Goal: Contribute content: Add original content to the website for others to see

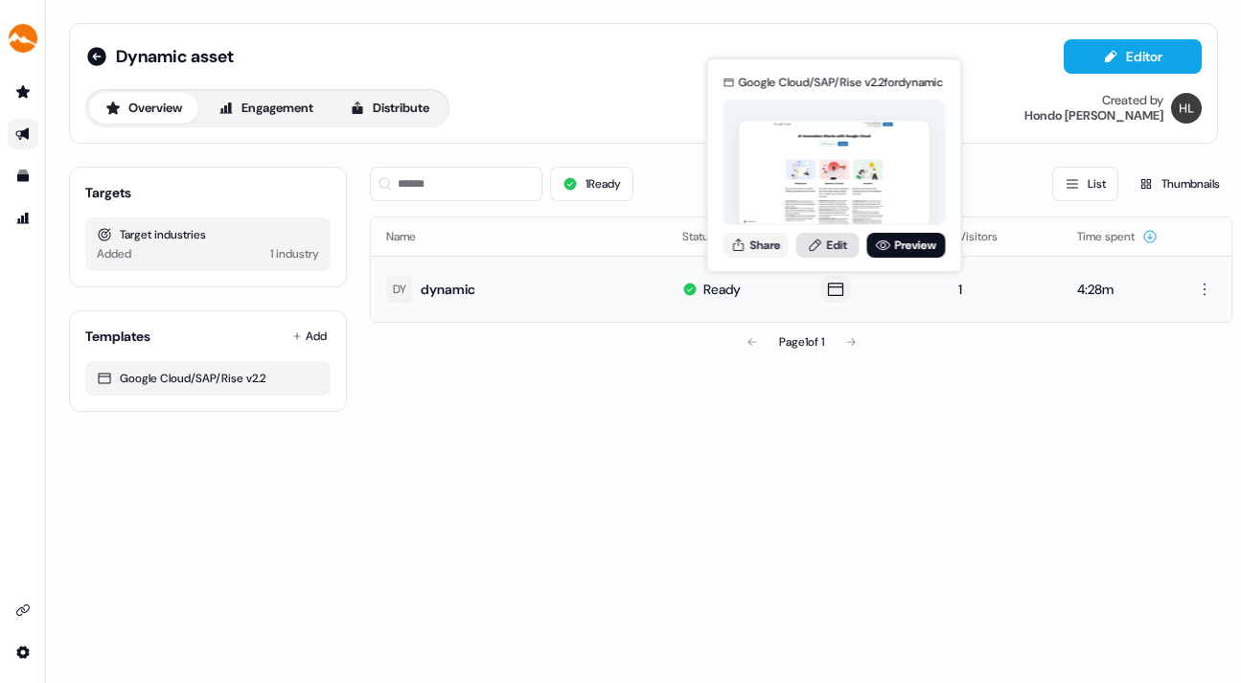
click at [835, 240] on link "Edit" at bounding box center [827, 245] width 63 height 25
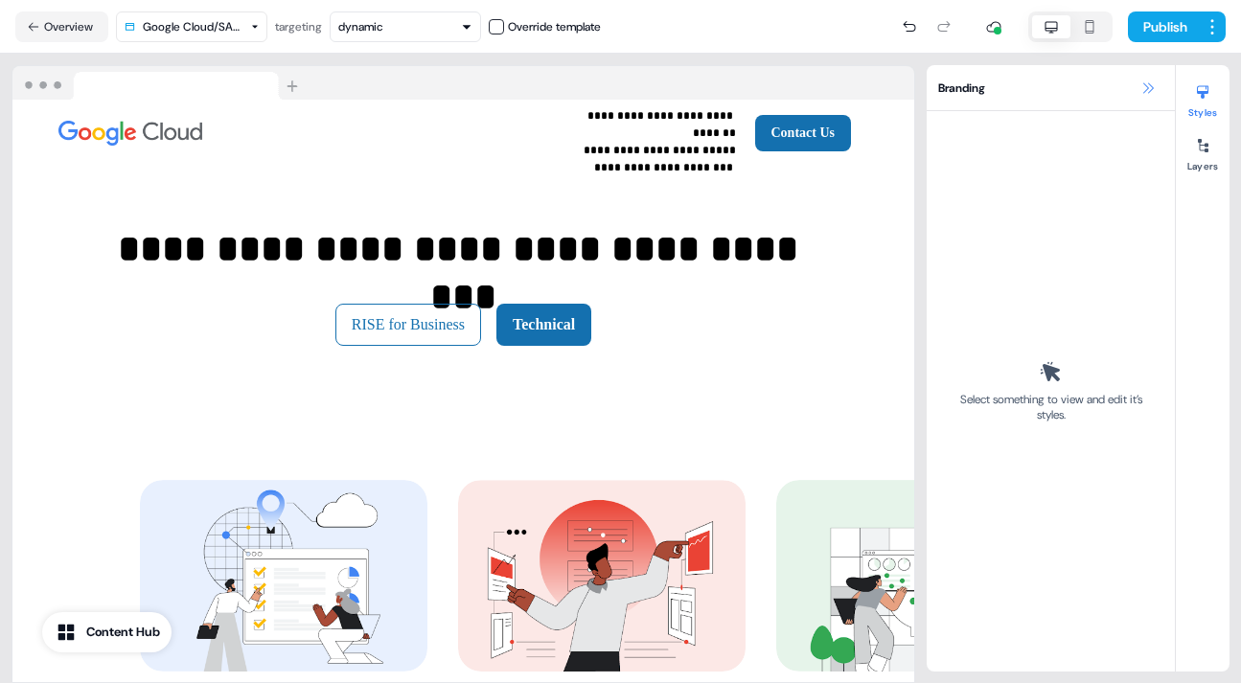
click at [1147, 83] on icon at bounding box center [1147, 87] width 15 height 15
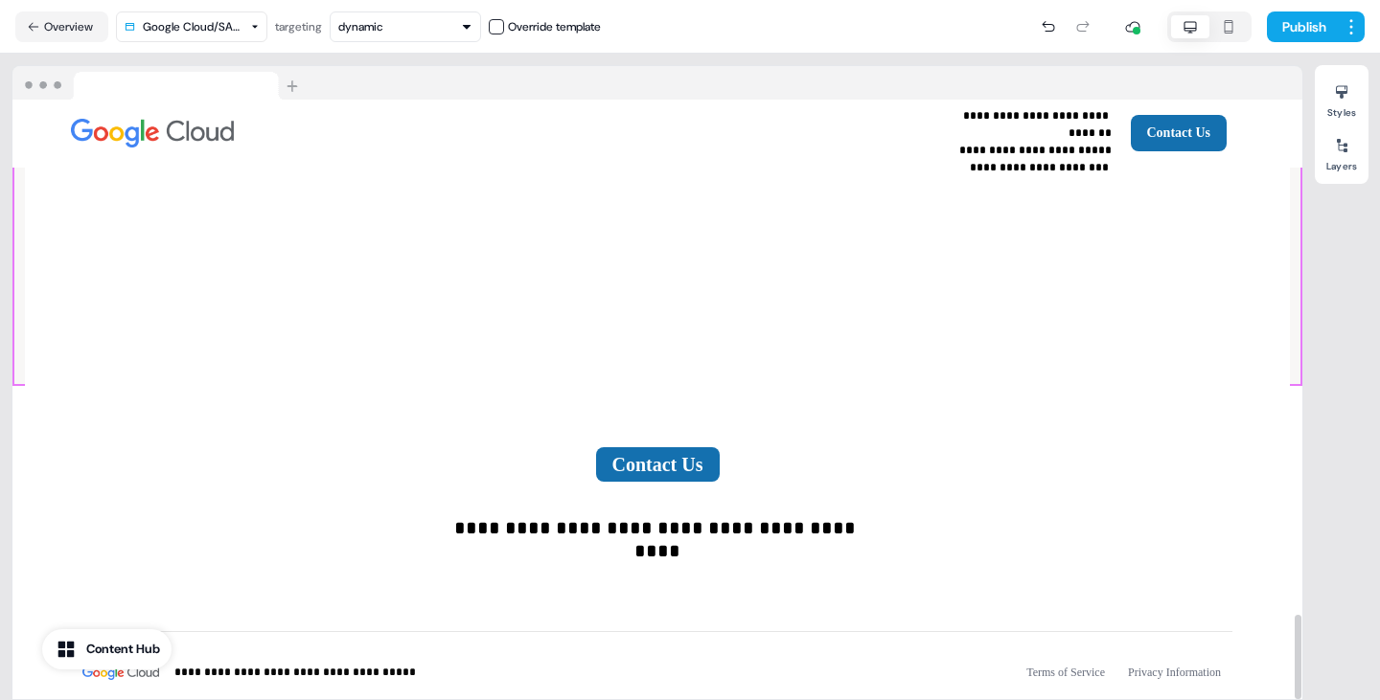
scroll to position [3664, 0]
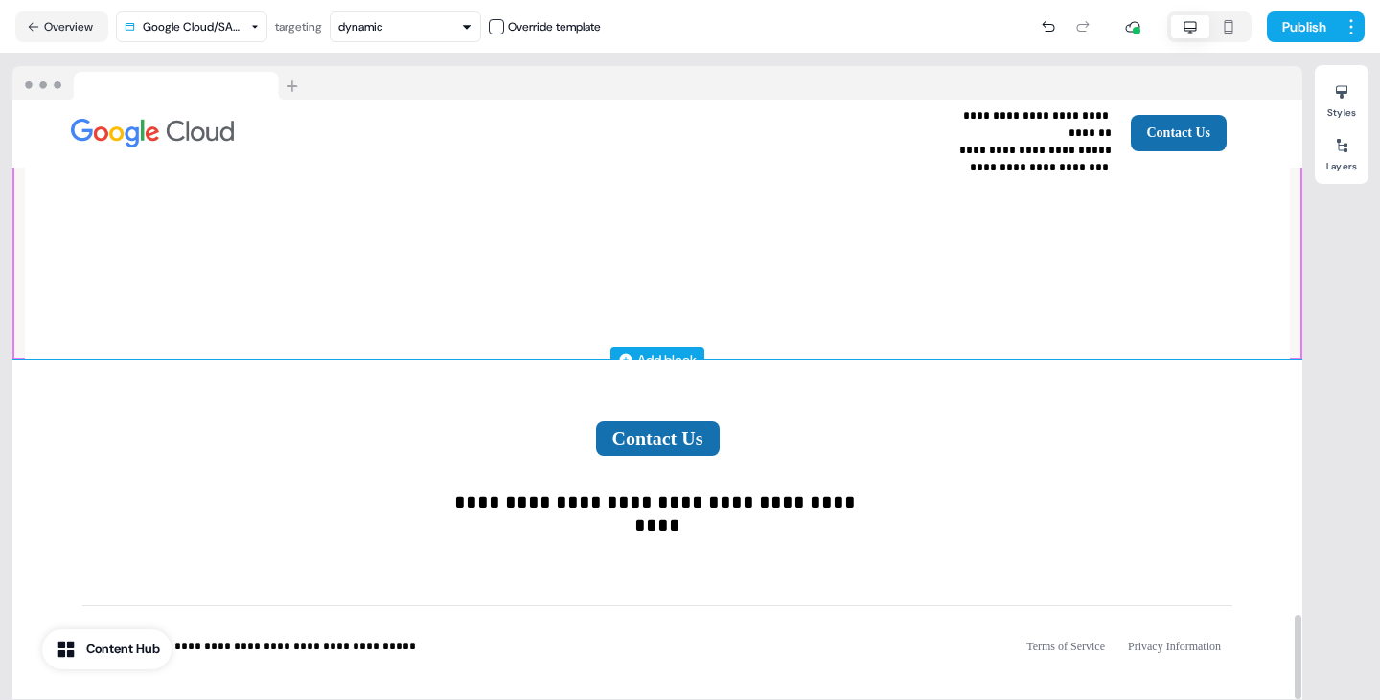
click at [678, 351] on div "Add block" at bounding box center [666, 360] width 59 height 19
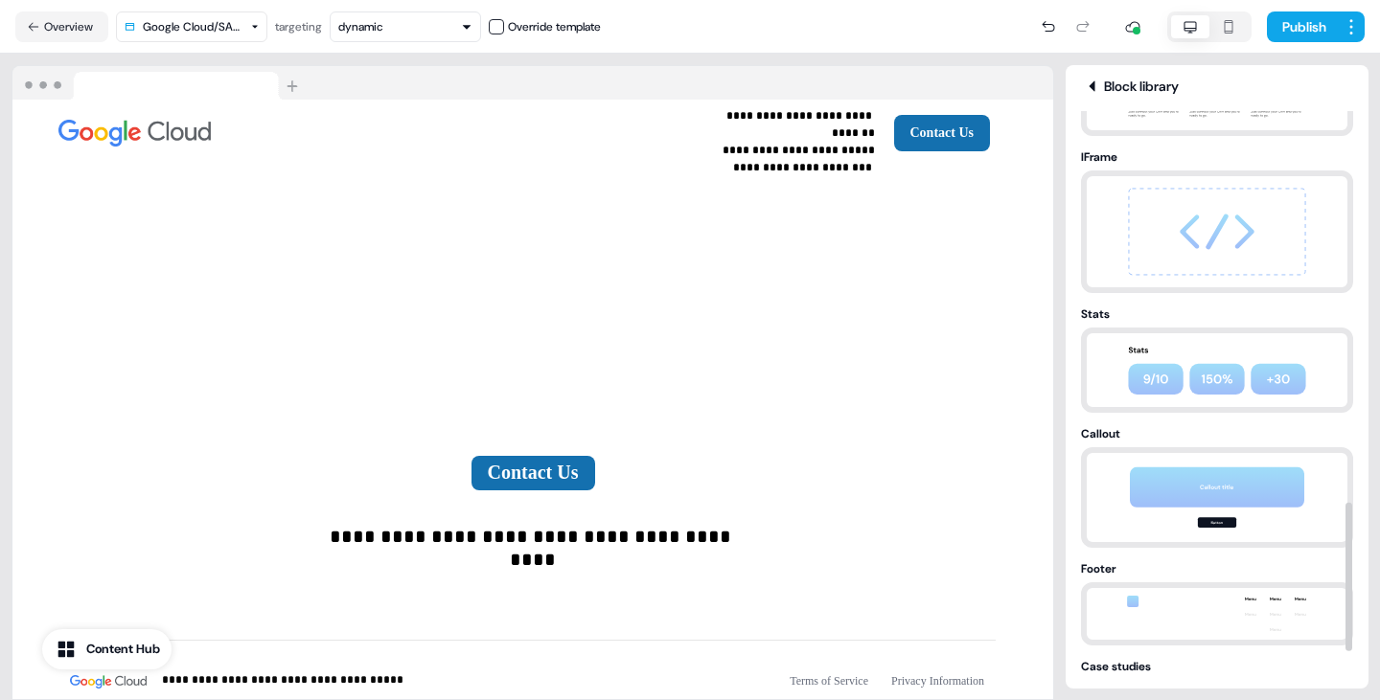
scroll to position [1587, 0]
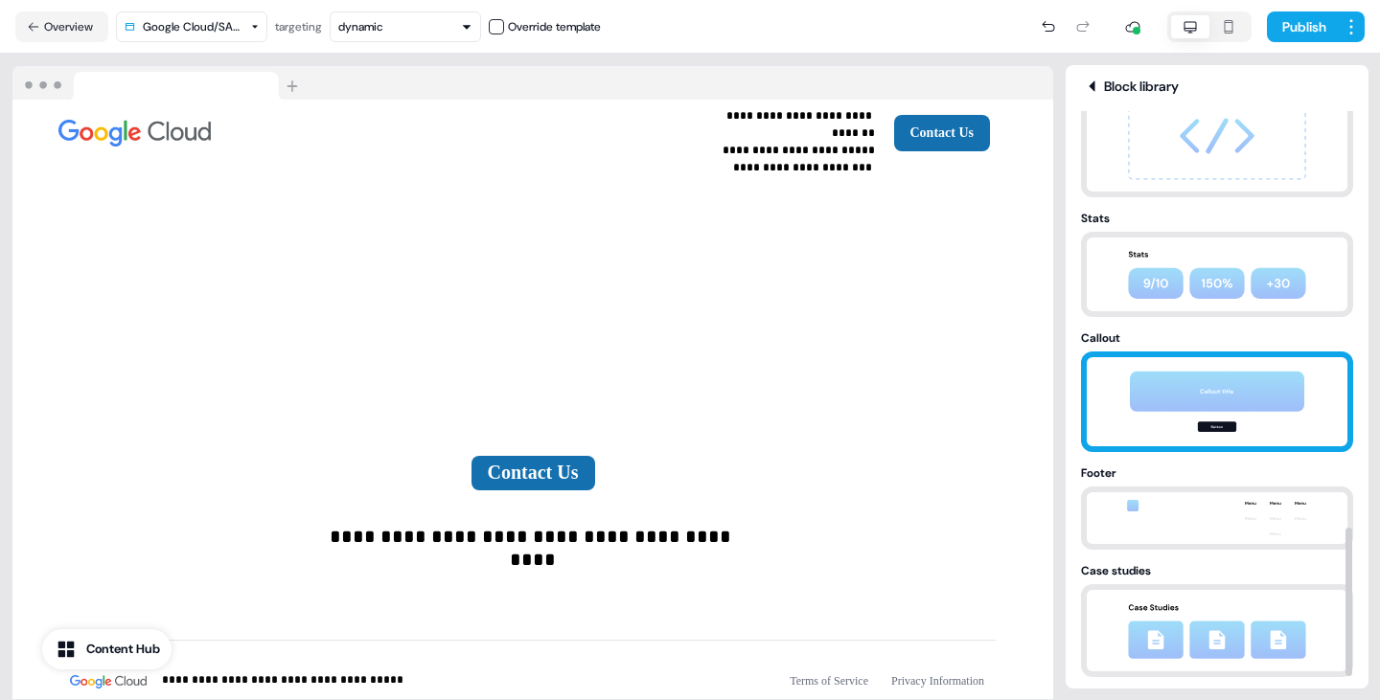
click at [1108, 347] on div "Callout" at bounding box center [1217, 338] width 272 height 19
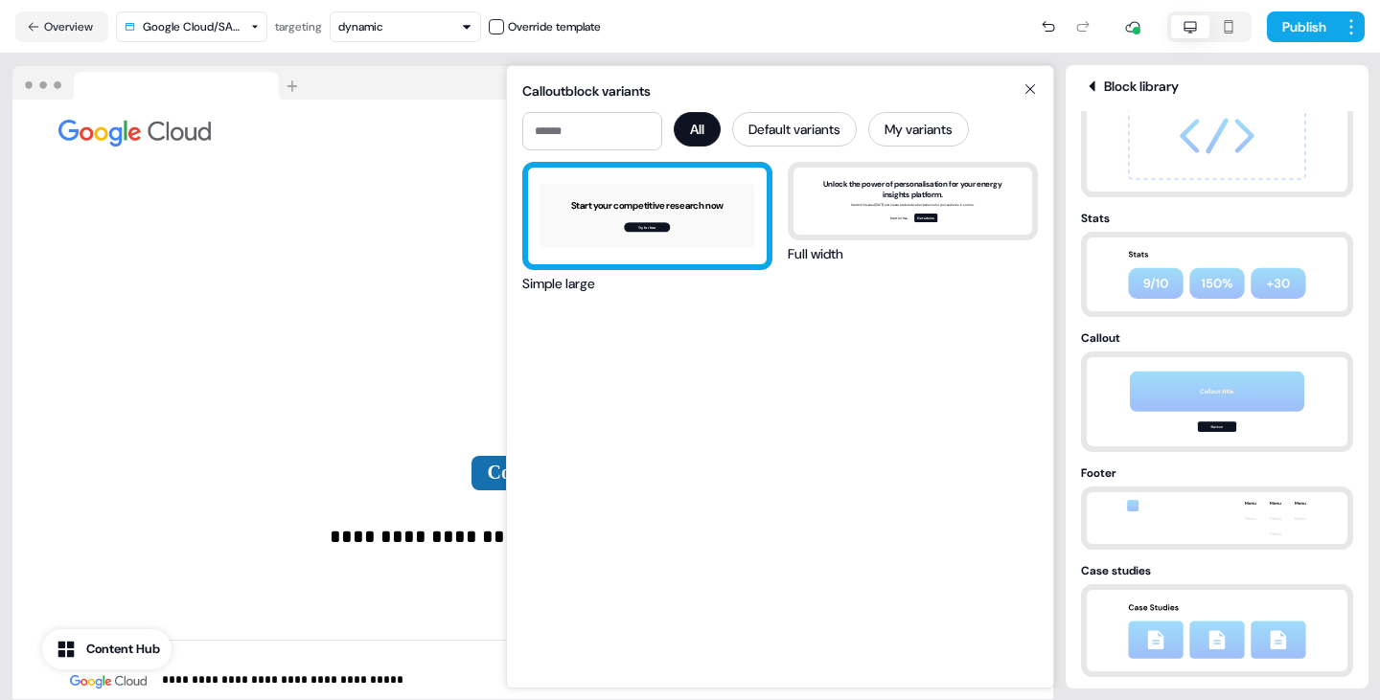
click at [697, 212] on div "Start your competitive research now Try for free" at bounding box center [647, 216] width 239 height 97
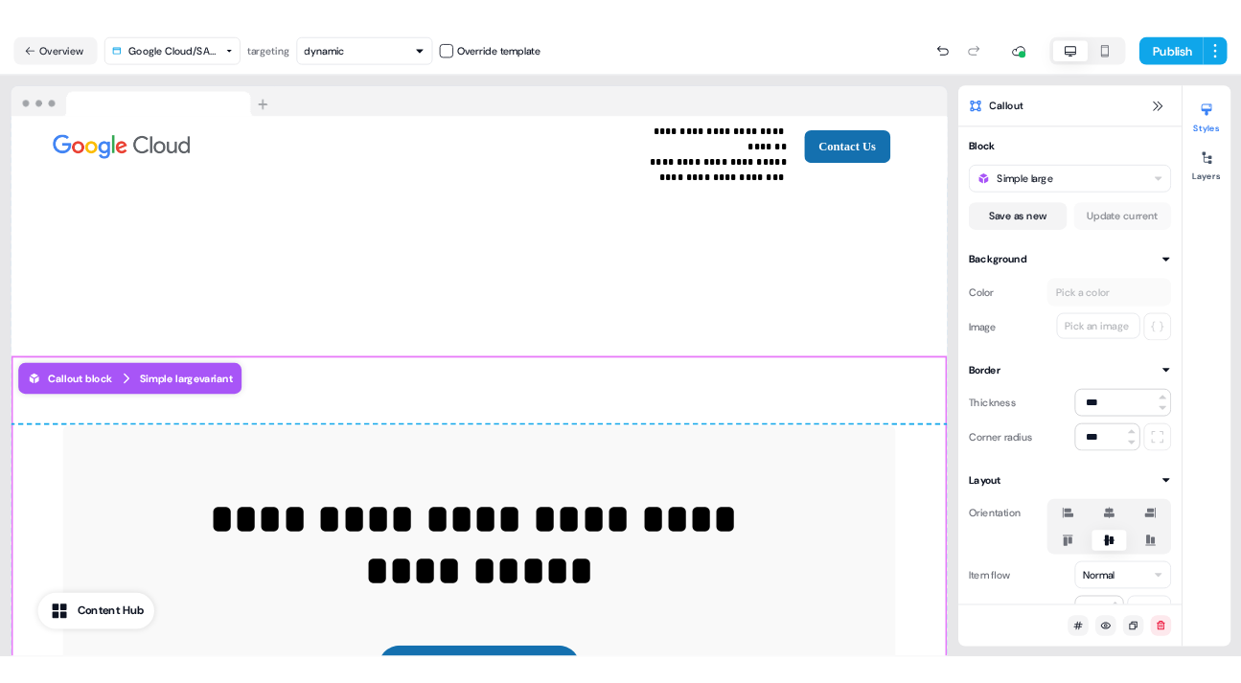
scroll to position [3755, 0]
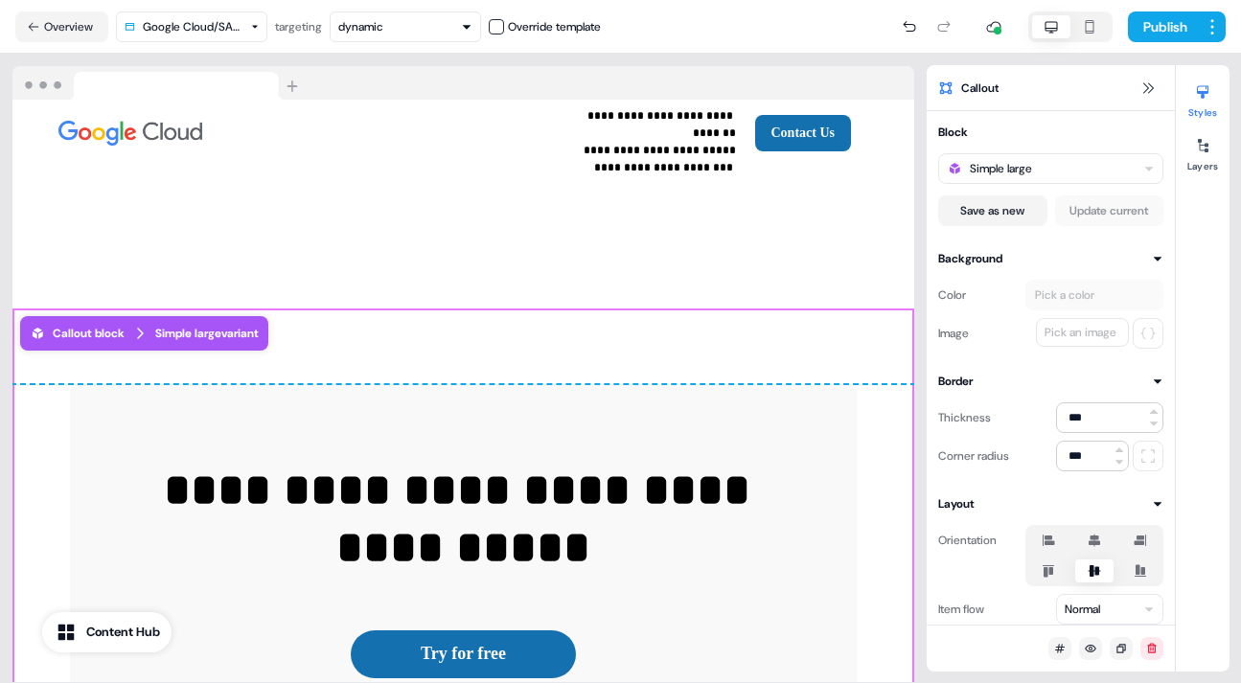
click at [850, 26] on div "Publish" at bounding box center [913, 27] width 625 height 38
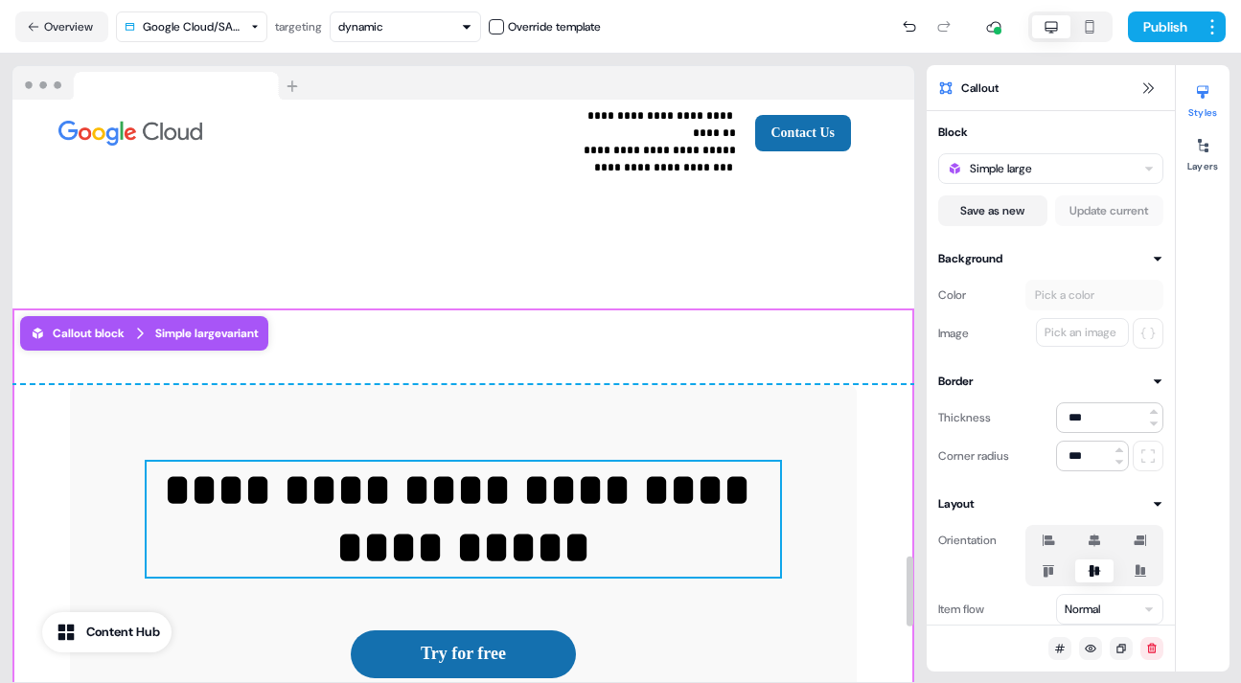
click at [161, 462] on p "**********" at bounding box center [463, 519] width 633 height 115
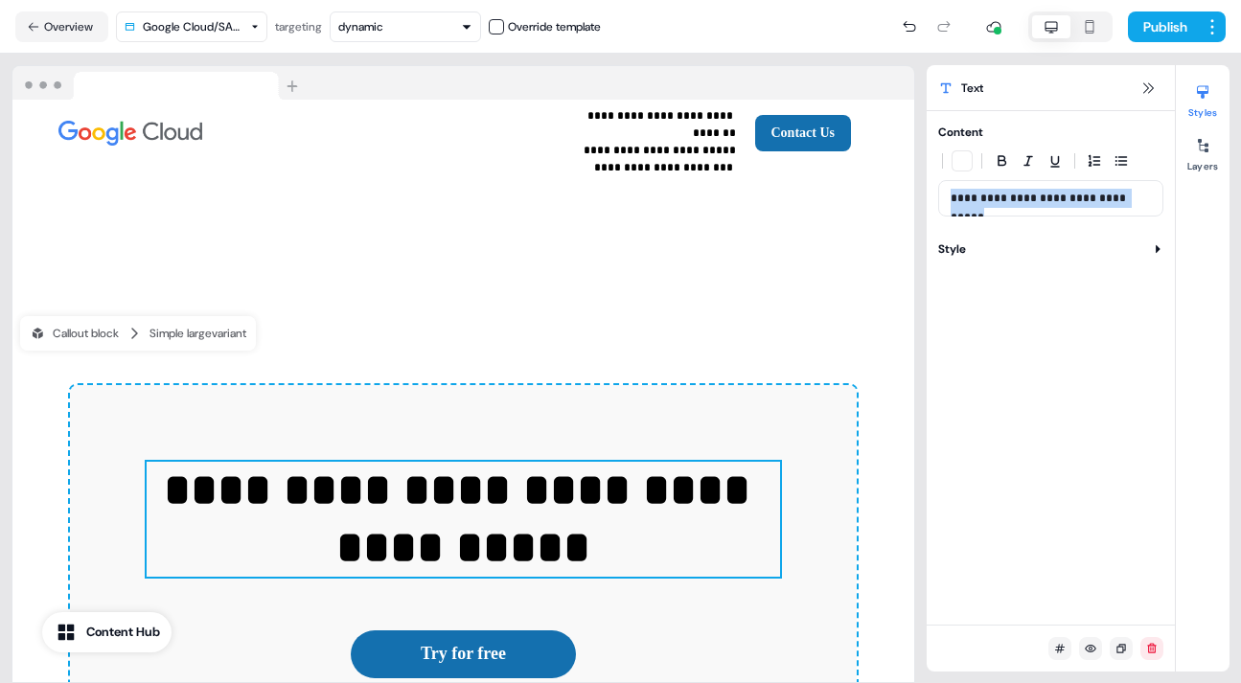
drag, startPoint x: 950, startPoint y: 196, endPoint x: 1148, endPoint y: 186, distance: 197.7
click at [1148, 186] on div "**********" at bounding box center [1050, 198] width 225 height 36
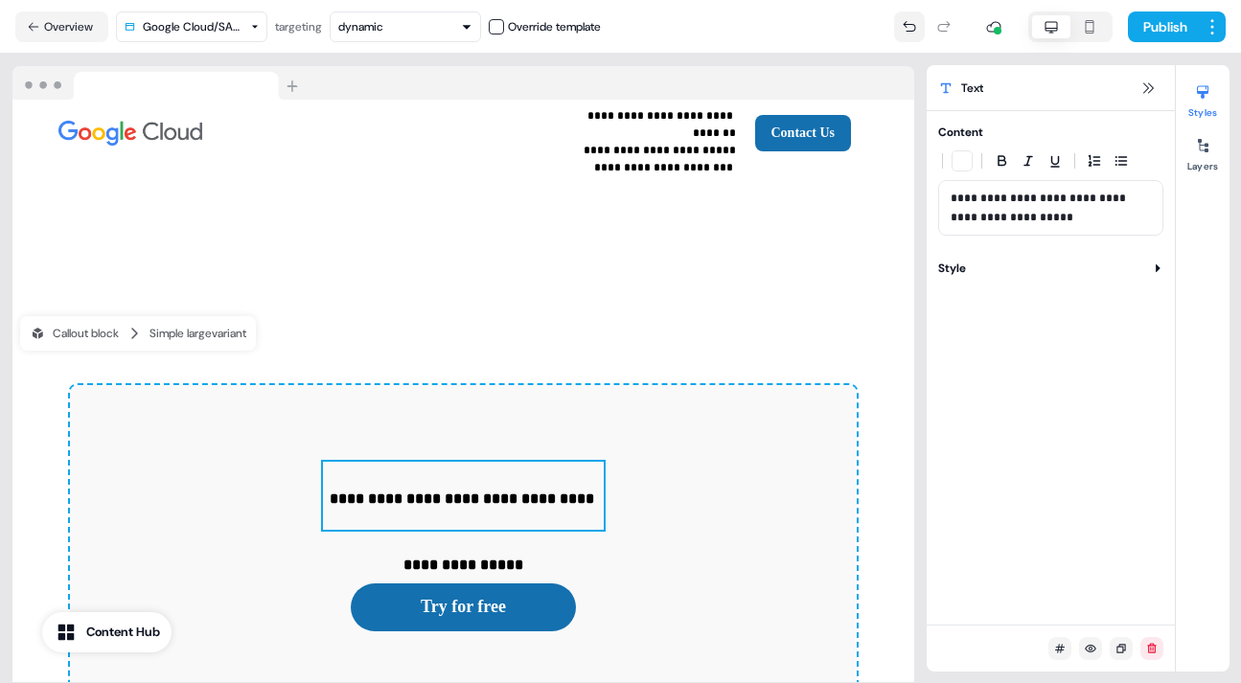
click at [909, 32] on icon at bounding box center [909, 26] width 15 height 15
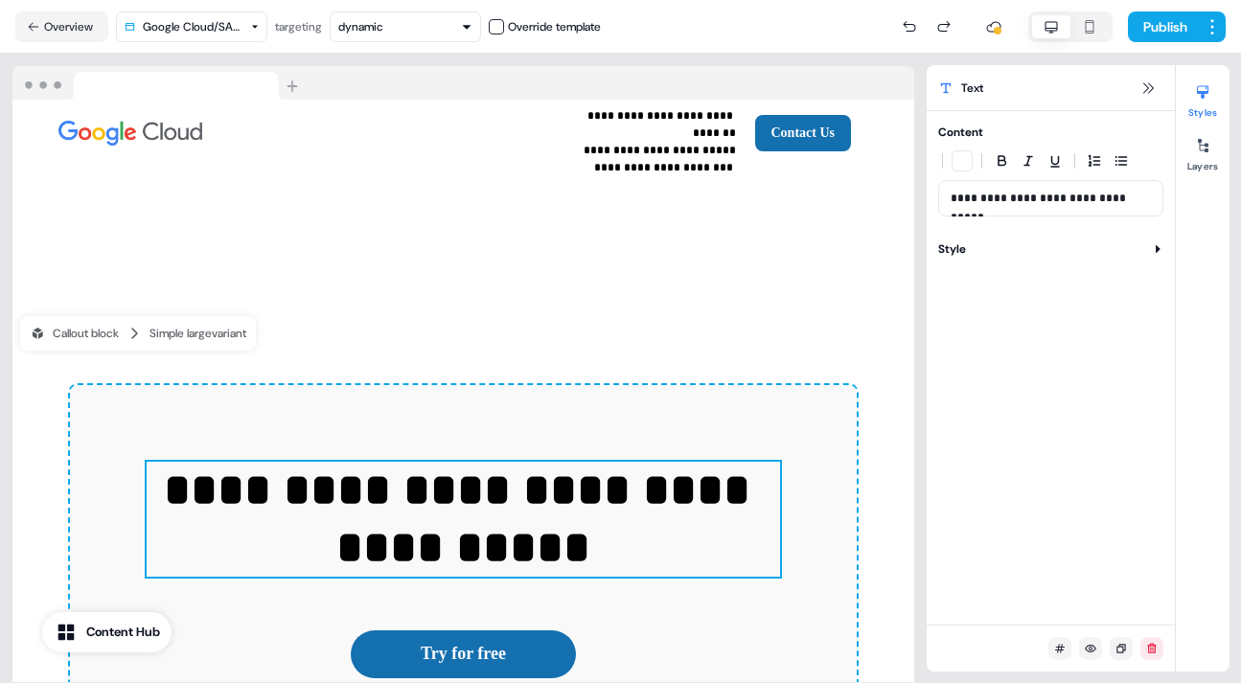
drag, startPoint x: 949, startPoint y: 198, endPoint x: 1069, endPoint y: 196, distance: 120.7
click at [1069, 196] on div "**********" at bounding box center [1050, 198] width 225 height 36
drag, startPoint x: 951, startPoint y: 194, endPoint x: 1154, endPoint y: 191, distance: 202.2
click at [1154, 191] on div "**********" at bounding box center [1050, 198] width 225 height 36
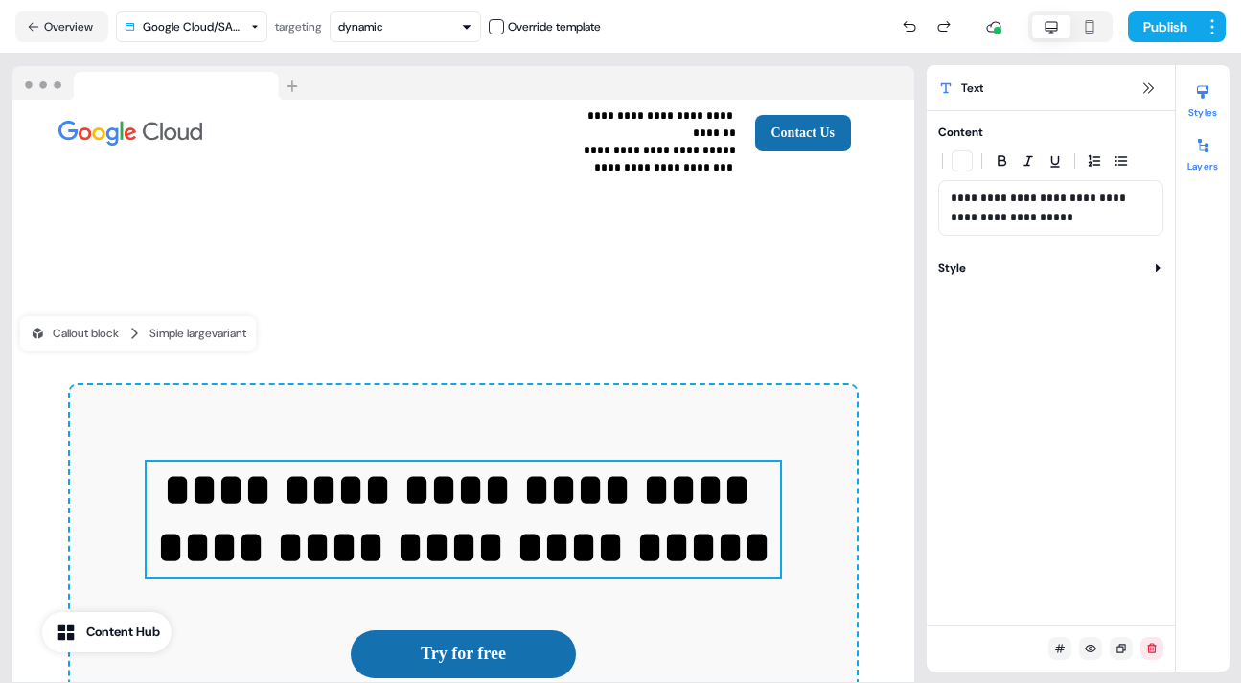
click at [1205, 150] on icon at bounding box center [1203, 145] width 11 height 13
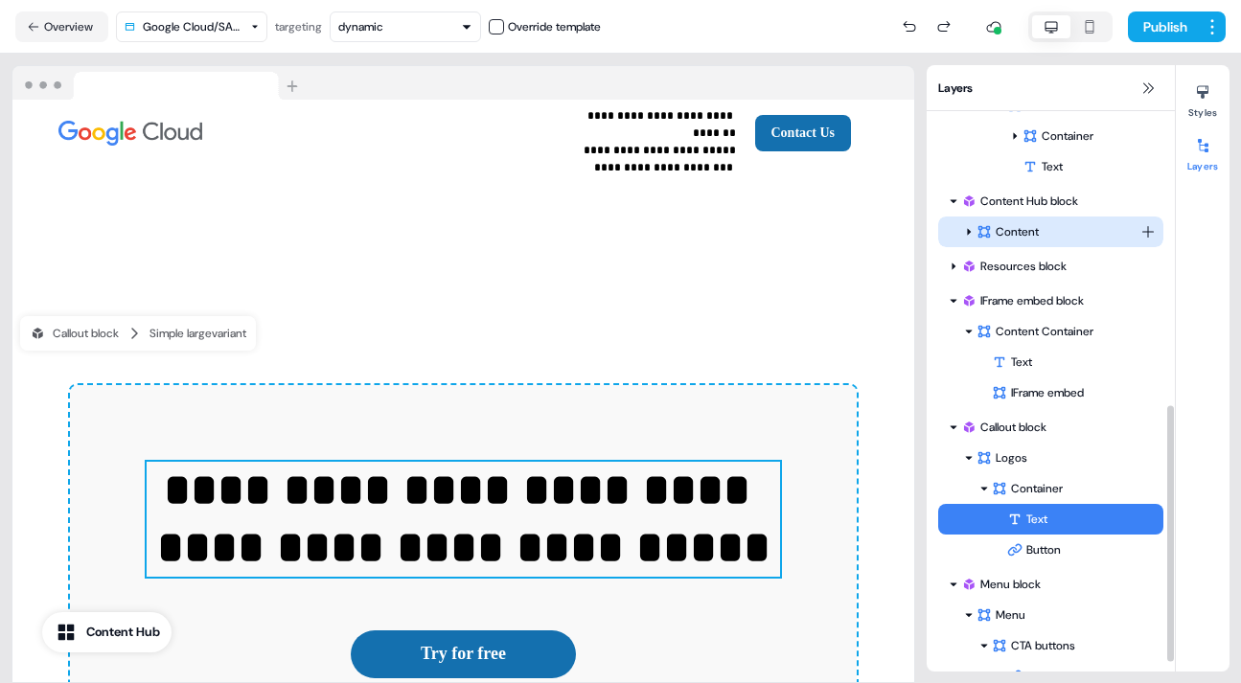
scroll to position [662, 0]
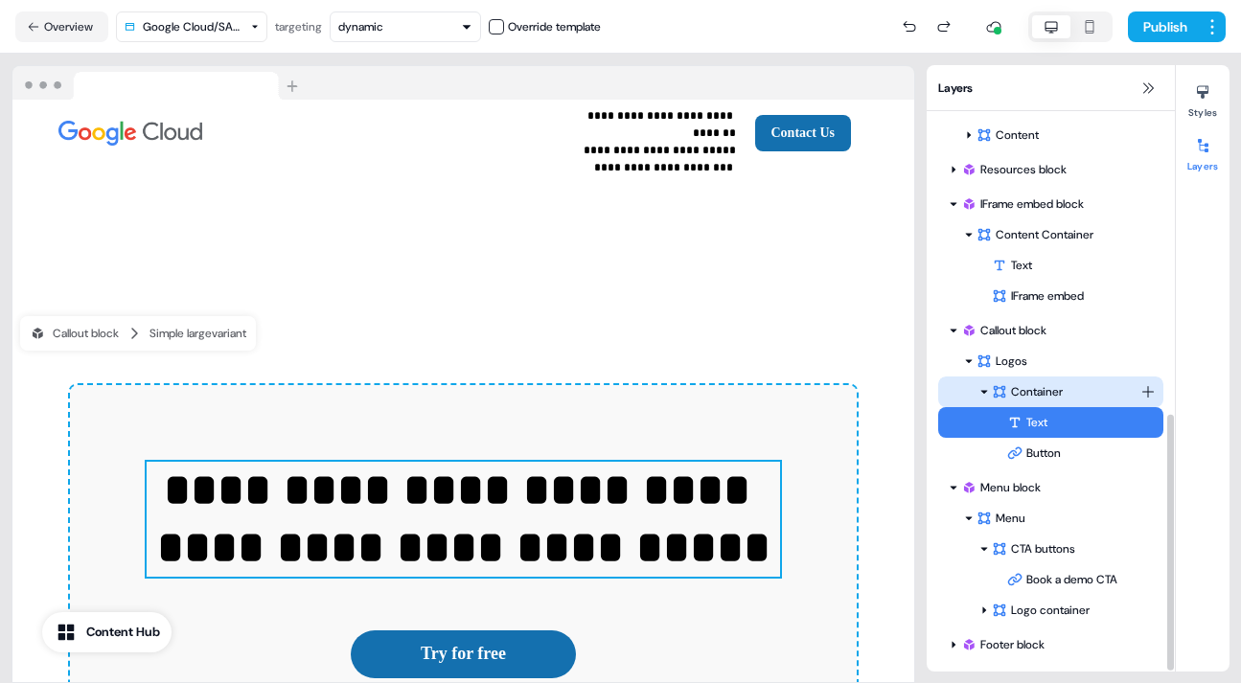
click at [1145, 382] on div "Container" at bounding box center [1050, 392] width 225 height 31
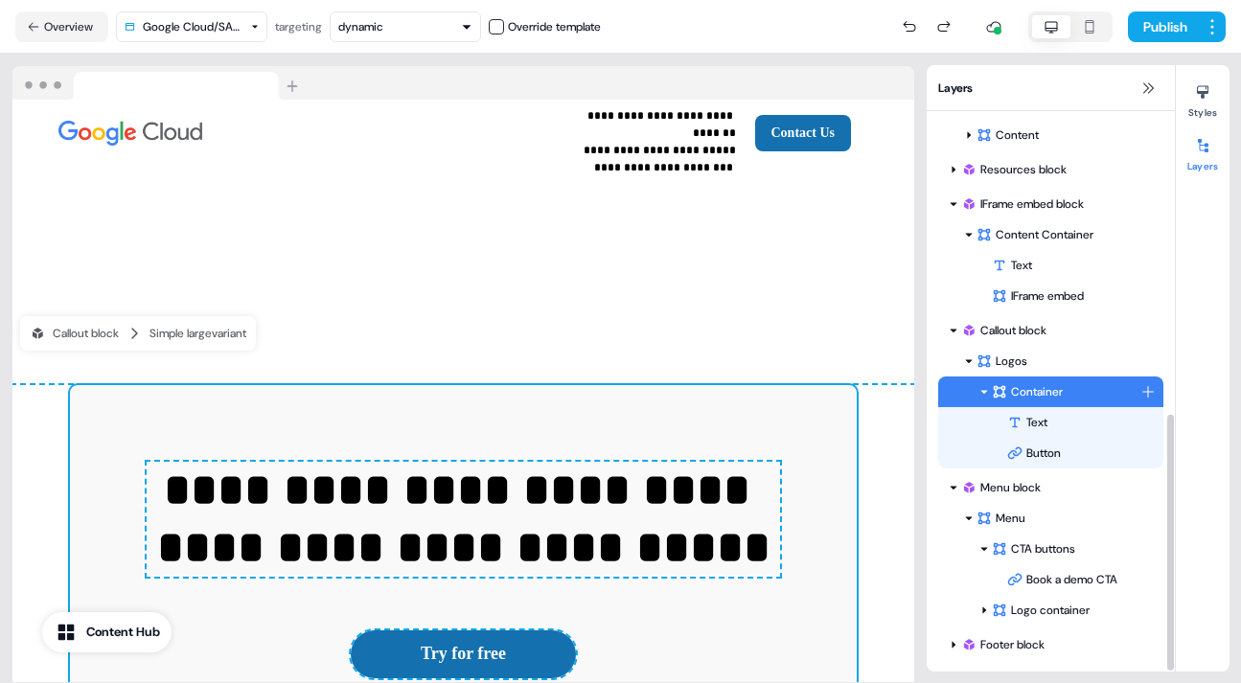
scroll to position [3849, 0]
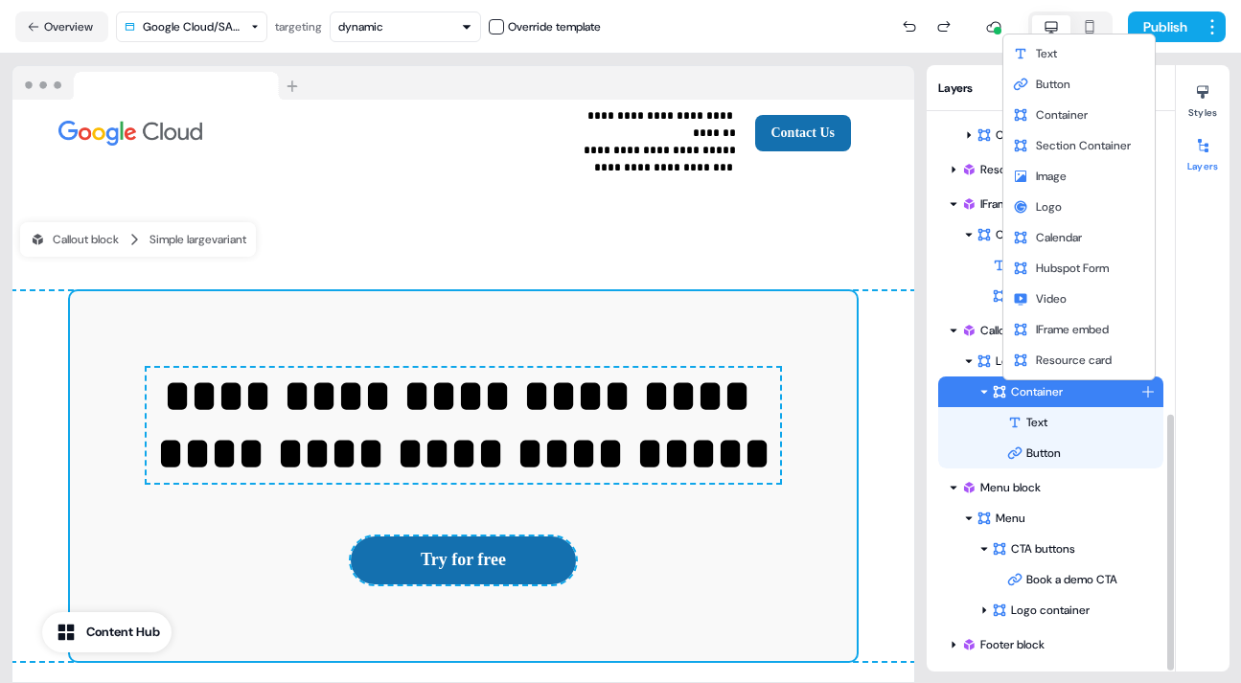
click at [1145, 389] on html "**********" at bounding box center [620, 341] width 1241 height 683
click at [1054, 53] on span "Text" at bounding box center [1046, 53] width 21 height 15
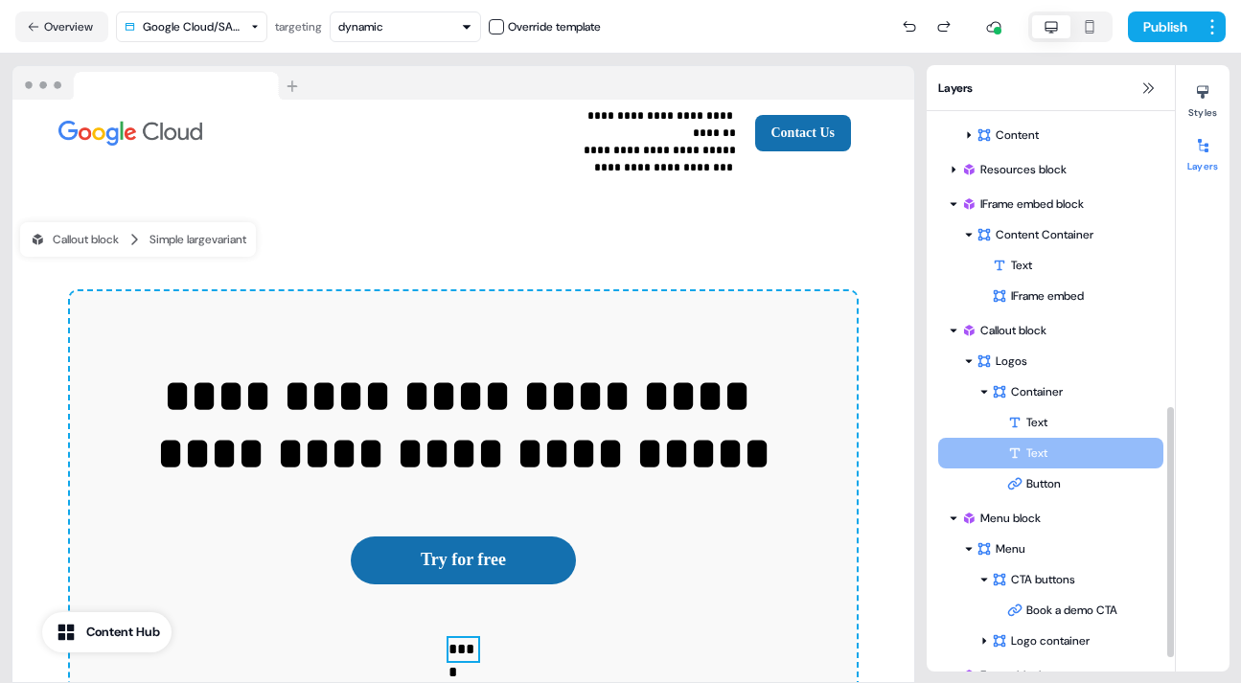
drag, startPoint x: 1044, startPoint y: 484, endPoint x: 1043, endPoint y: 452, distance: 31.6
click at [1043, 452] on div "Text Button Text Text To pick up a draggable item, press the space bar. While d…" at bounding box center [1050, 453] width 225 height 92
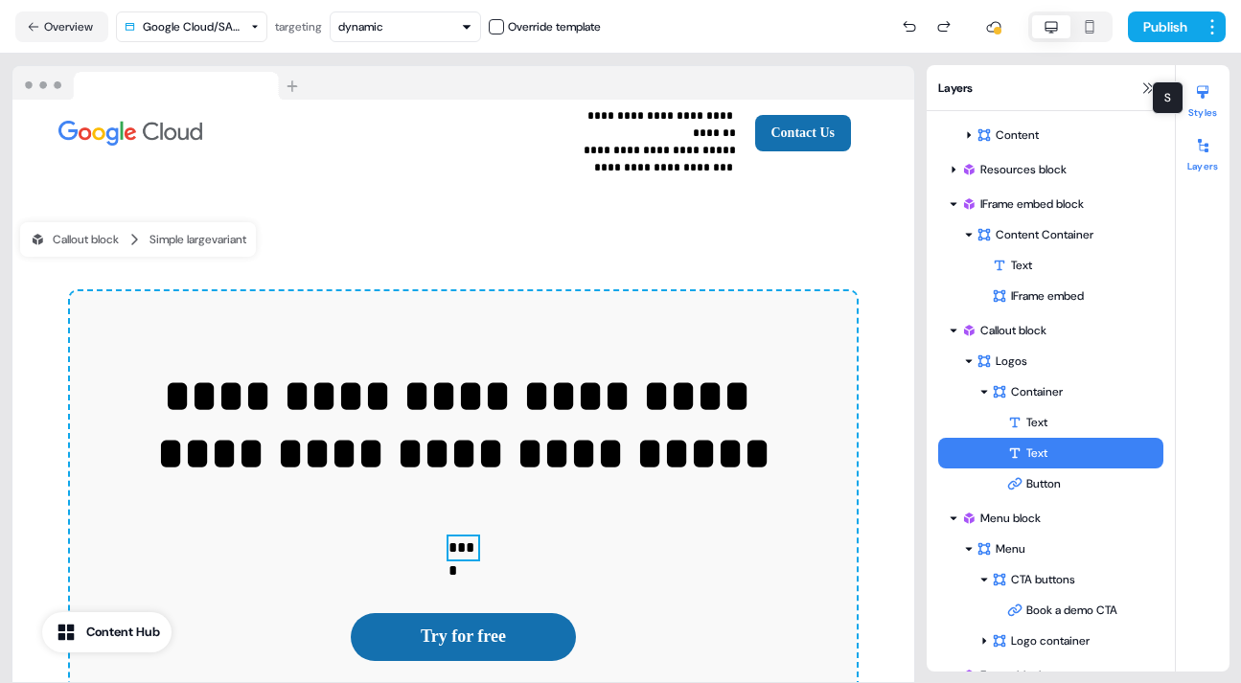
click at [1205, 92] on icon at bounding box center [1202, 92] width 11 height 13
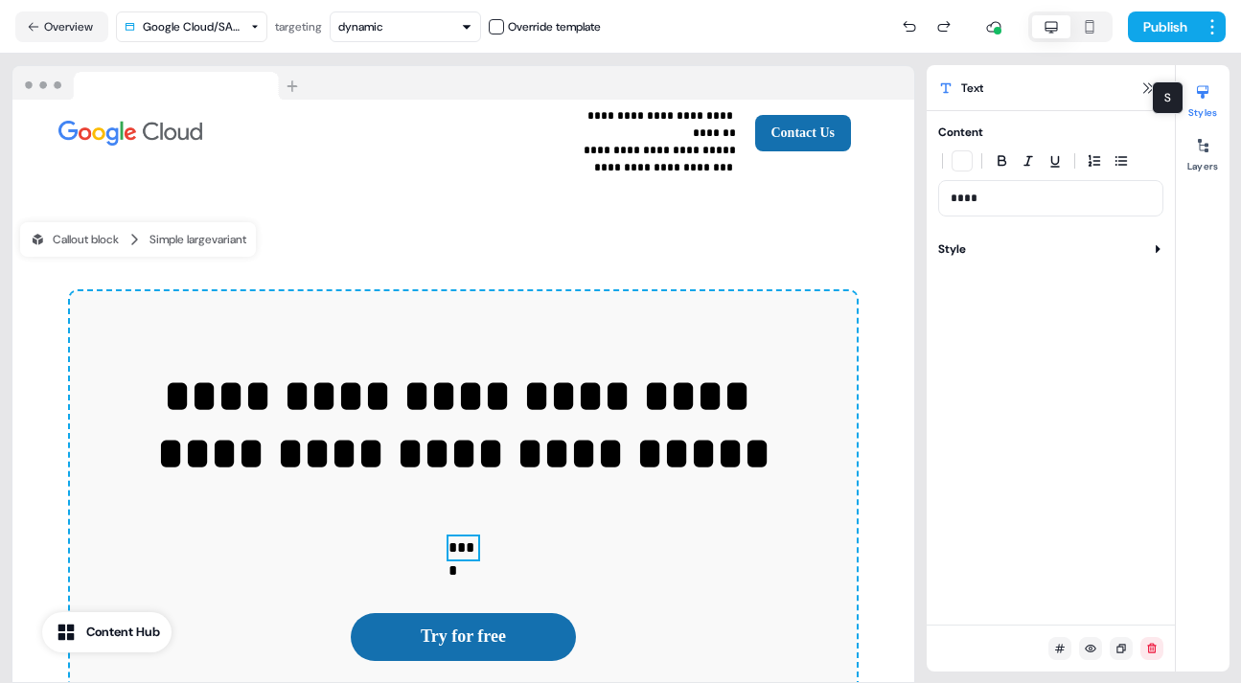
click at [851, 24] on div "Publish" at bounding box center [913, 27] width 625 height 38
click at [968, 197] on p "****" at bounding box center [1050, 198] width 200 height 19
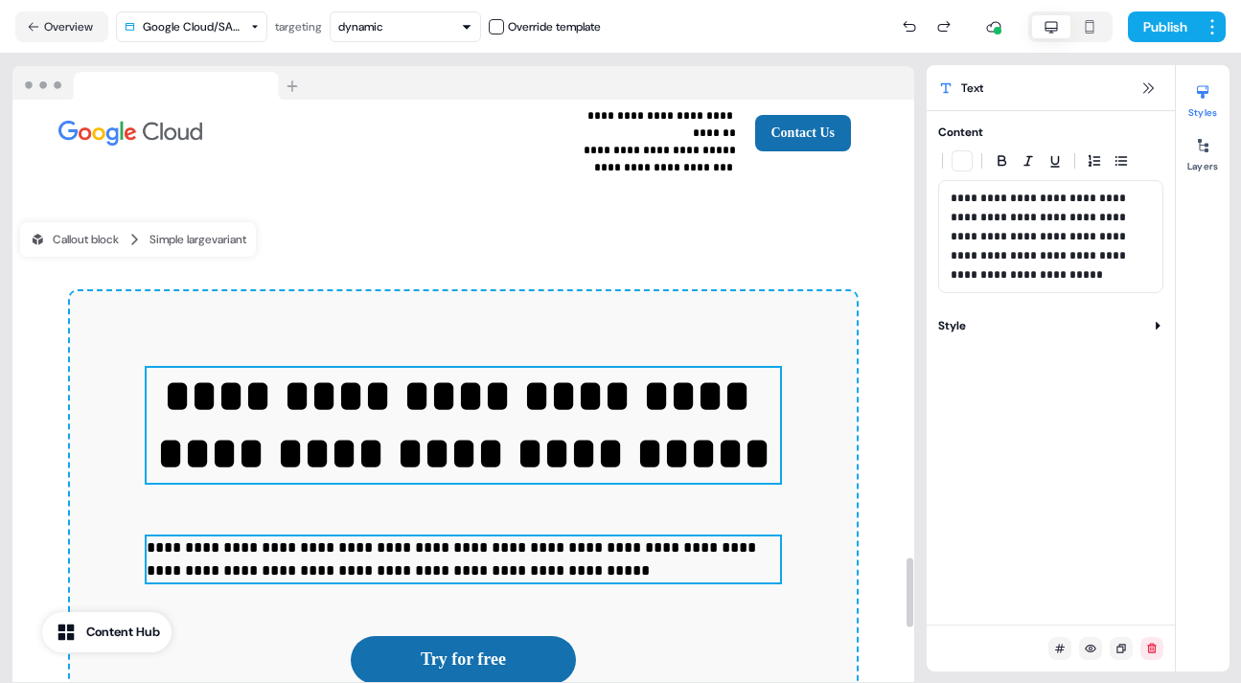
click at [640, 368] on p "**********" at bounding box center [463, 425] width 633 height 115
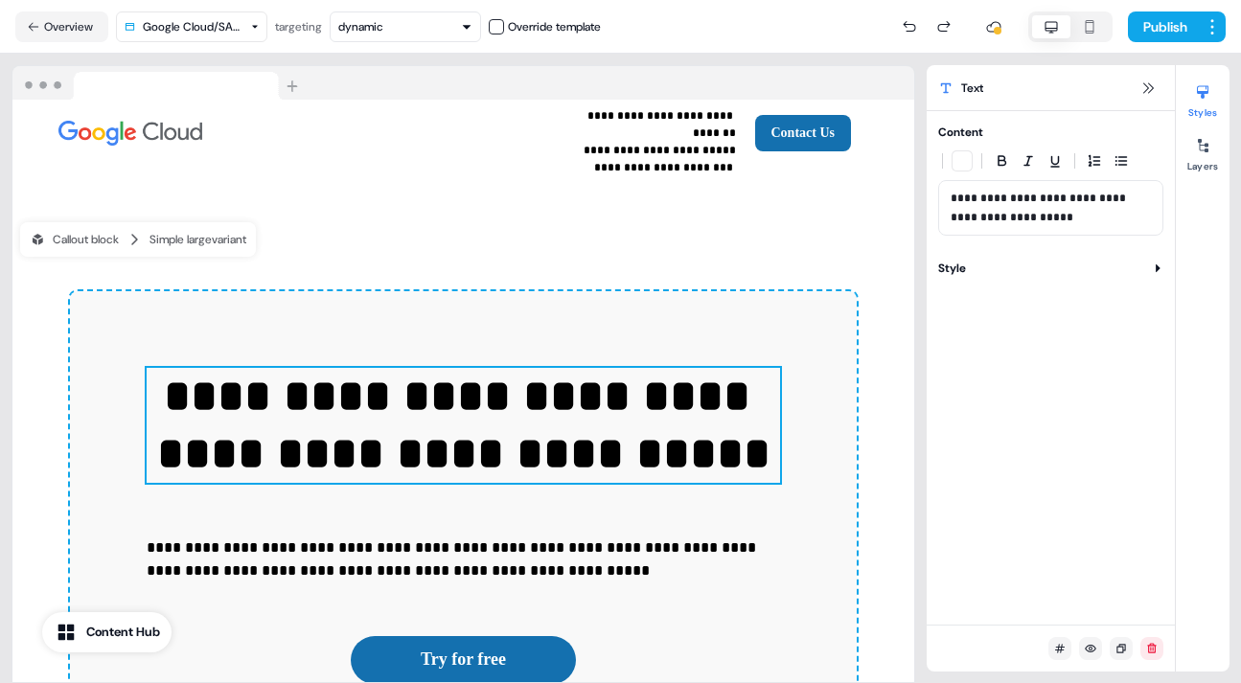
click at [1157, 263] on icon at bounding box center [1157, 268] width 11 height 11
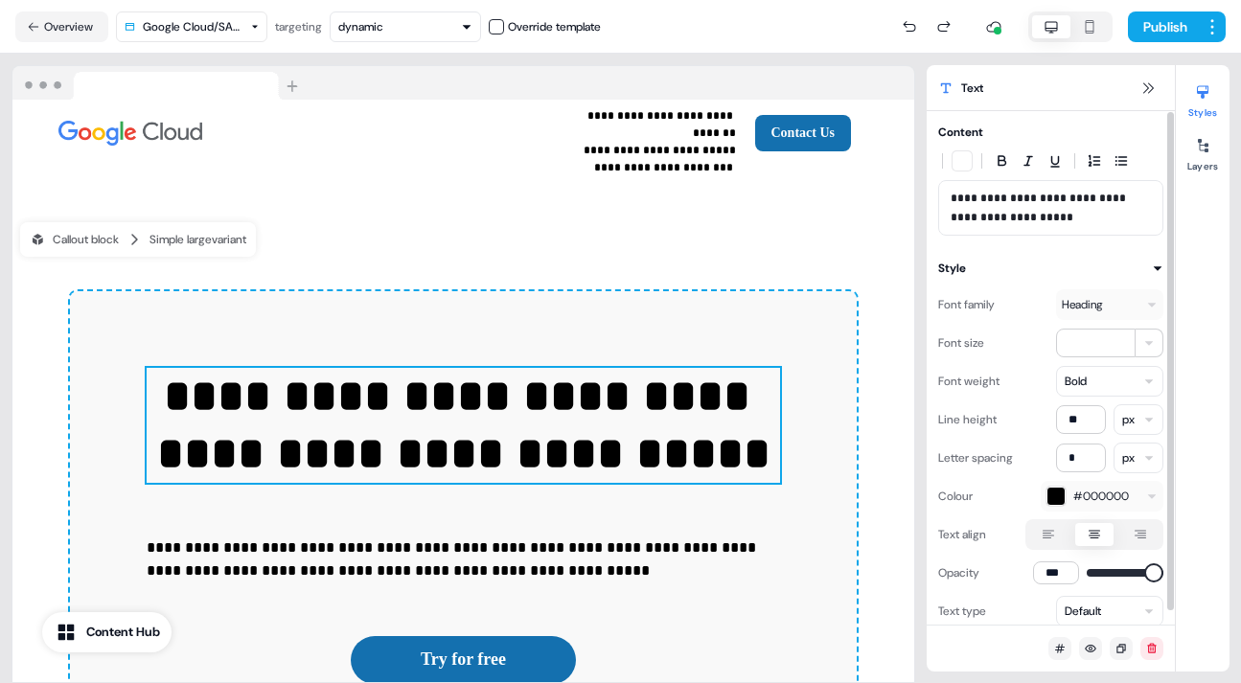
click at [1050, 531] on icon at bounding box center [1047, 535] width 11 height 9
click at [1050, 531] on button "button" at bounding box center [1048, 534] width 15 height 15
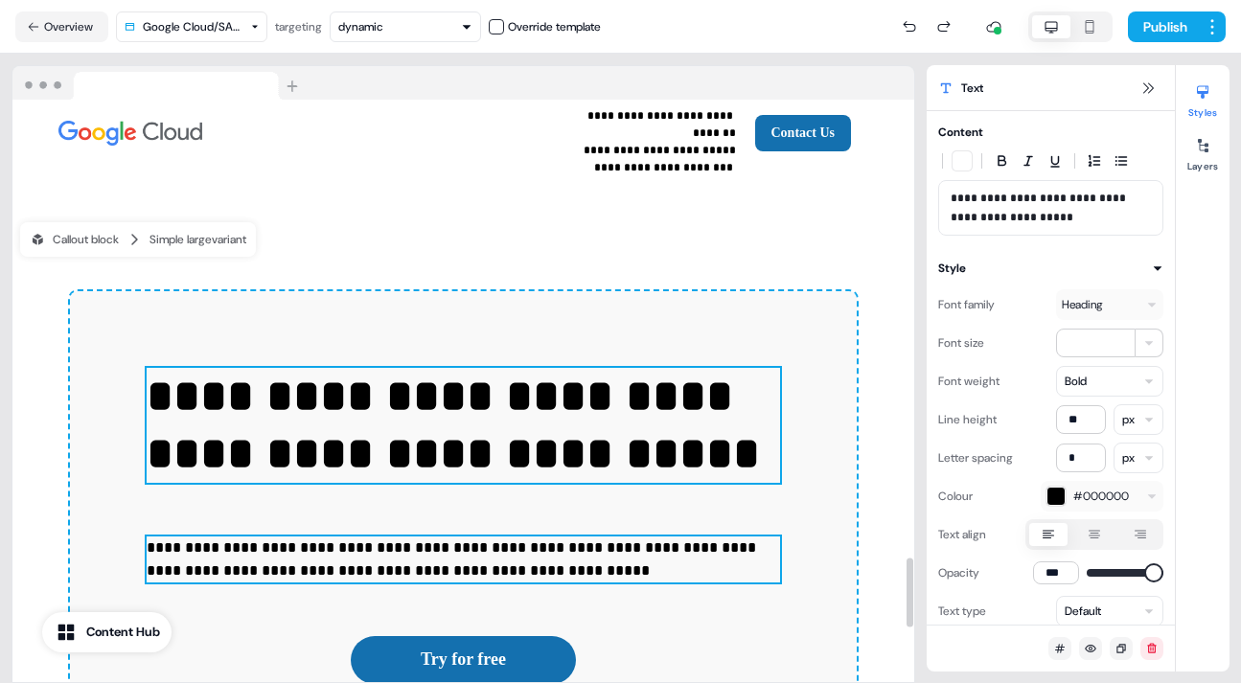
click at [734, 537] on p "**********" at bounding box center [463, 560] width 633 height 46
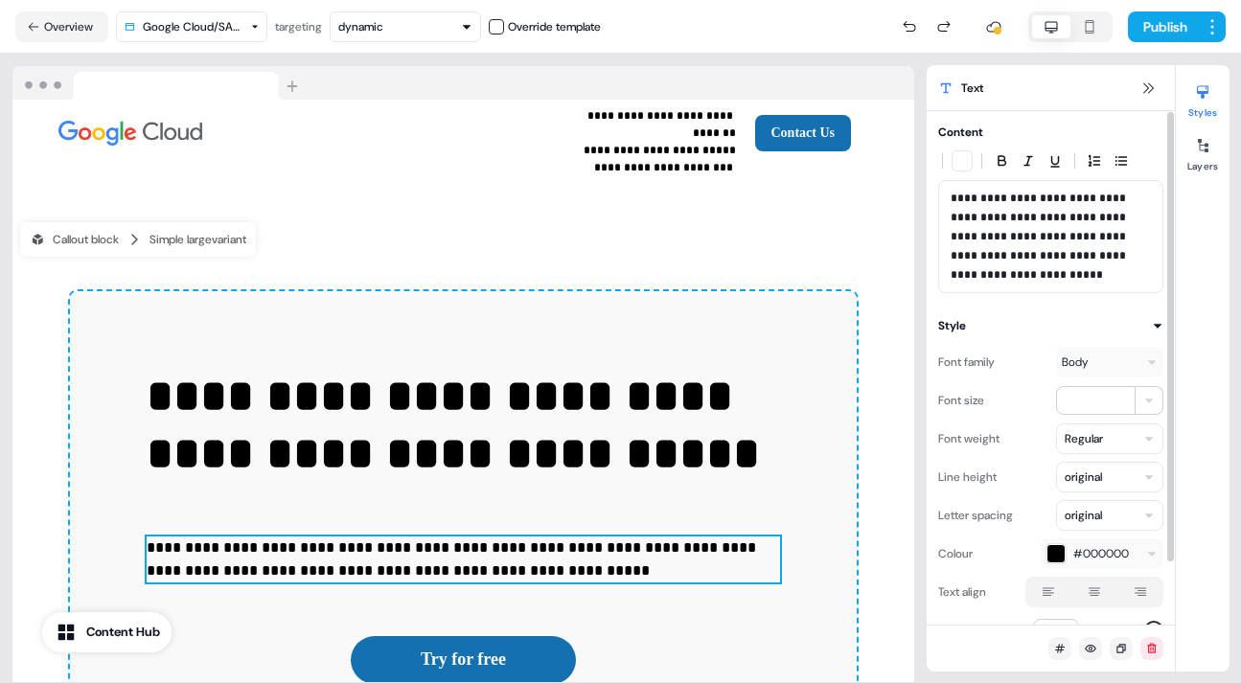
scroll to position [71, 0]
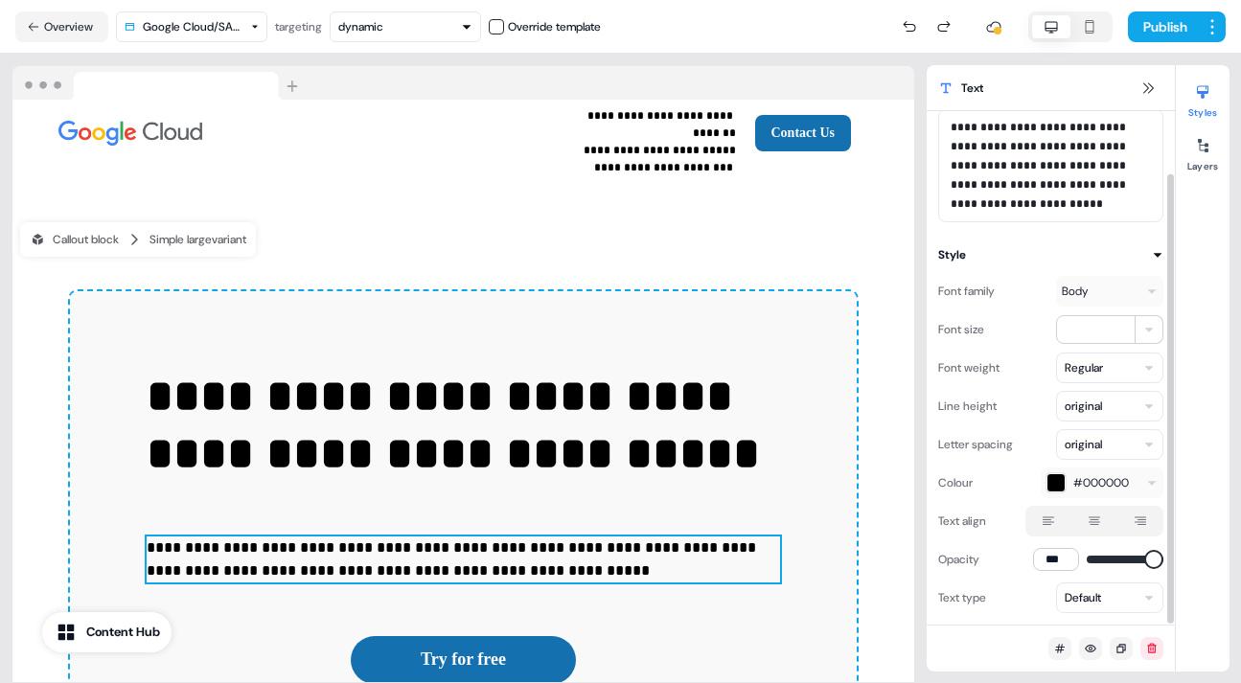
click at [1048, 521] on icon at bounding box center [1048, 521] width 23 height 15
click at [1048, 584] on button "button" at bounding box center [1048, 591] width 15 height 15
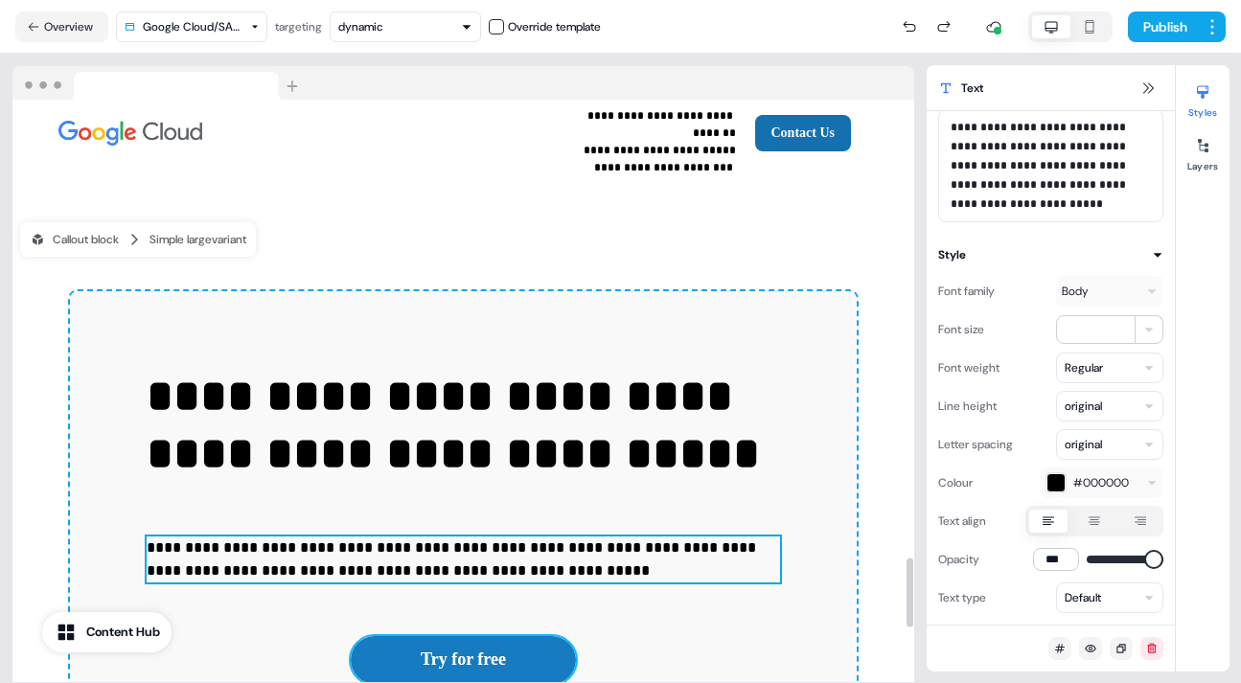
click at [491, 636] on button "Try for free" at bounding box center [463, 660] width 225 height 48
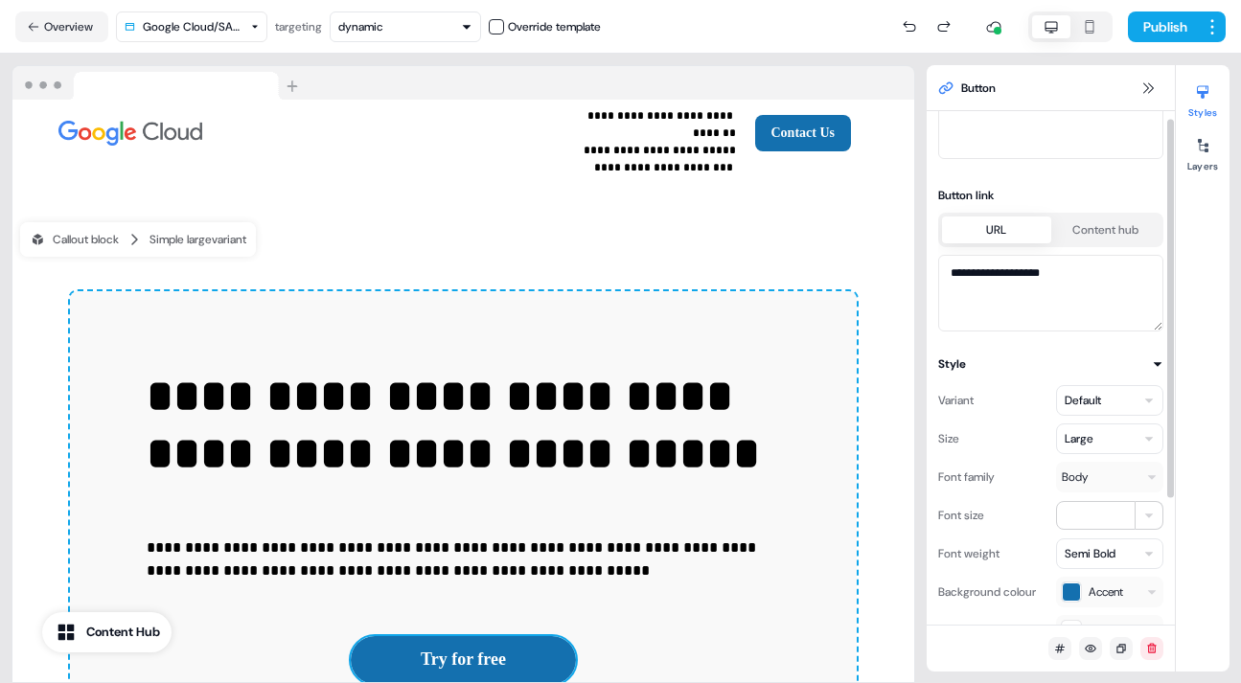
scroll to position [0, 0]
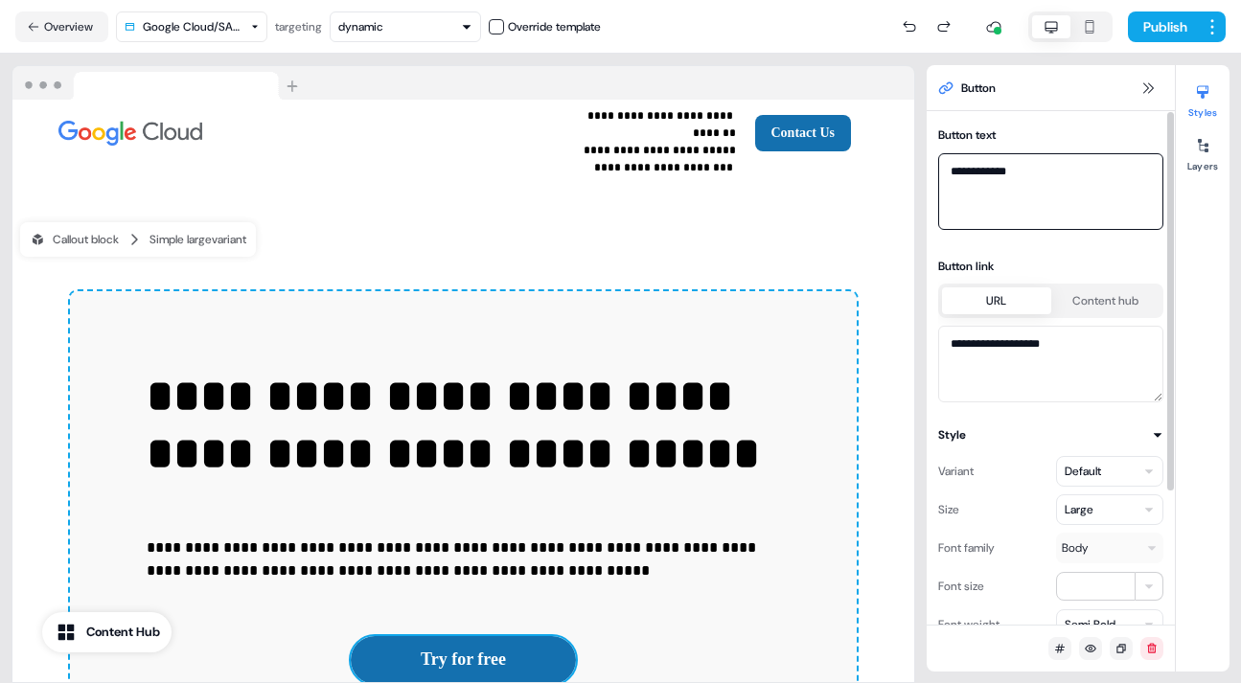
drag, startPoint x: 1012, startPoint y: 172, endPoint x: 948, endPoint y: 172, distance: 64.2
click at [948, 172] on textarea "**********" at bounding box center [1050, 191] width 225 height 77
paste textarea "**********"
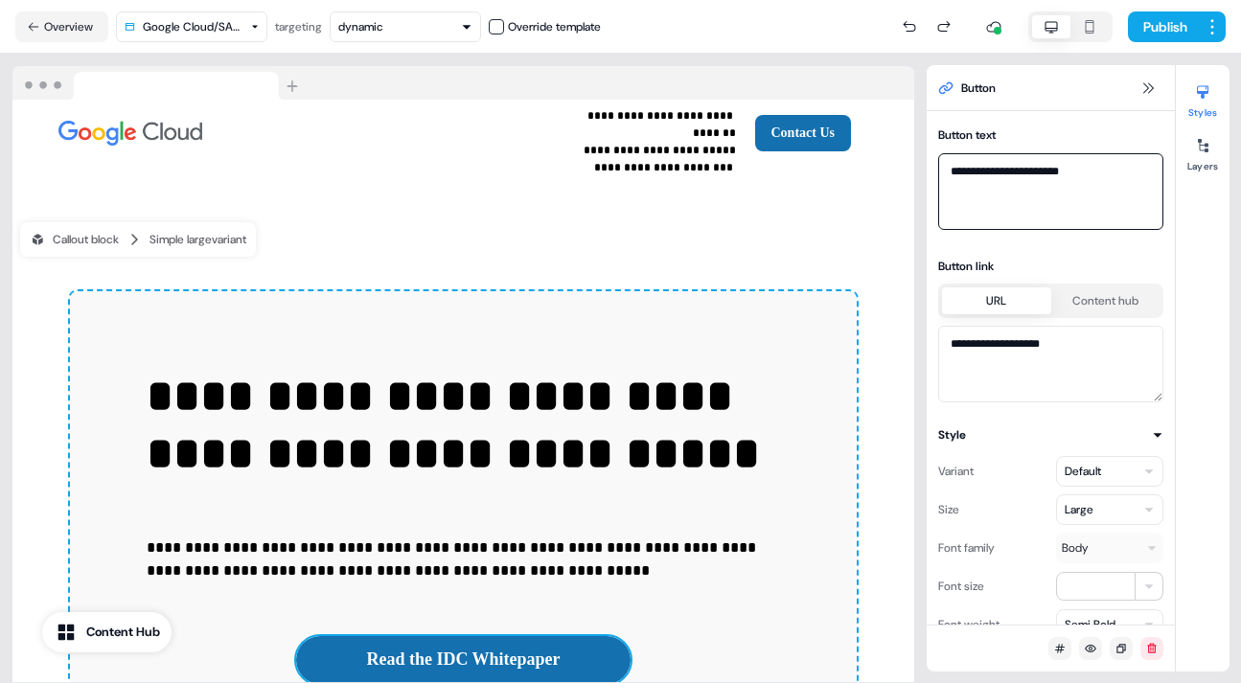
type textarea "**********"
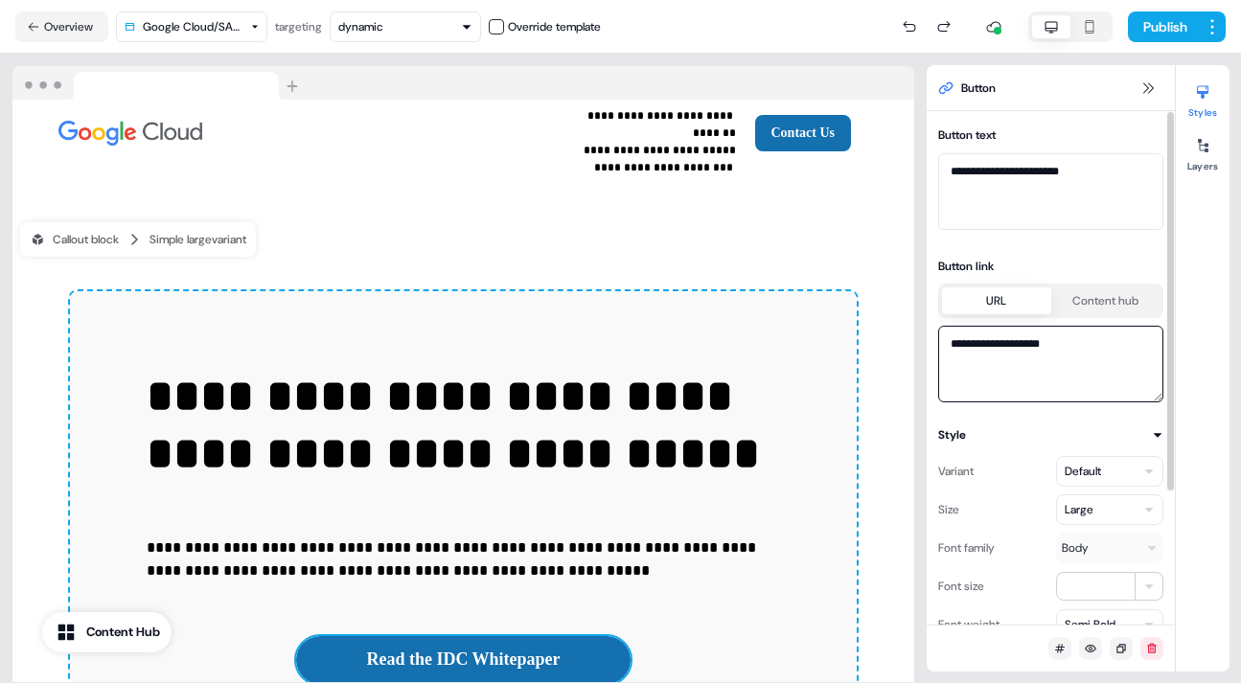
drag, startPoint x: 1062, startPoint y: 343, endPoint x: 943, endPoint y: 348, distance: 118.9
click at [943, 348] on textarea "**********" at bounding box center [1050, 364] width 225 height 77
paste textarea "**********"
type textarea "**********"
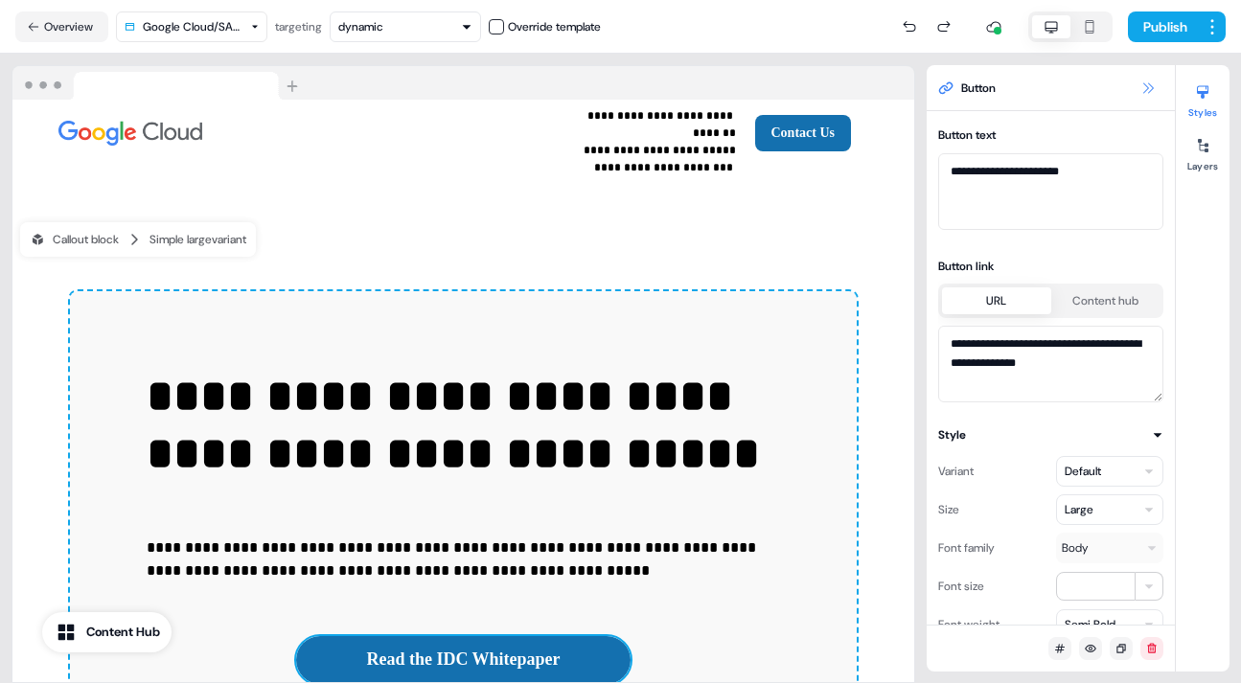
click at [1148, 88] on icon at bounding box center [1148, 87] width 11 height 11
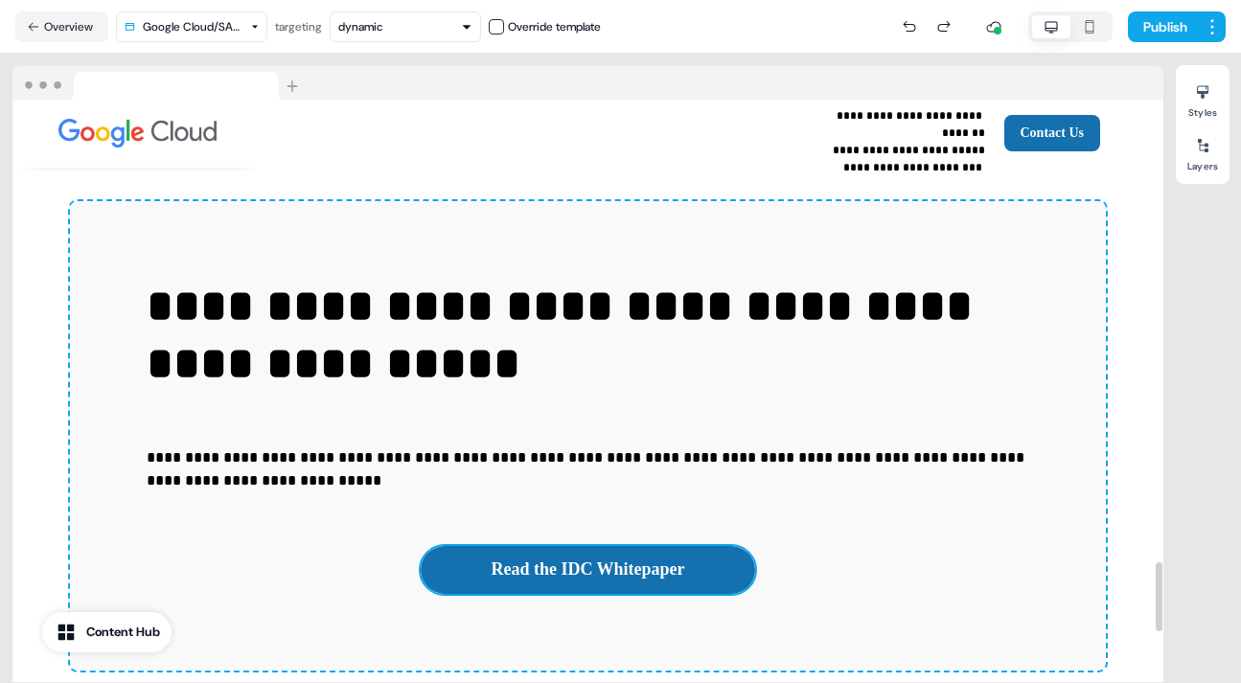
scroll to position [3878, 0]
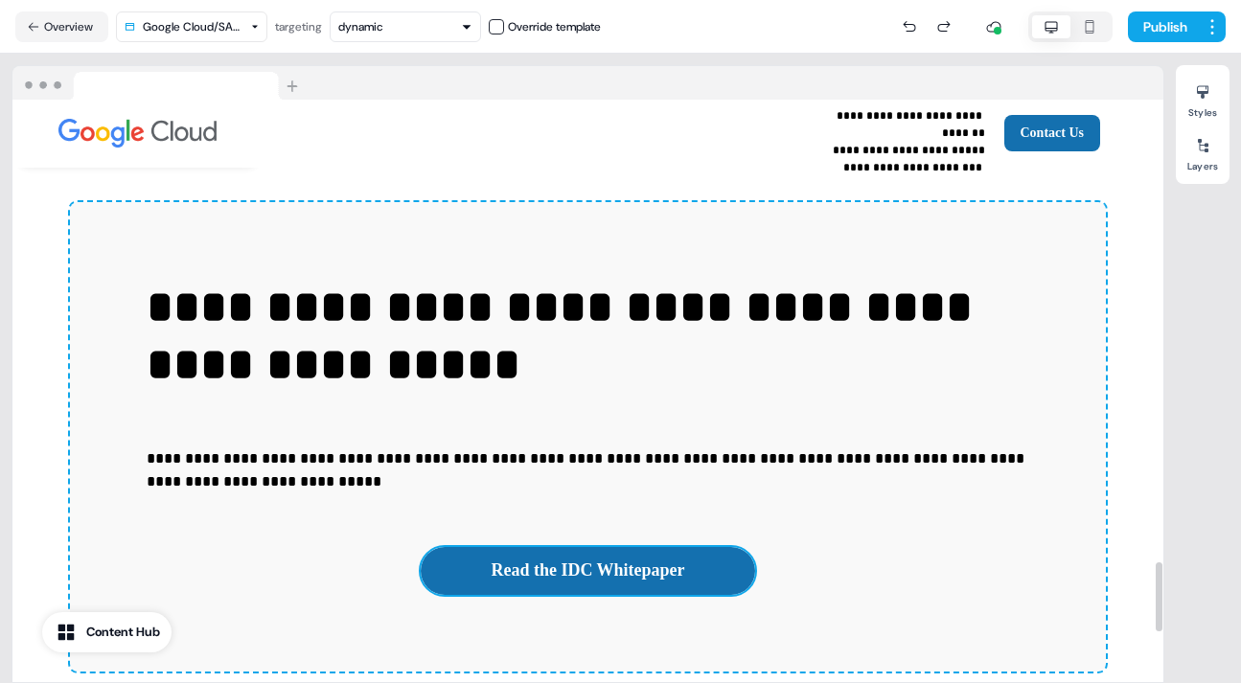
click at [1068, 381] on div "**********" at bounding box center [588, 436] width 1036 height 469
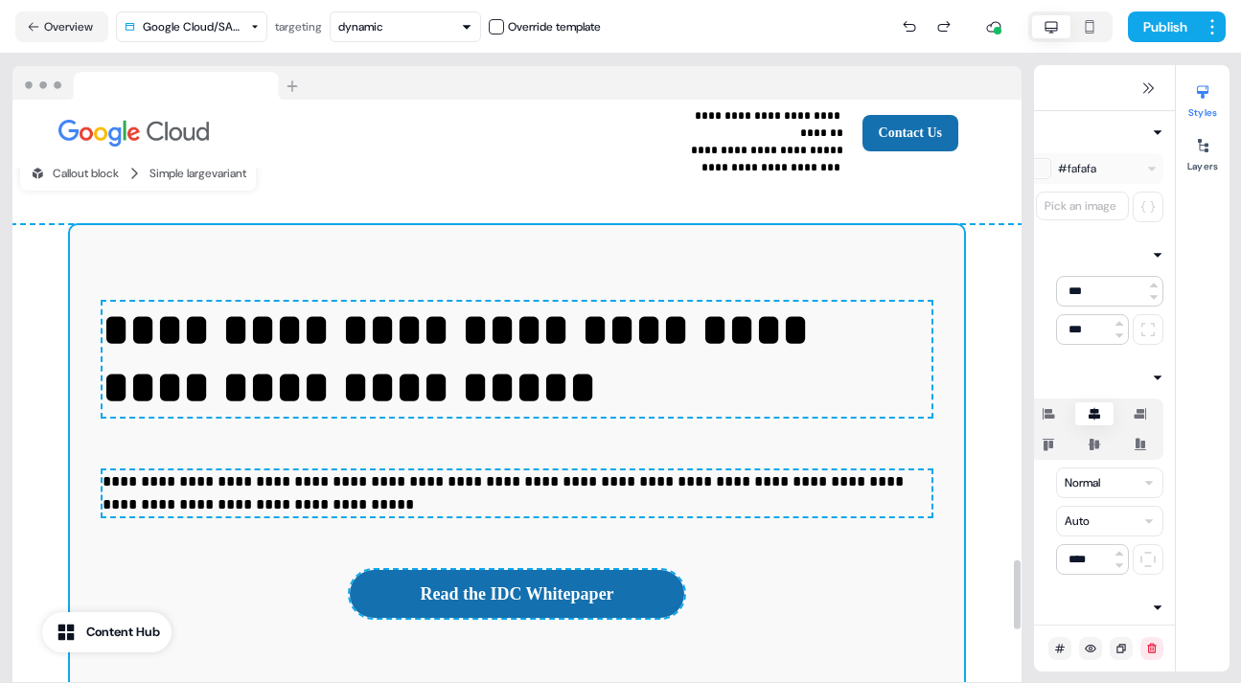
scroll to position [3887, 0]
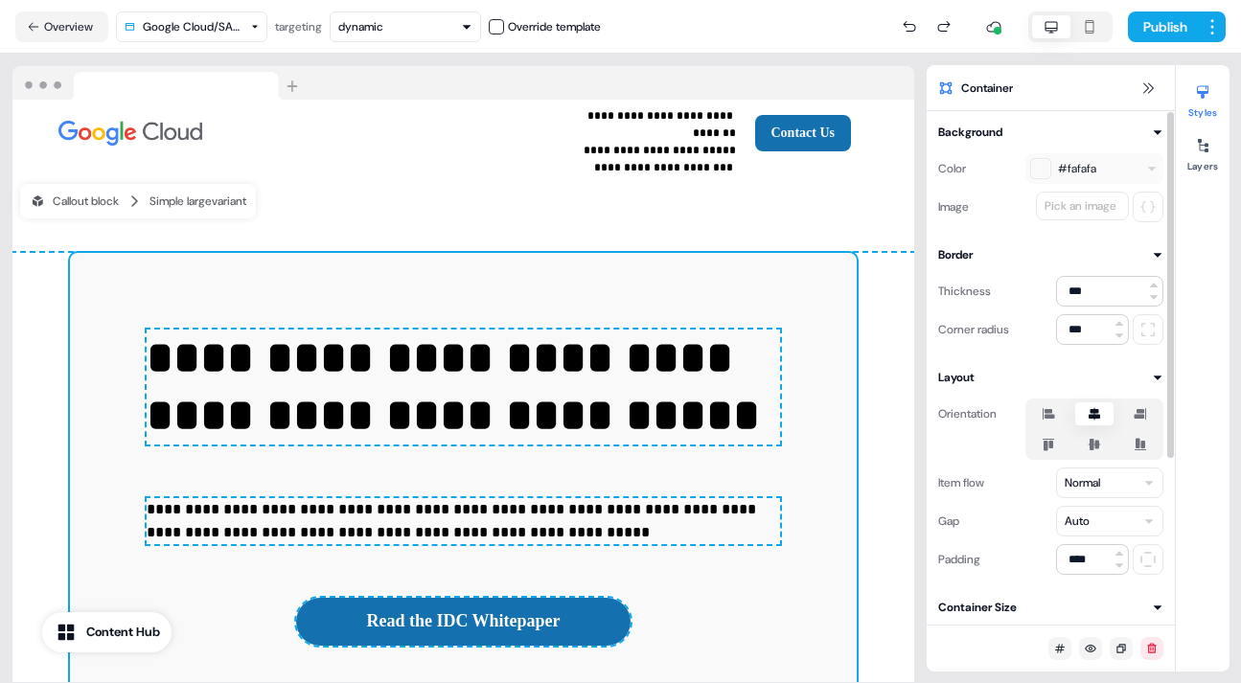
click at [1138, 410] on icon at bounding box center [1140, 413] width 12 height 11
click at [1138, 410] on button "button" at bounding box center [1139, 413] width 15 height 15
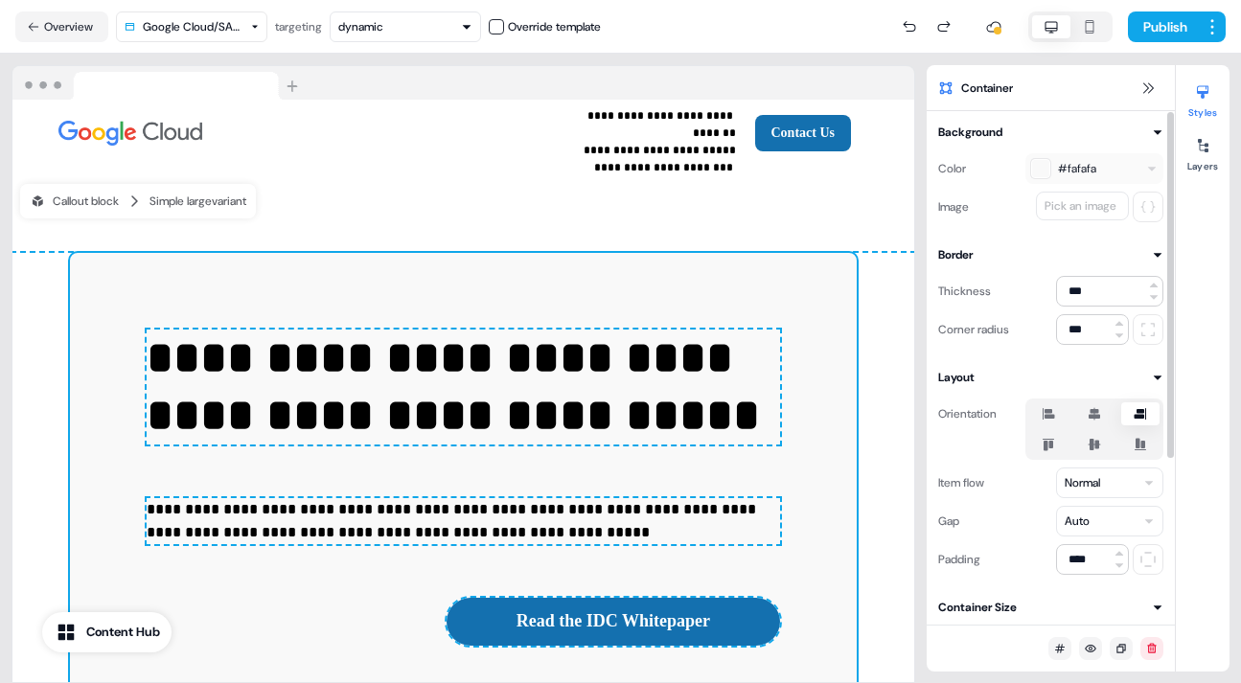
click at [1135, 441] on icon at bounding box center [1139, 445] width 11 height 12
click at [1135, 441] on button "button" at bounding box center [1139, 444] width 15 height 15
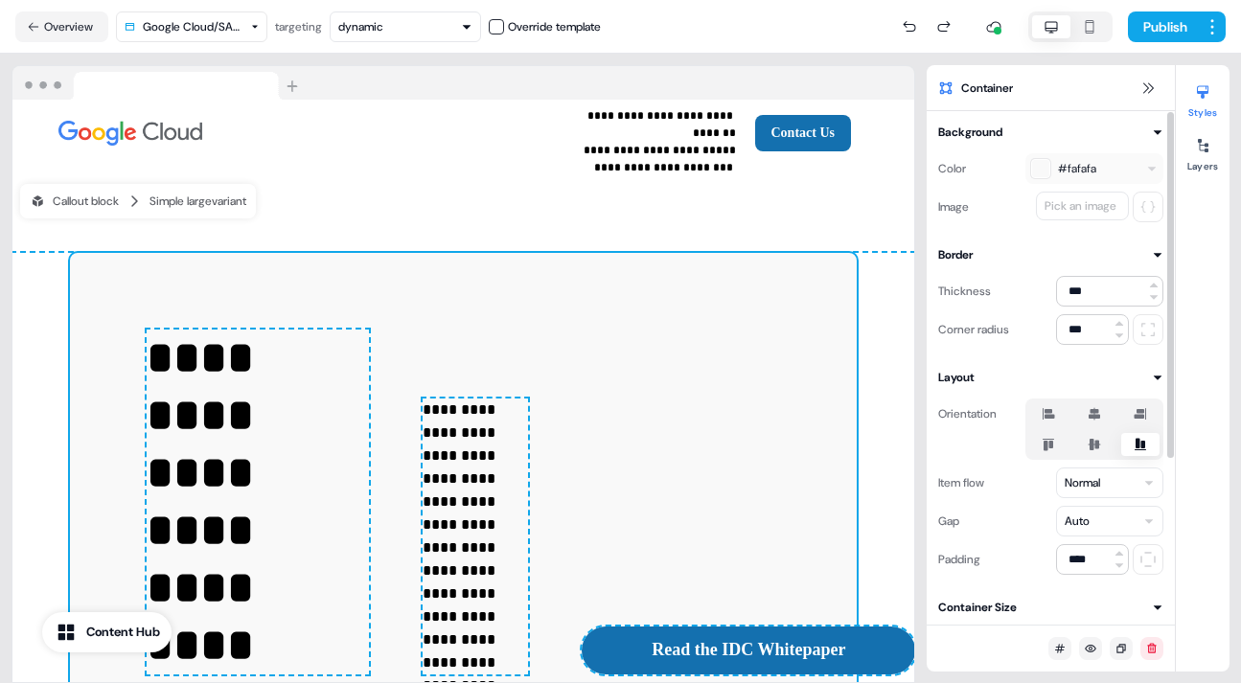
click at [1089, 445] on icon at bounding box center [1094, 444] width 12 height 11
click at [1089, 445] on button "button" at bounding box center [1094, 444] width 15 height 15
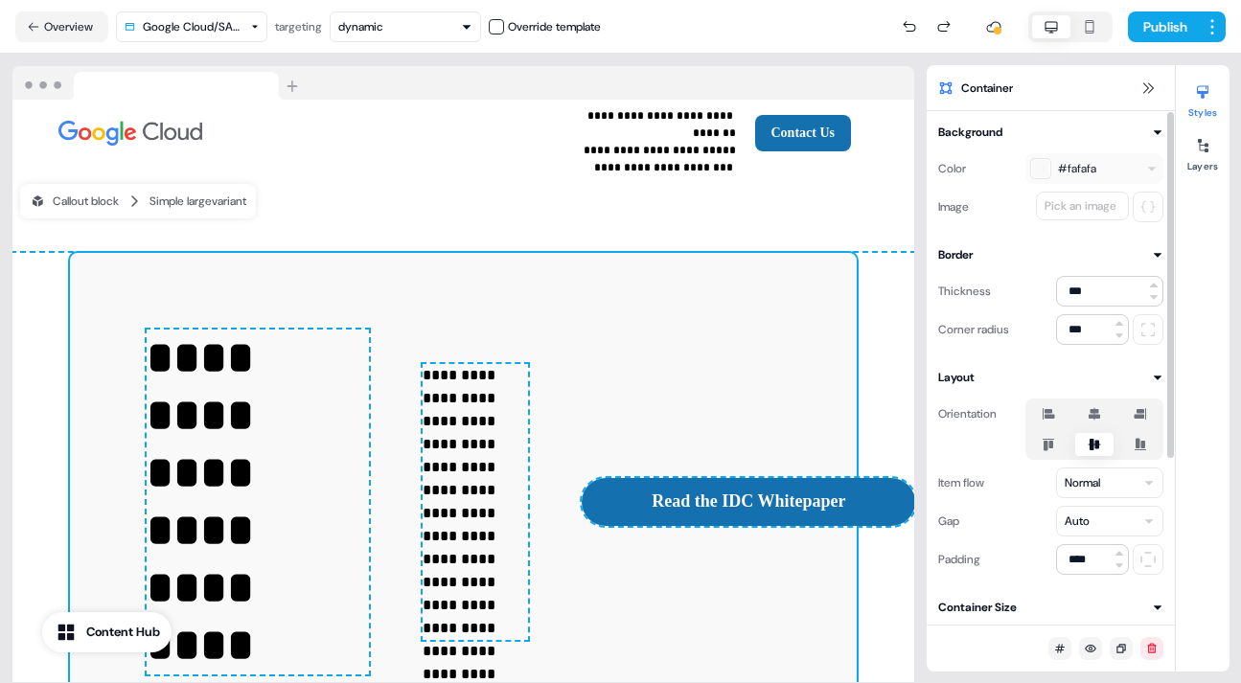
click at [1094, 413] on icon at bounding box center [1093, 414] width 11 height 12
click at [1094, 413] on button "button" at bounding box center [1094, 413] width 15 height 15
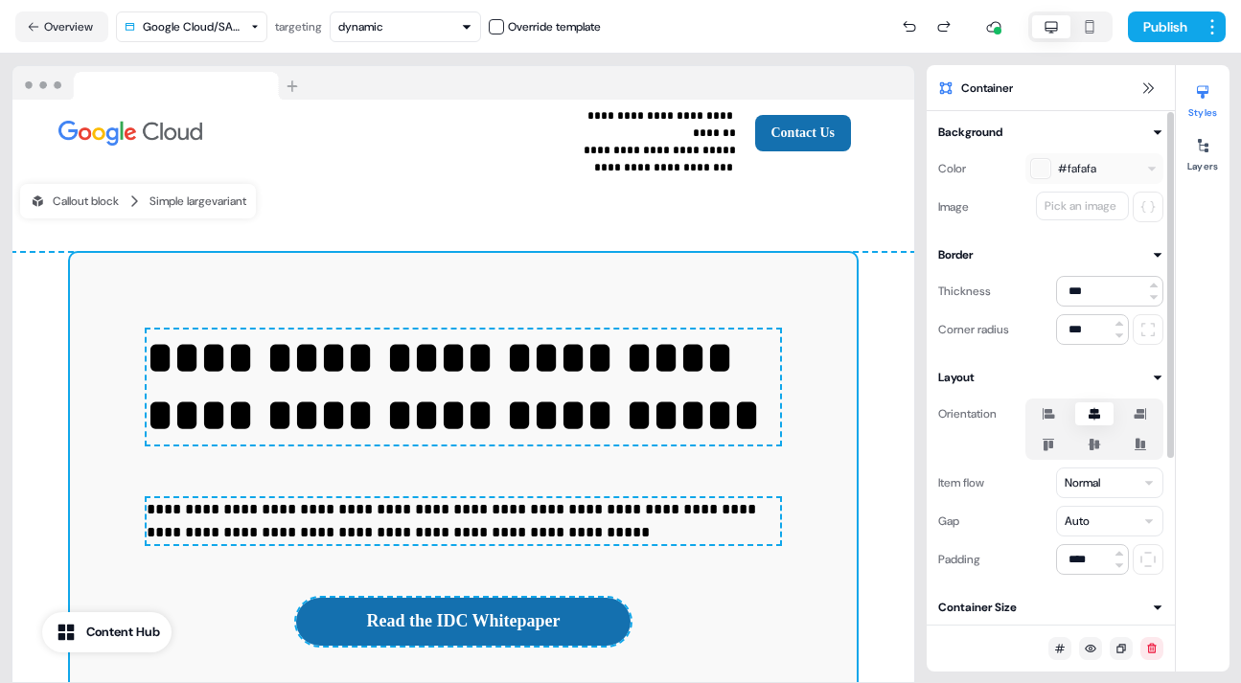
click at [1055, 410] on icon at bounding box center [1048, 413] width 23 height 15
click at [1055, 410] on button "button" at bounding box center [1048, 413] width 15 height 15
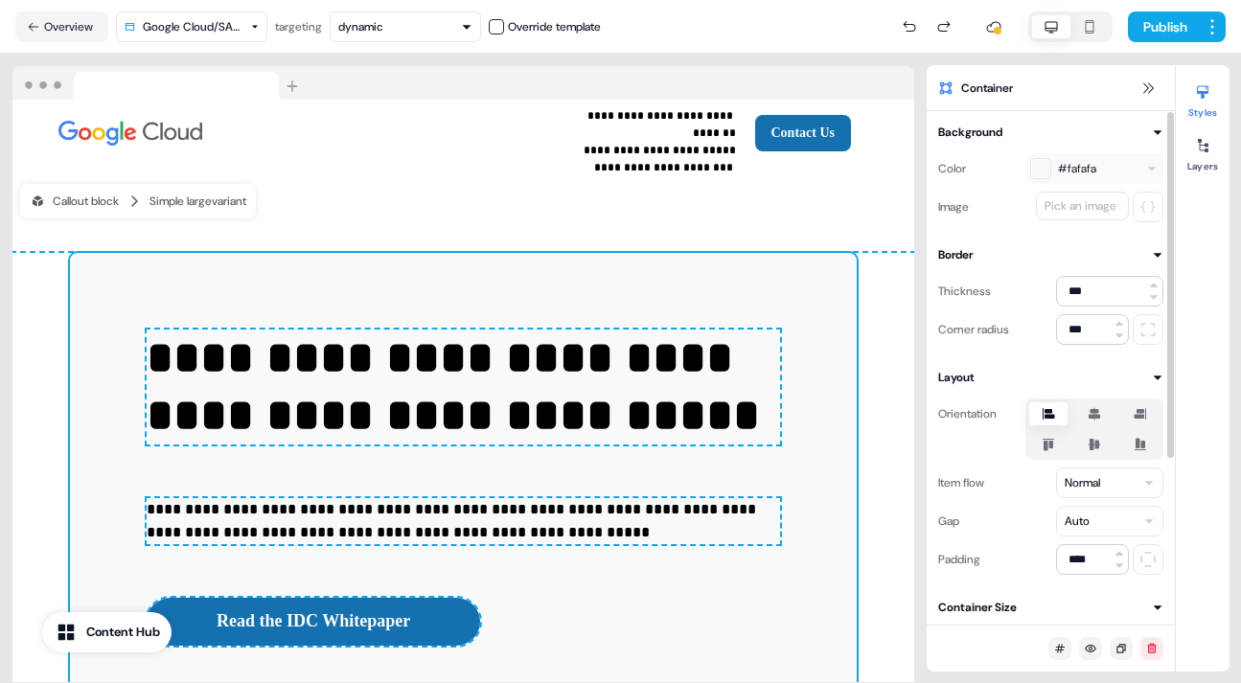
click at [1142, 410] on icon at bounding box center [1140, 413] width 12 height 11
click at [1142, 410] on button "button" at bounding box center [1139, 413] width 15 height 15
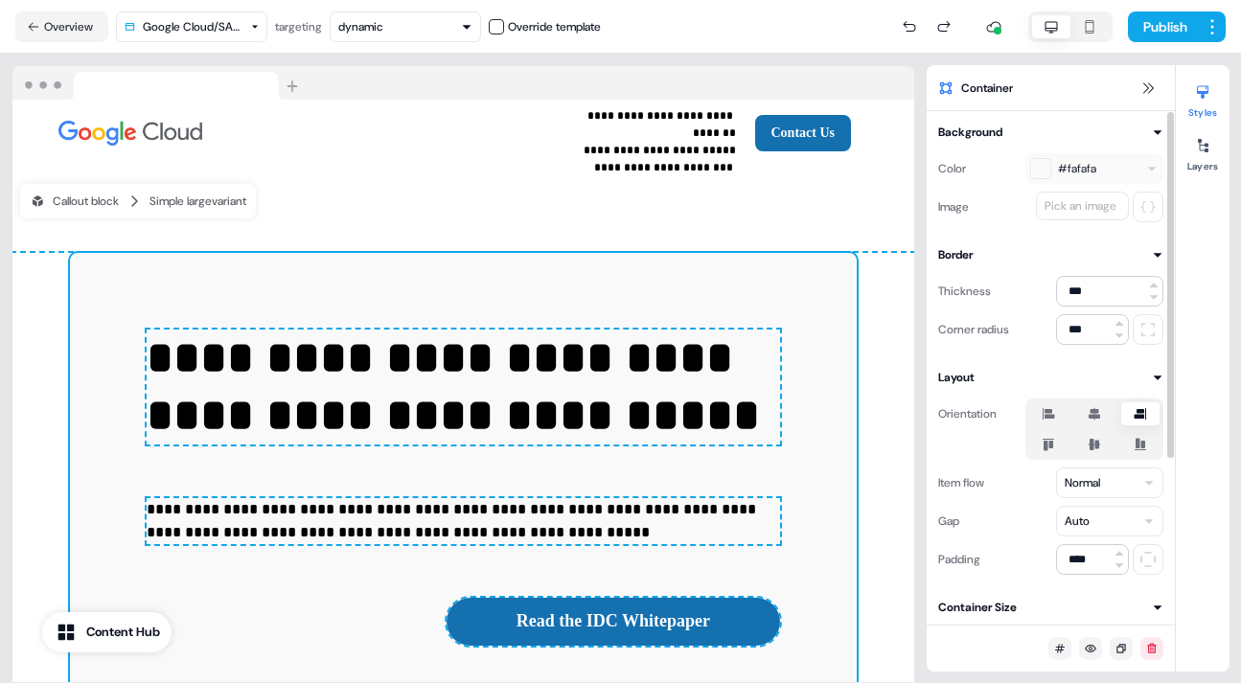
click at [1047, 445] on icon at bounding box center [1047, 445] width 11 height 12
click at [1047, 445] on button "button" at bounding box center [1048, 444] width 15 height 15
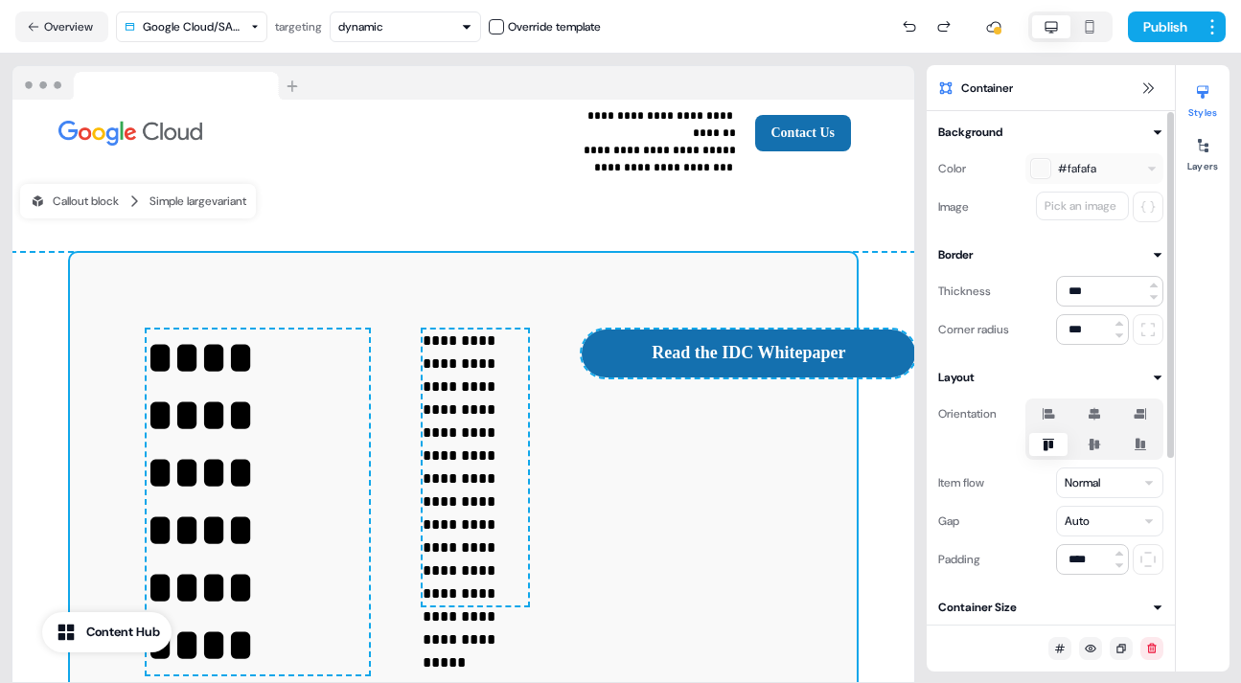
click at [1135, 407] on icon at bounding box center [1140, 413] width 23 height 15
click at [1135, 407] on button "button" at bounding box center [1139, 413] width 15 height 15
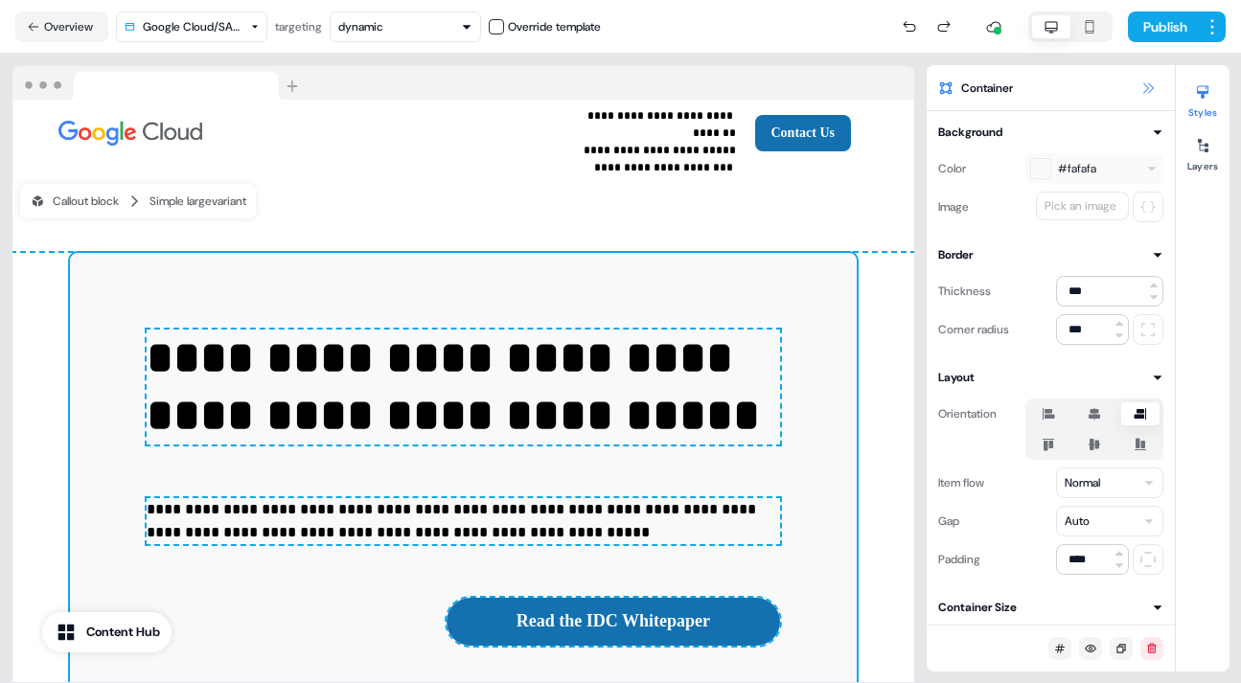
click at [1145, 90] on icon at bounding box center [1147, 87] width 15 height 15
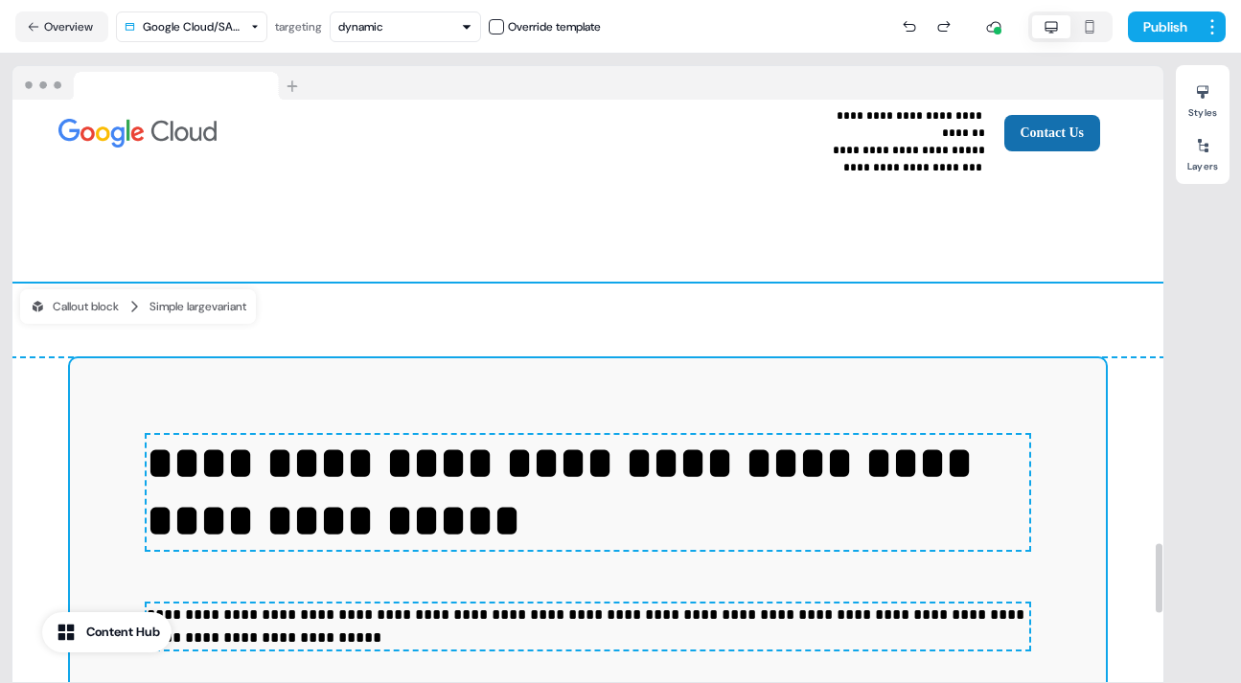
scroll to position [3720, 0]
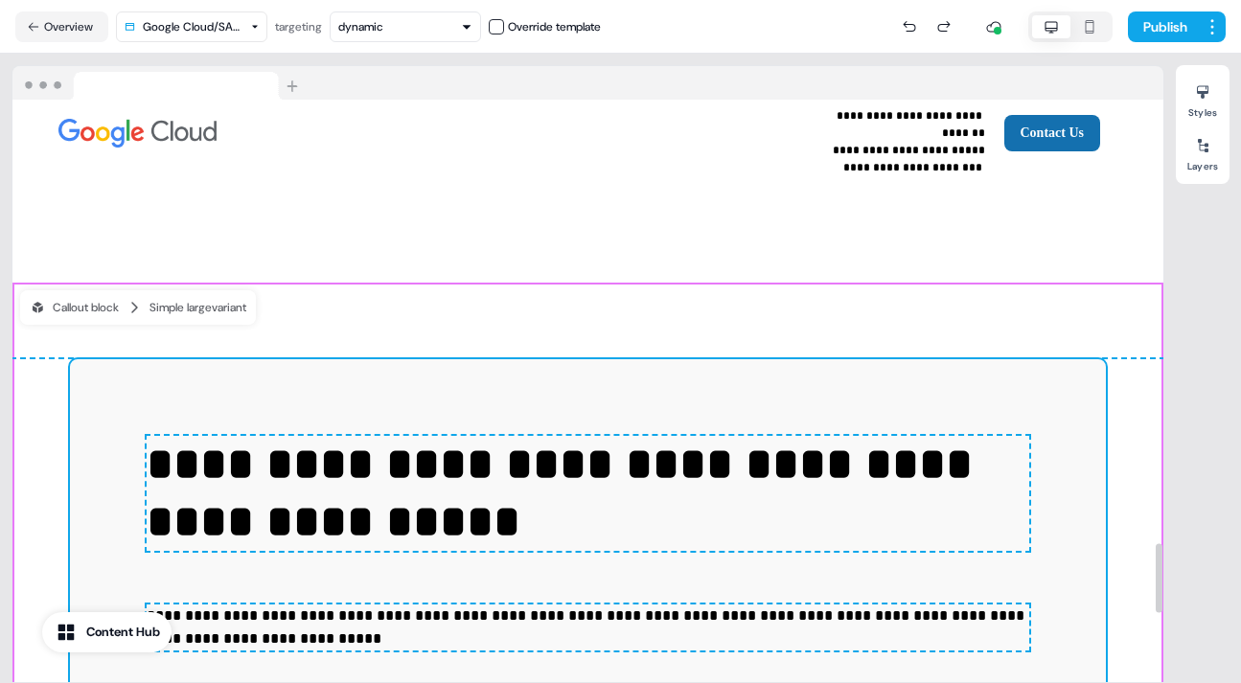
click at [653, 283] on div "**********" at bounding box center [587, 594] width 1151 height 623
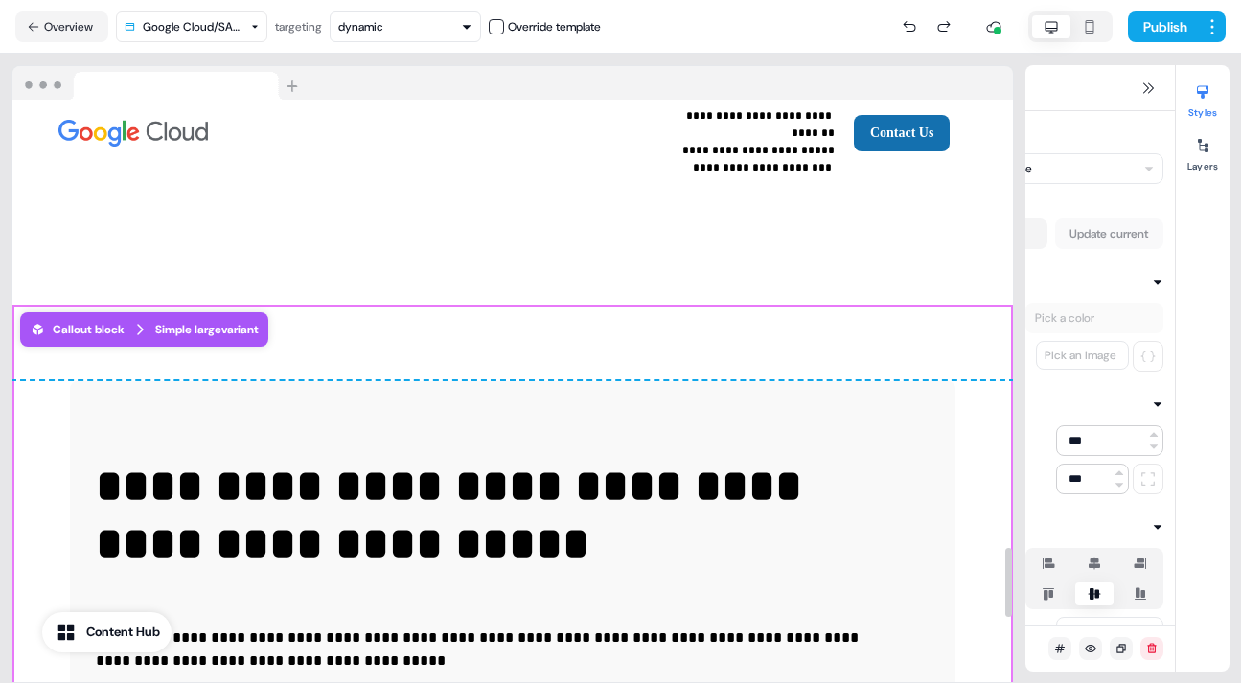
scroll to position [3730, 0]
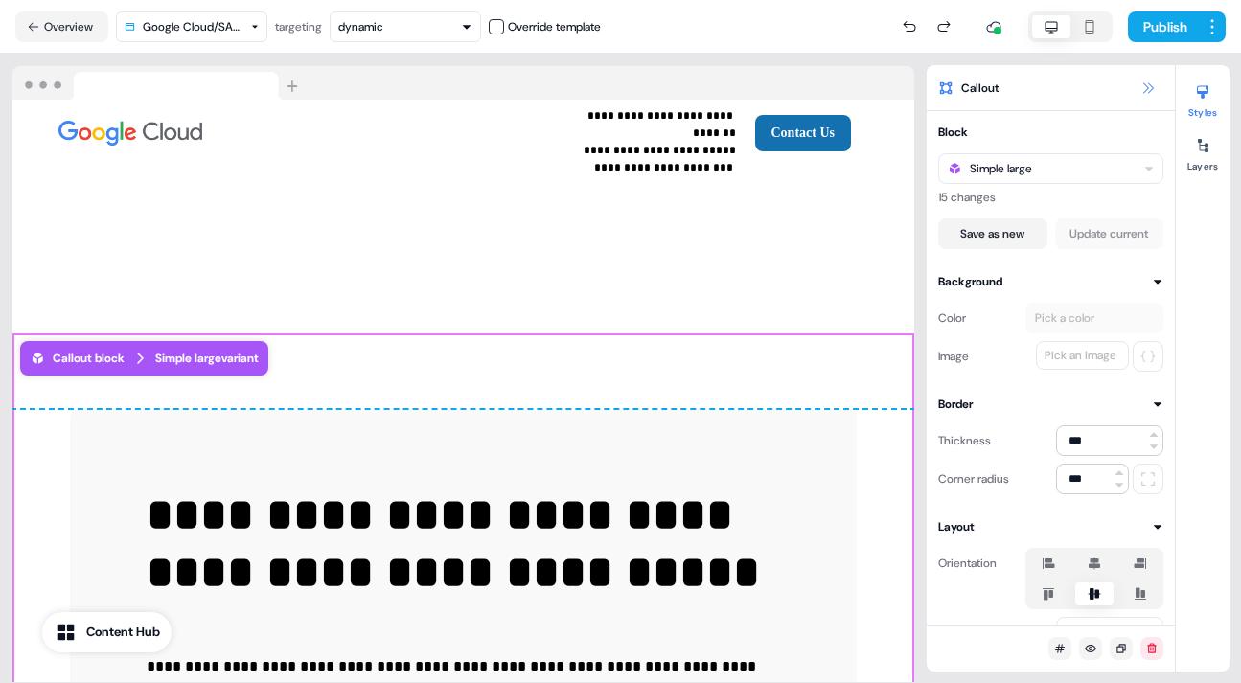
click at [1150, 80] on button at bounding box center [1147, 88] width 23 height 23
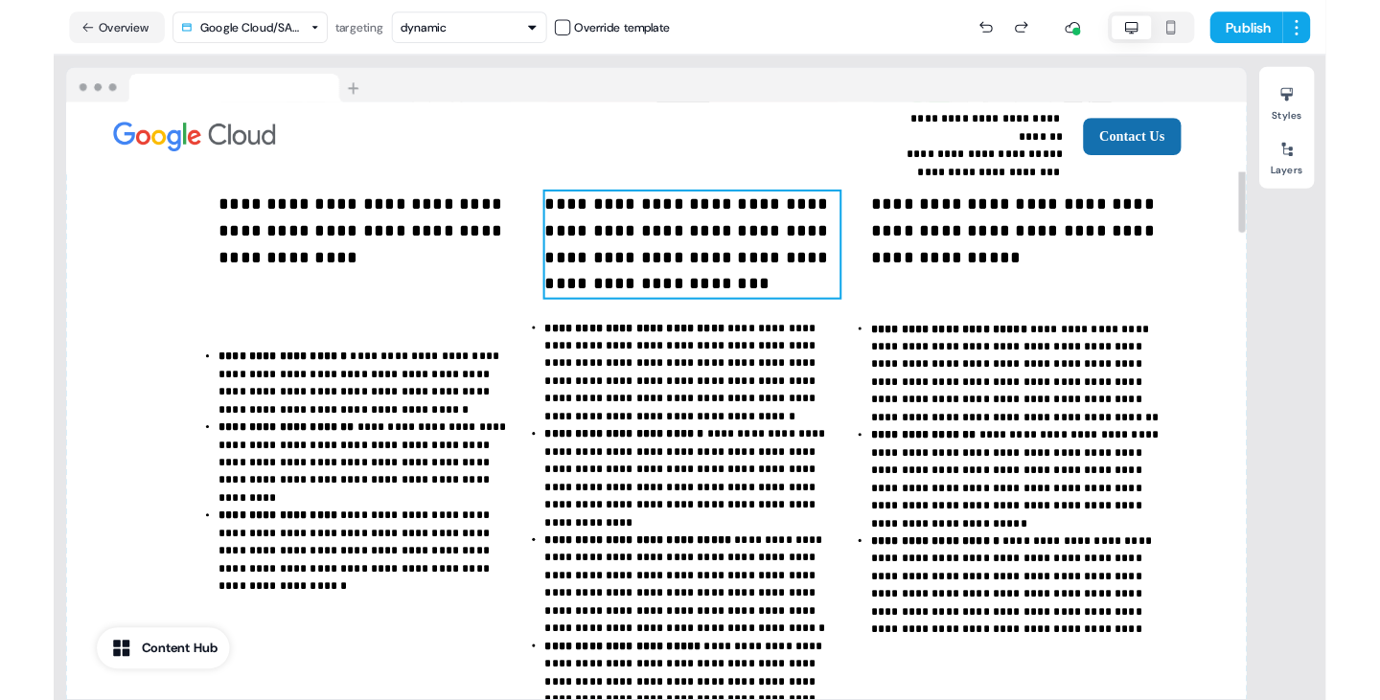
scroll to position [0, 0]
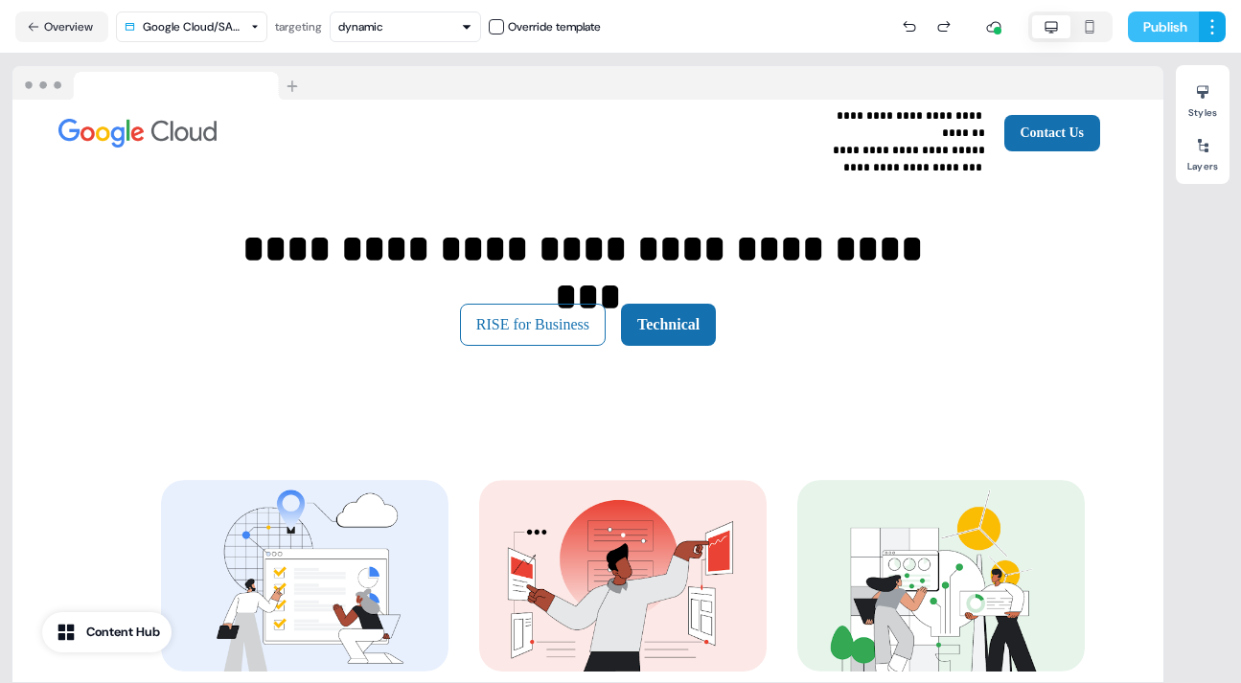
click at [1169, 21] on button "Publish" at bounding box center [1163, 26] width 71 height 31
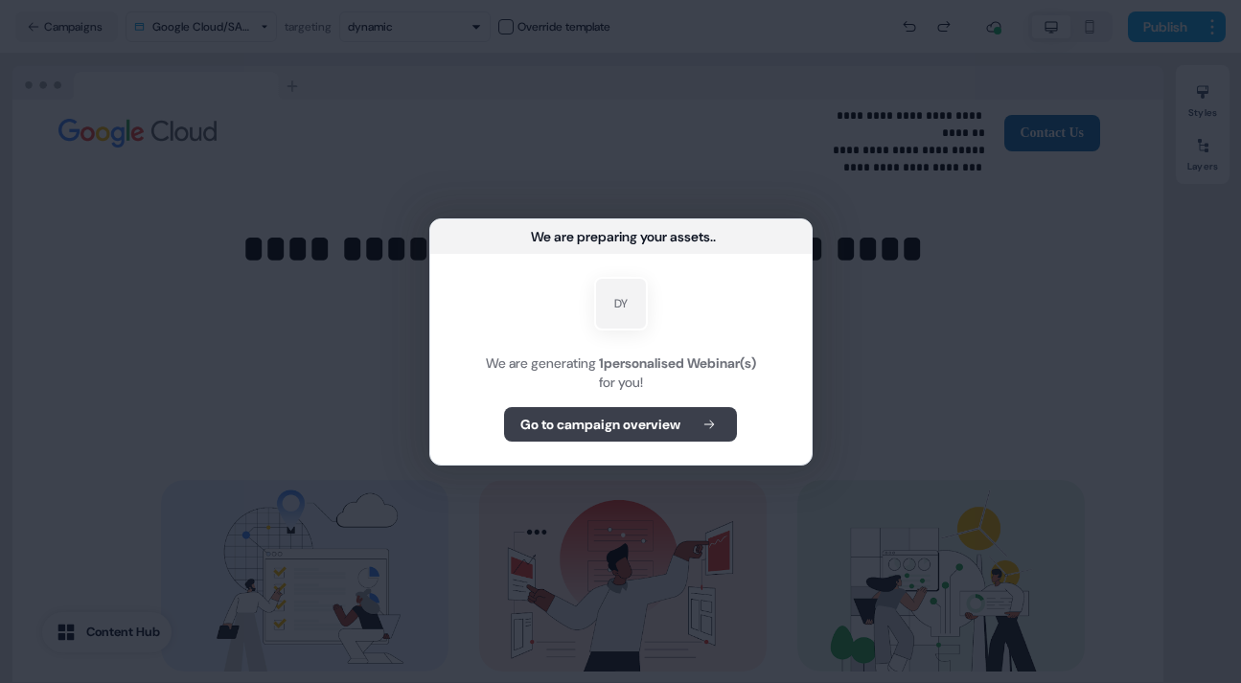
click at [674, 423] on b "Go to campaign overview" at bounding box center [600, 424] width 160 height 19
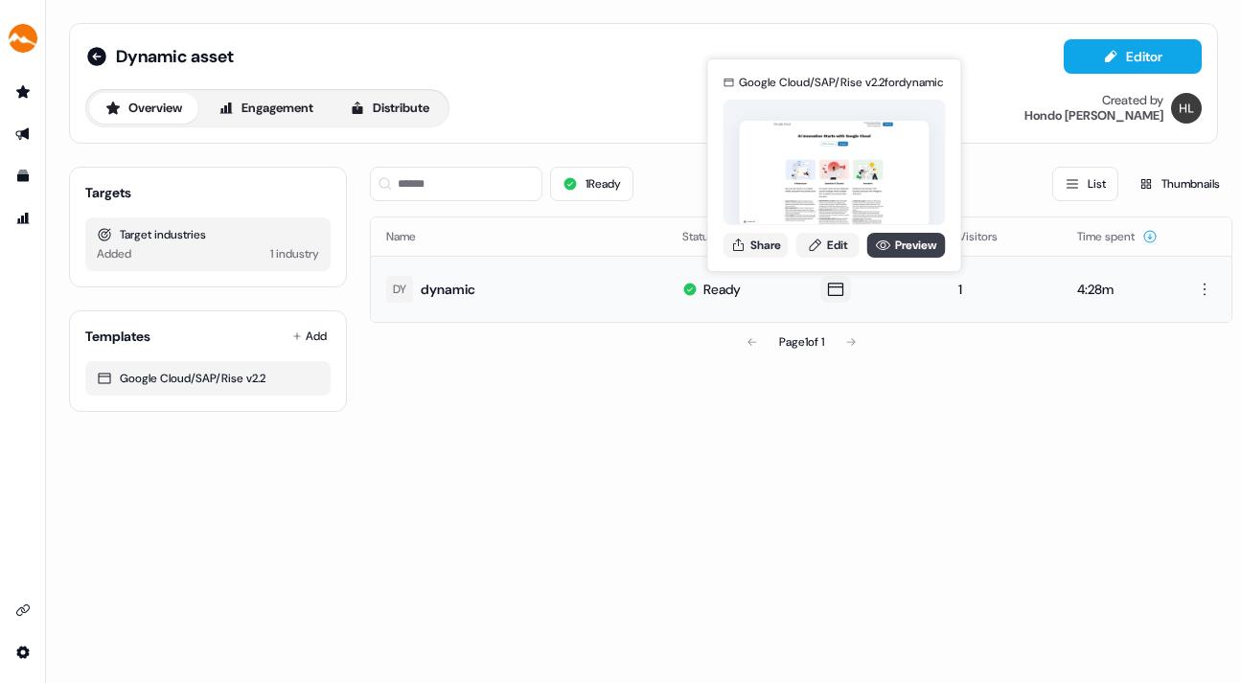
click at [903, 242] on link "Preview" at bounding box center [906, 245] width 79 height 25
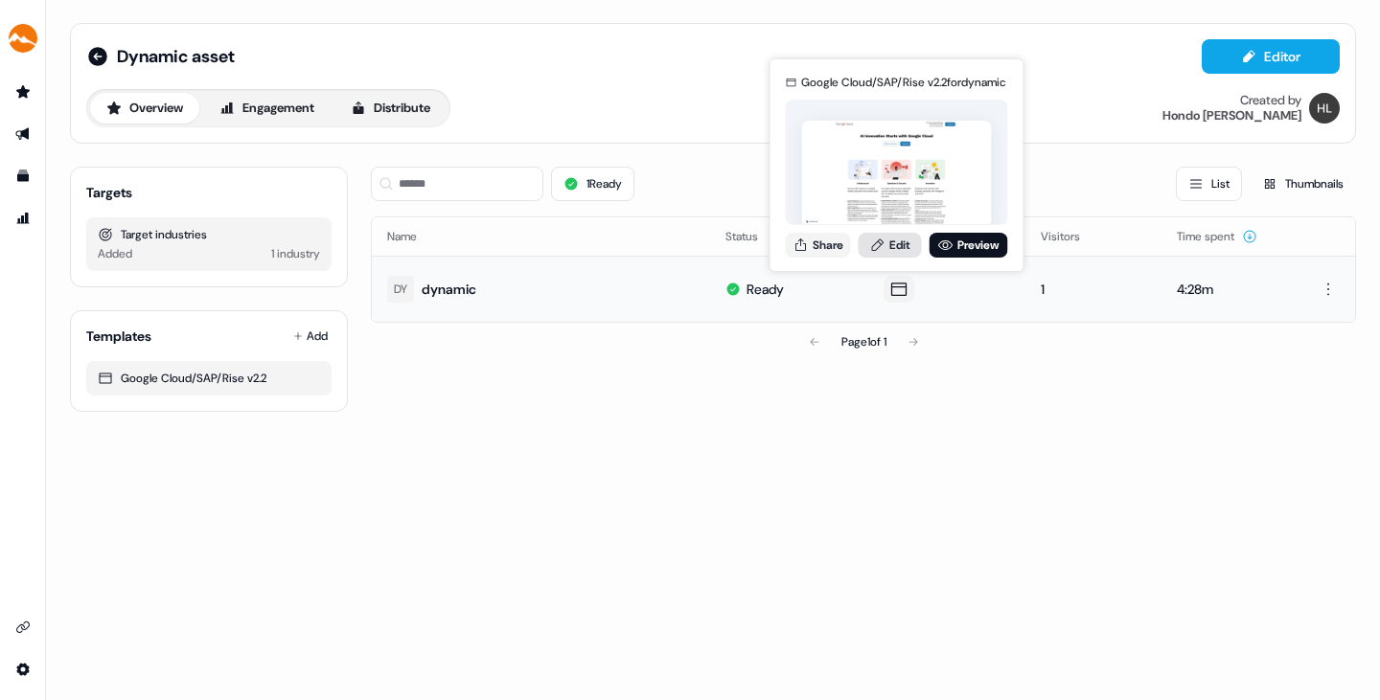
click at [888, 238] on link "Edit" at bounding box center [889, 245] width 63 height 25
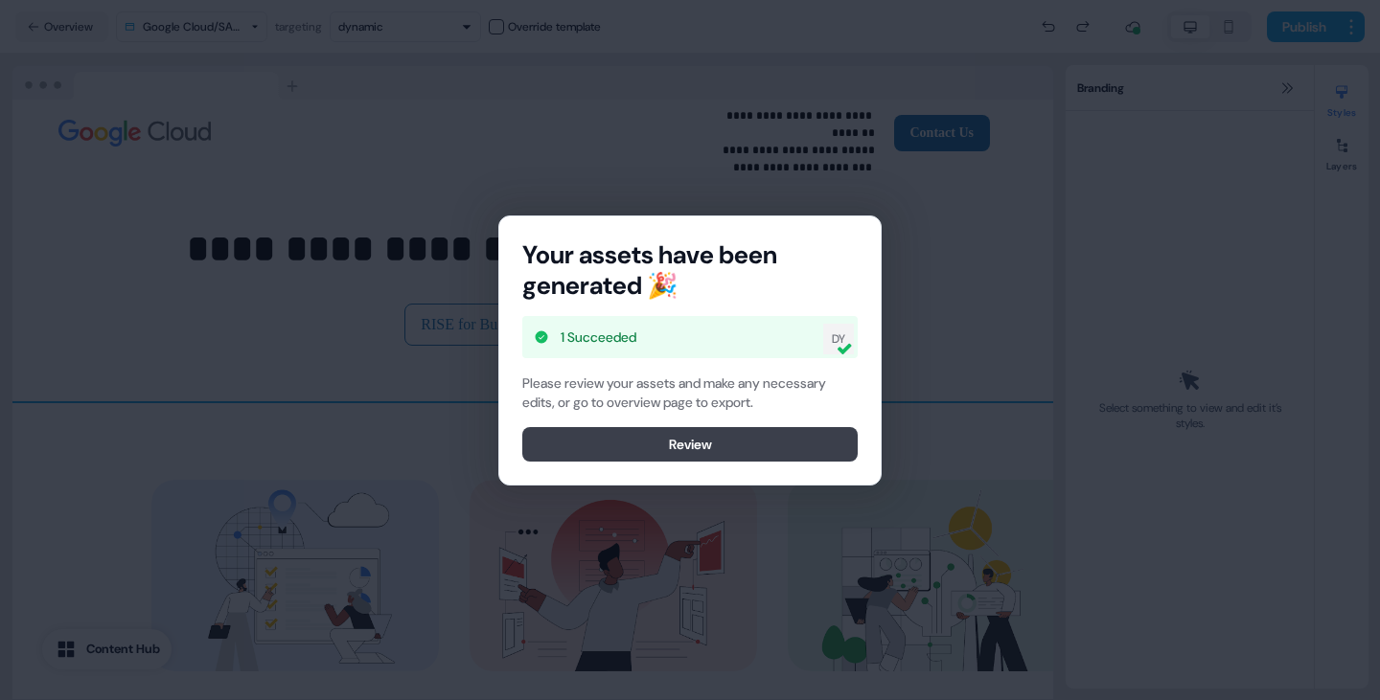
click at [752, 444] on button "Review" at bounding box center [689, 444] width 335 height 34
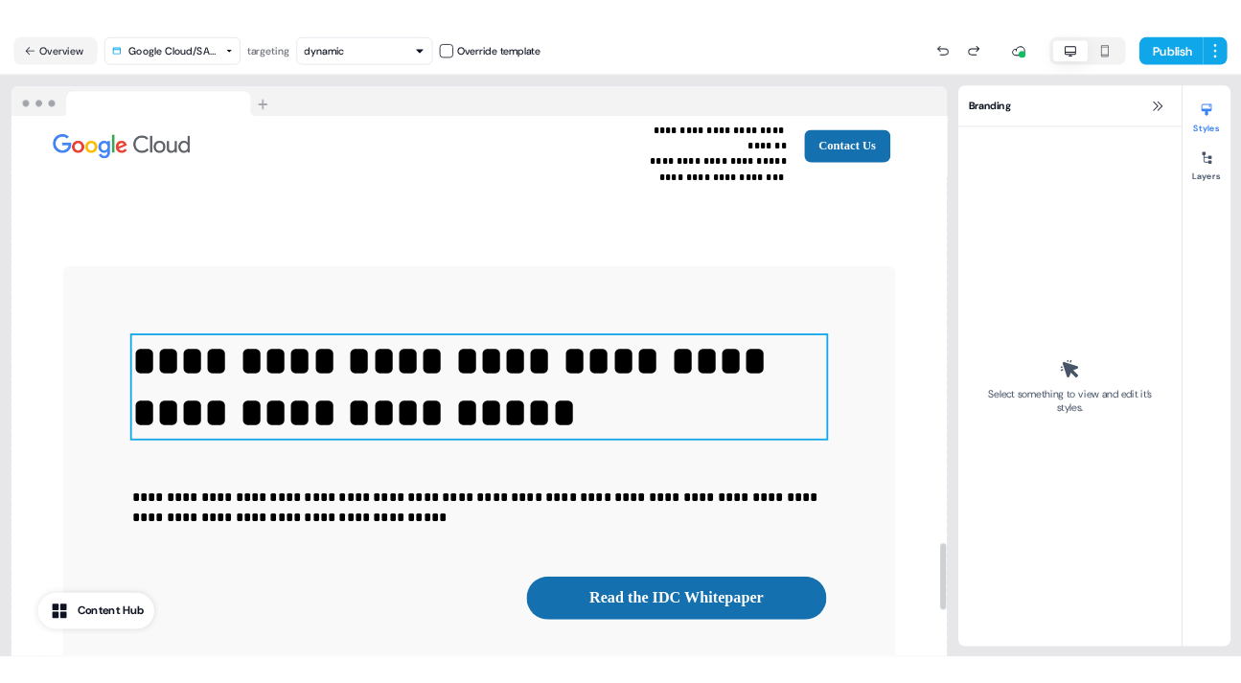
scroll to position [3848, 0]
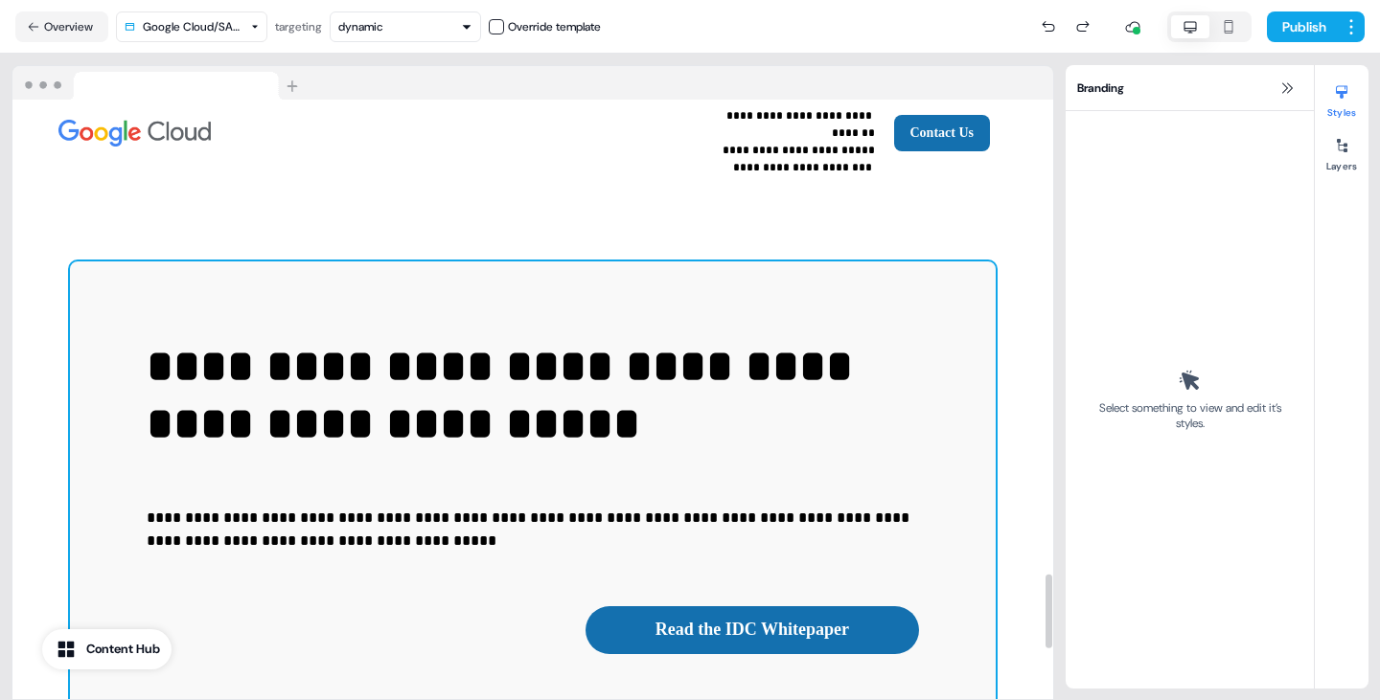
click at [945, 440] on div "**********" at bounding box center [533, 496] width 926 height 469
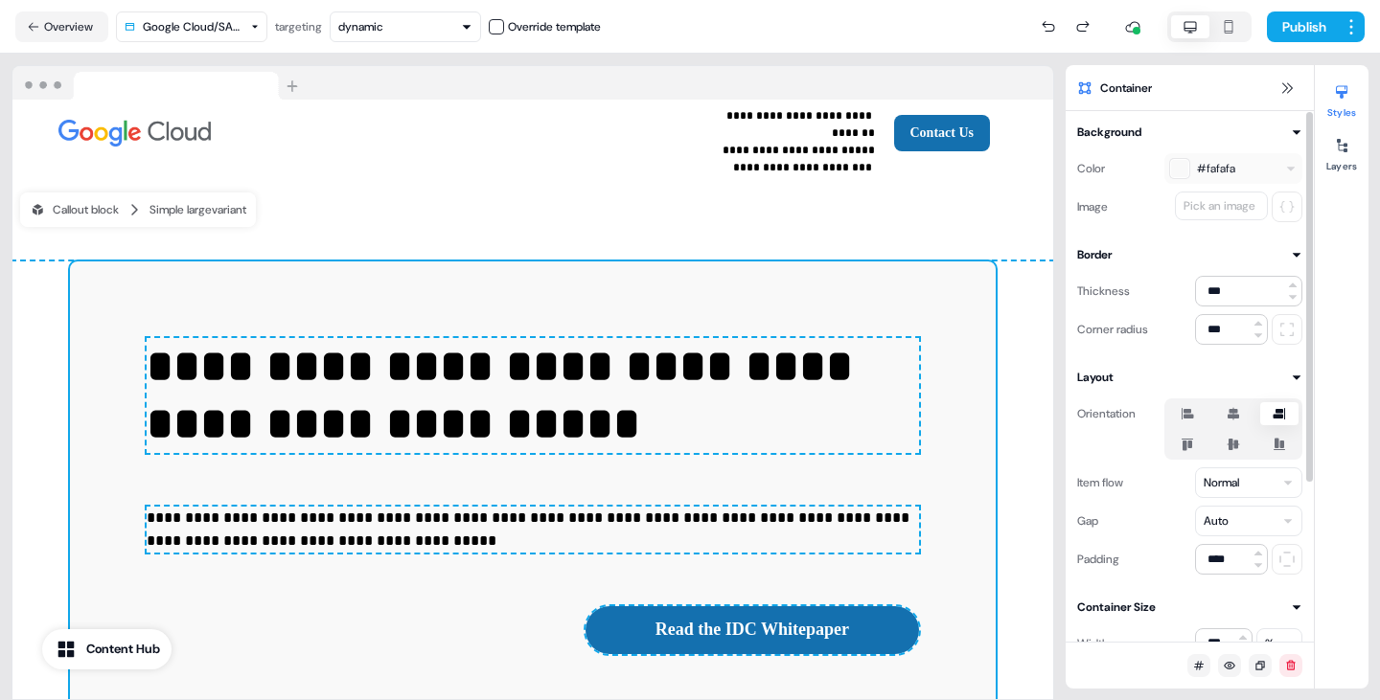
click at [1234, 414] on icon at bounding box center [1233, 413] width 23 height 15
click at [1234, 414] on button "button" at bounding box center [1232, 413] width 15 height 15
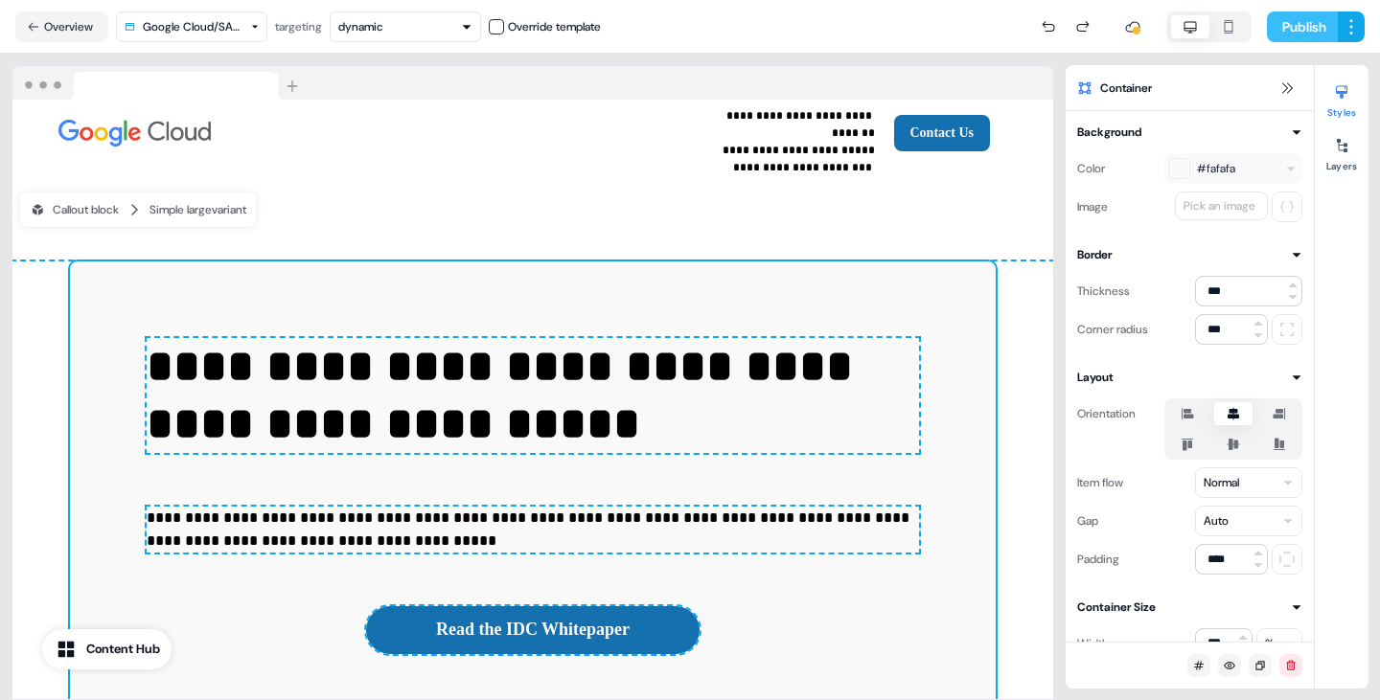
click at [1240, 18] on button "Publish" at bounding box center [1302, 26] width 71 height 31
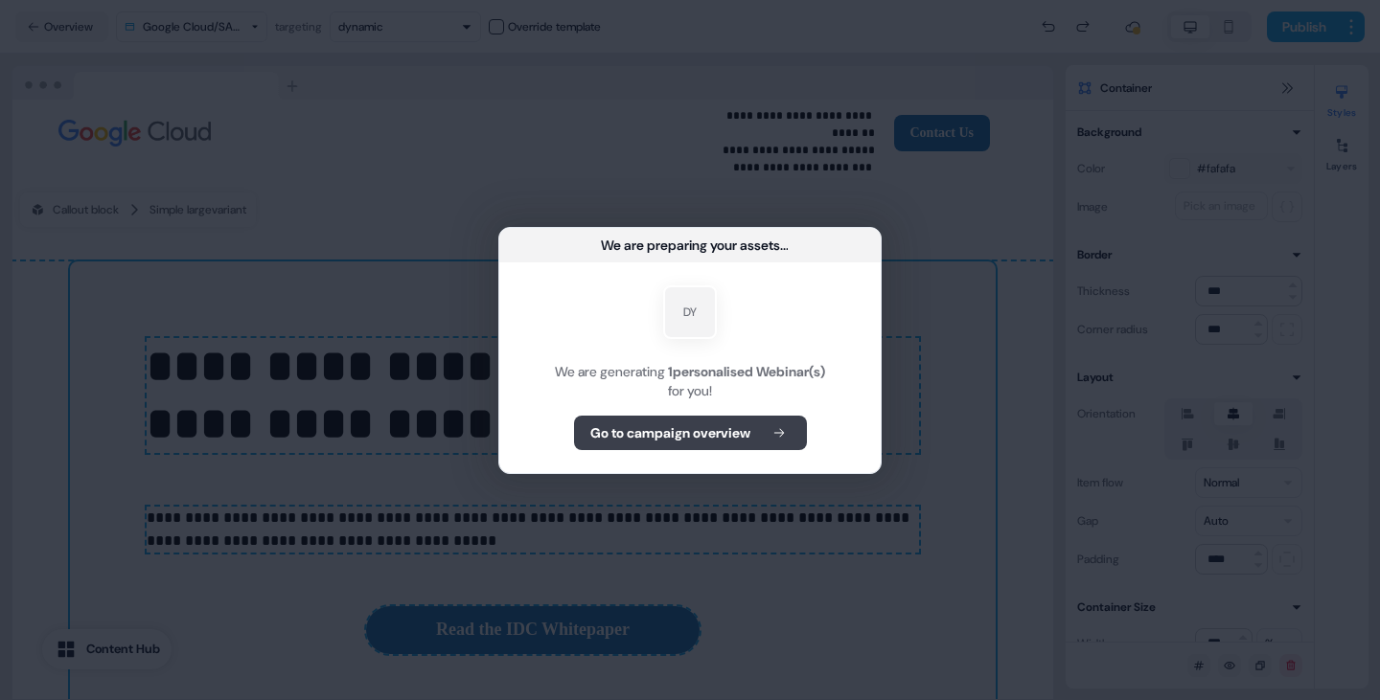
click at [721, 433] on b "Go to campaign overview" at bounding box center [670, 432] width 160 height 19
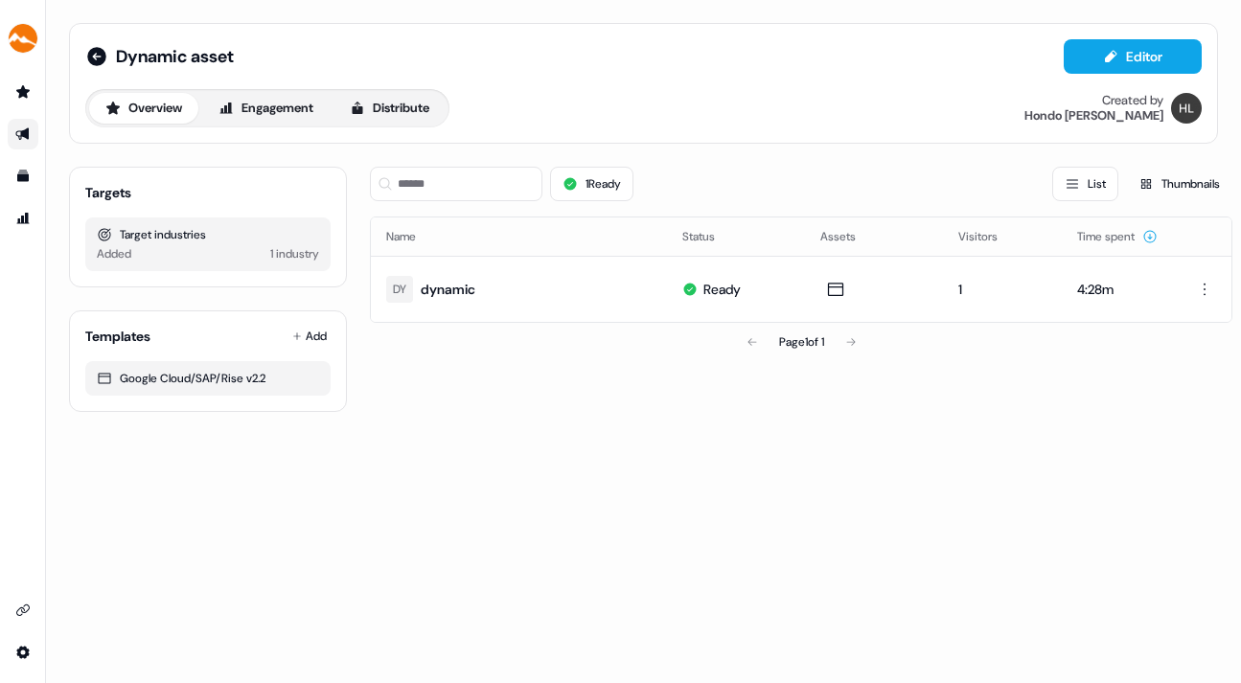
click at [25, 129] on icon "Go to outbound experience" at bounding box center [22, 133] width 15 height 15
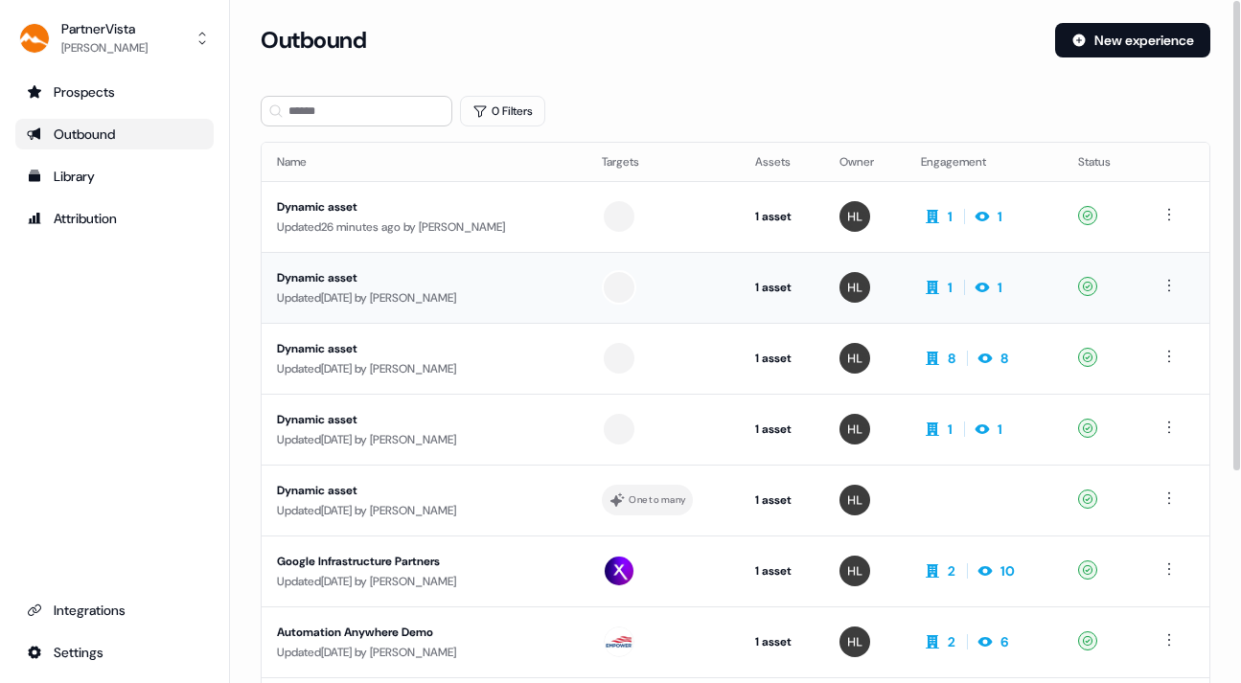
click at [477, 285] on div "Dynamic asset" at bounding box center [424, 277] width 294 height 19
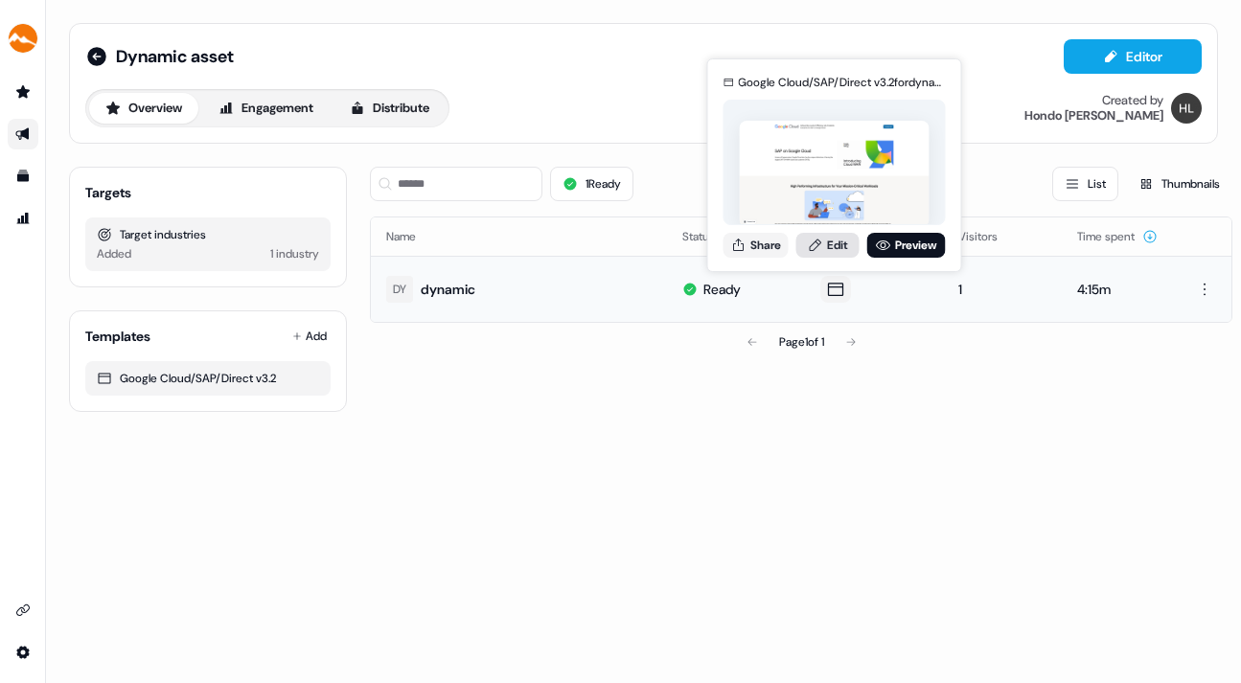
click at [831, 238] on link "Edit" at bounding box center [827, 245] width 63 height 25
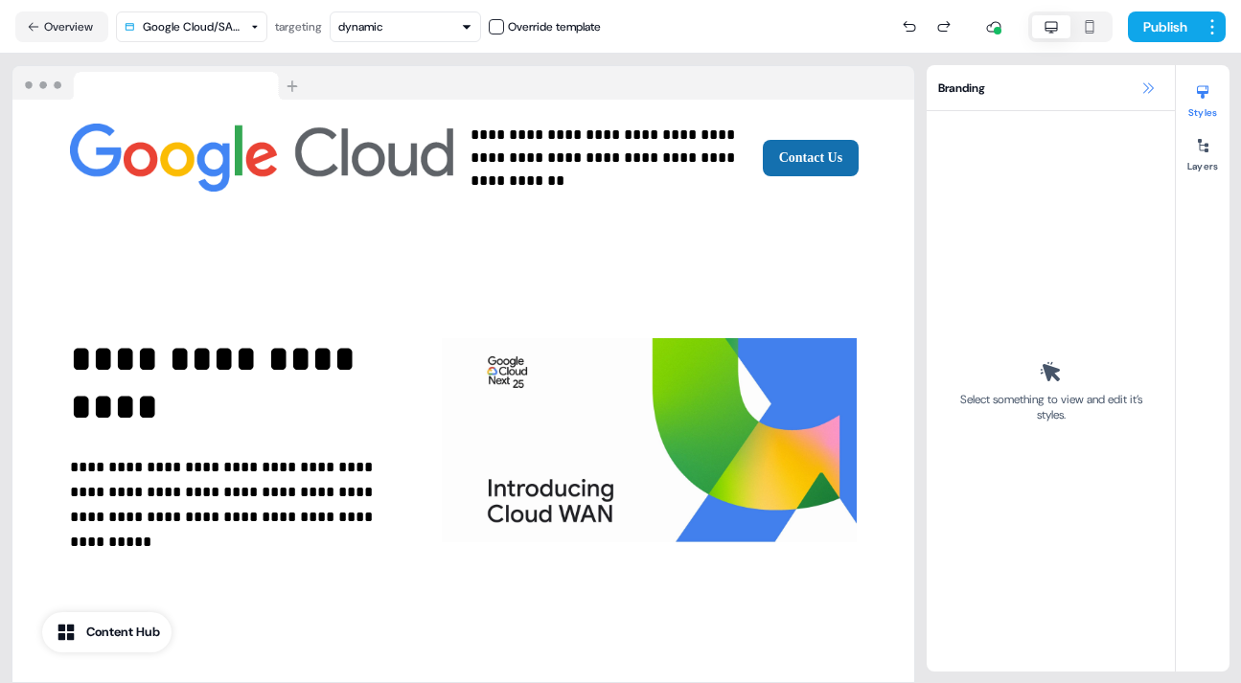
click at [1146, 84] on icon at bounding box center [1147, 87] width 15 height 15
click at [60, 24] on button "Overview" at bounding box center [61, 26] width 93 height 31
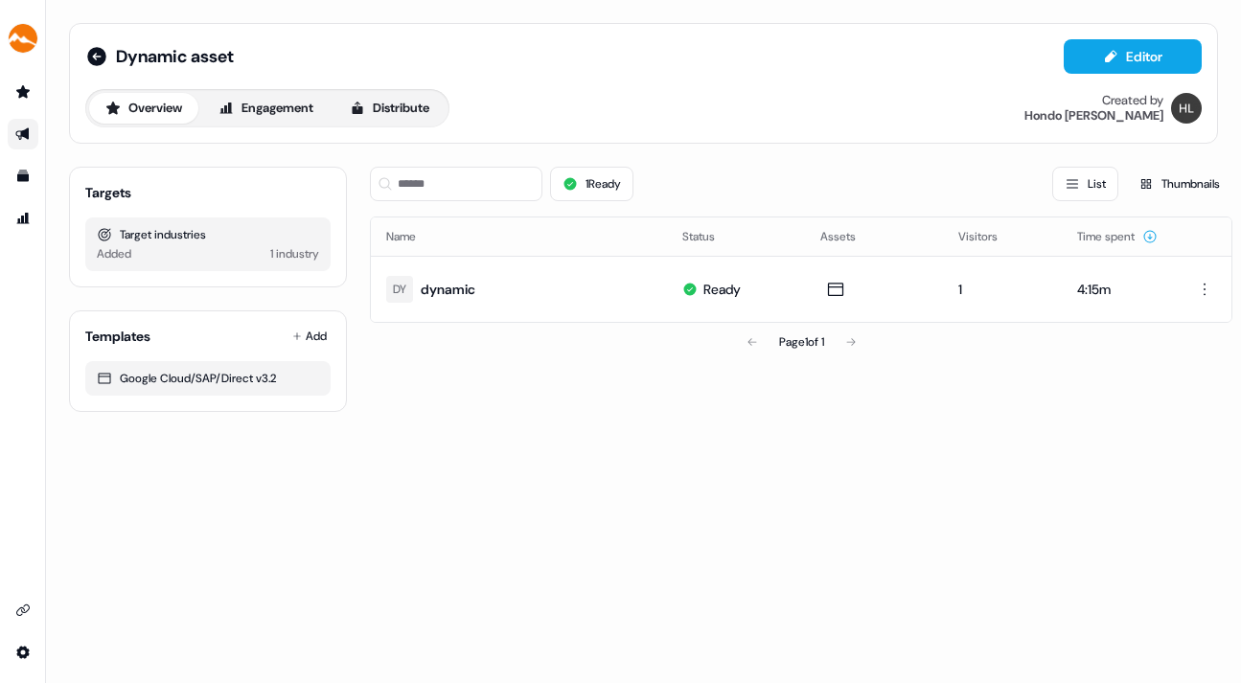
click at [14, 124] on link "Go to outbound experience" at bounding box center [23, 134] width 31 height 31
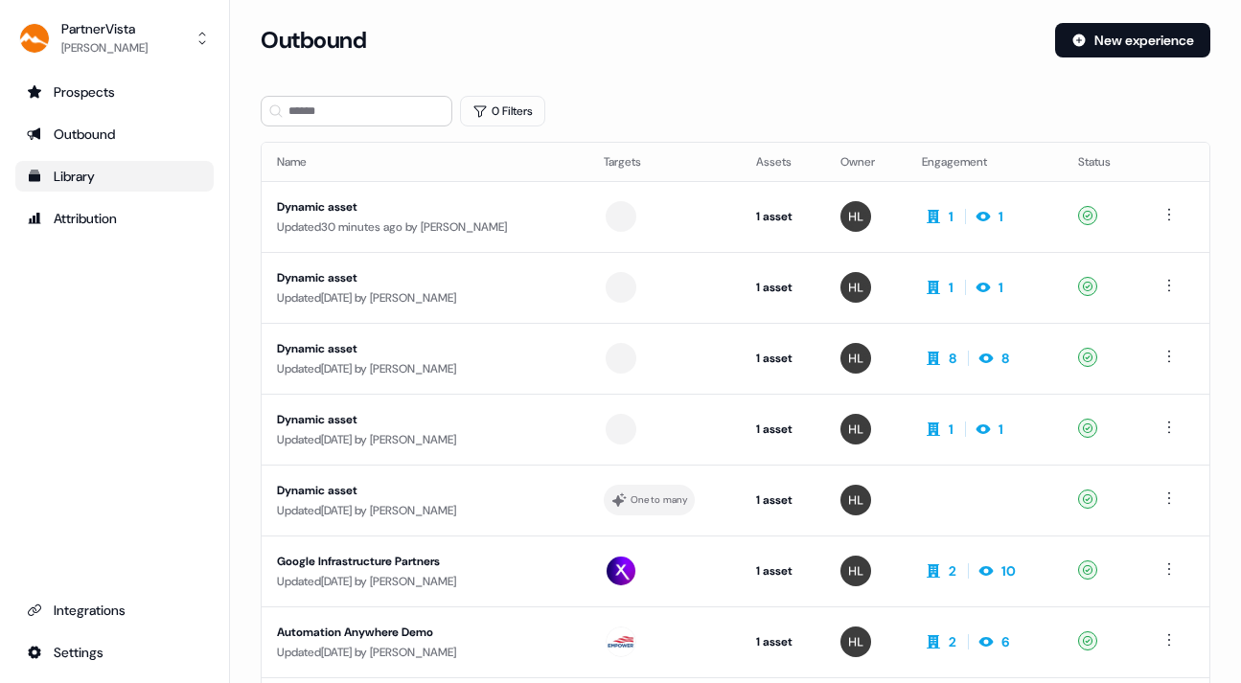
click at [72, 174] on div "Library" at bounding box center [114, 176] width 175 height 19
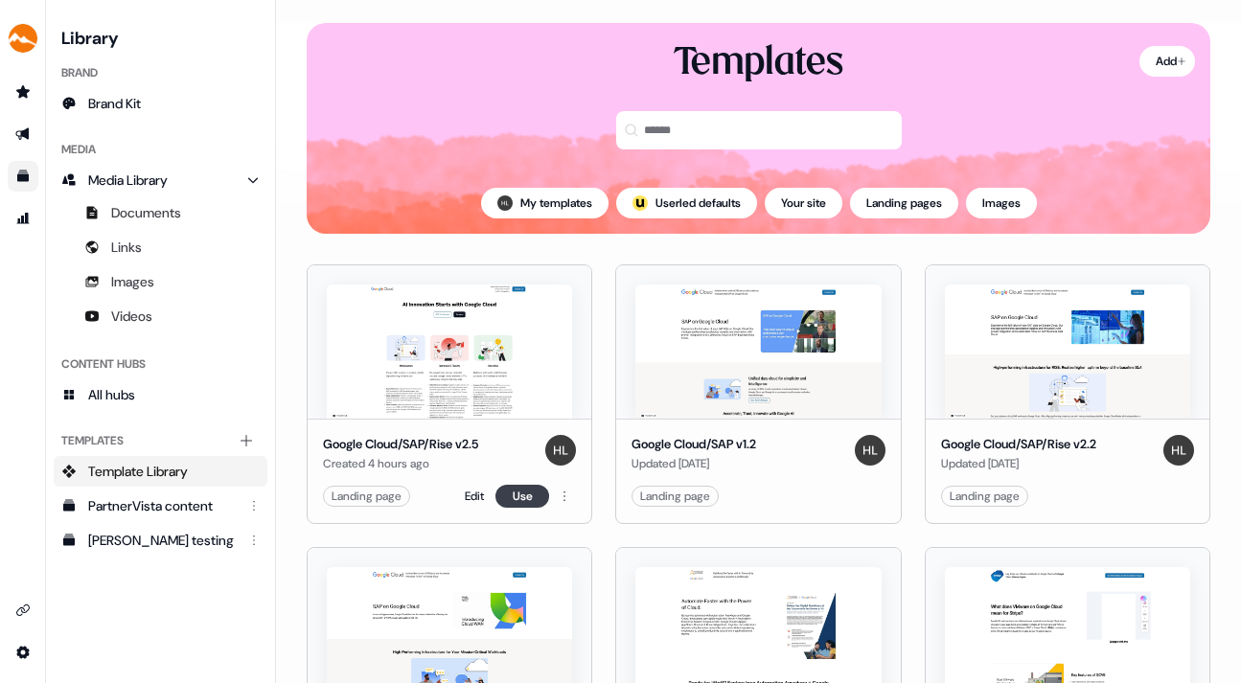
click at [519, 490] on button "Use" at bounding box center [522, 496] width 54 height 23
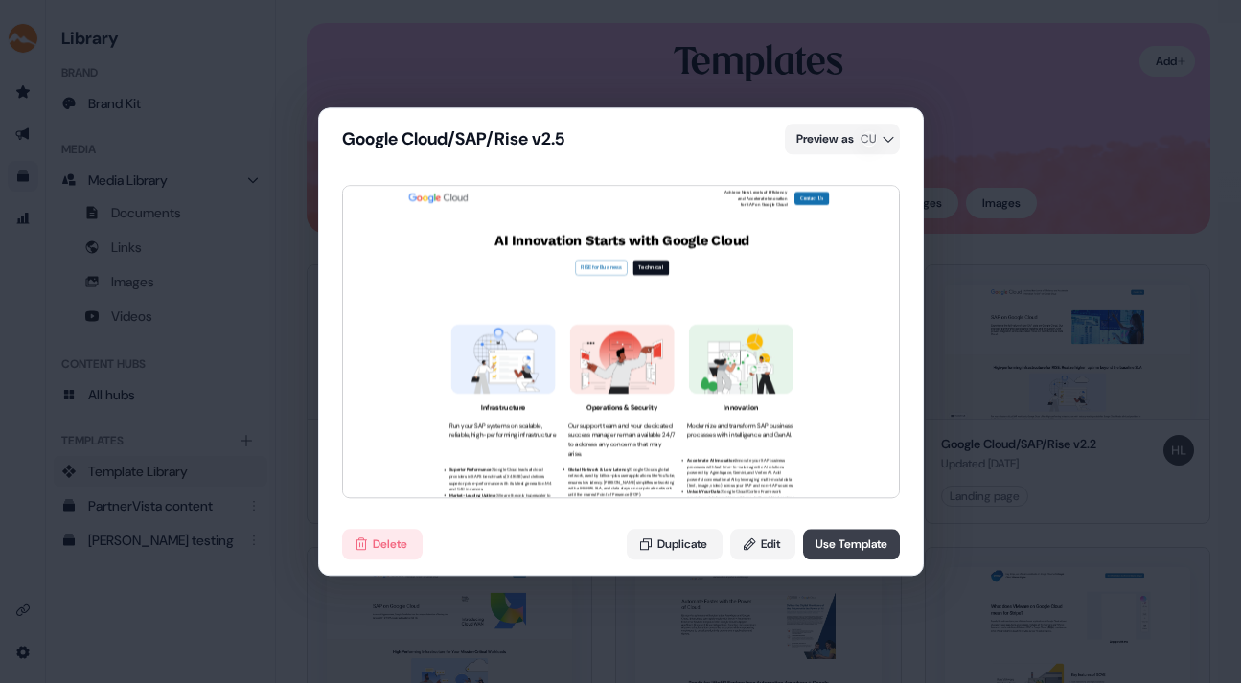
click at [832, 538] on button "Use Template" at bounding box center [851, 544] width 97 height 31
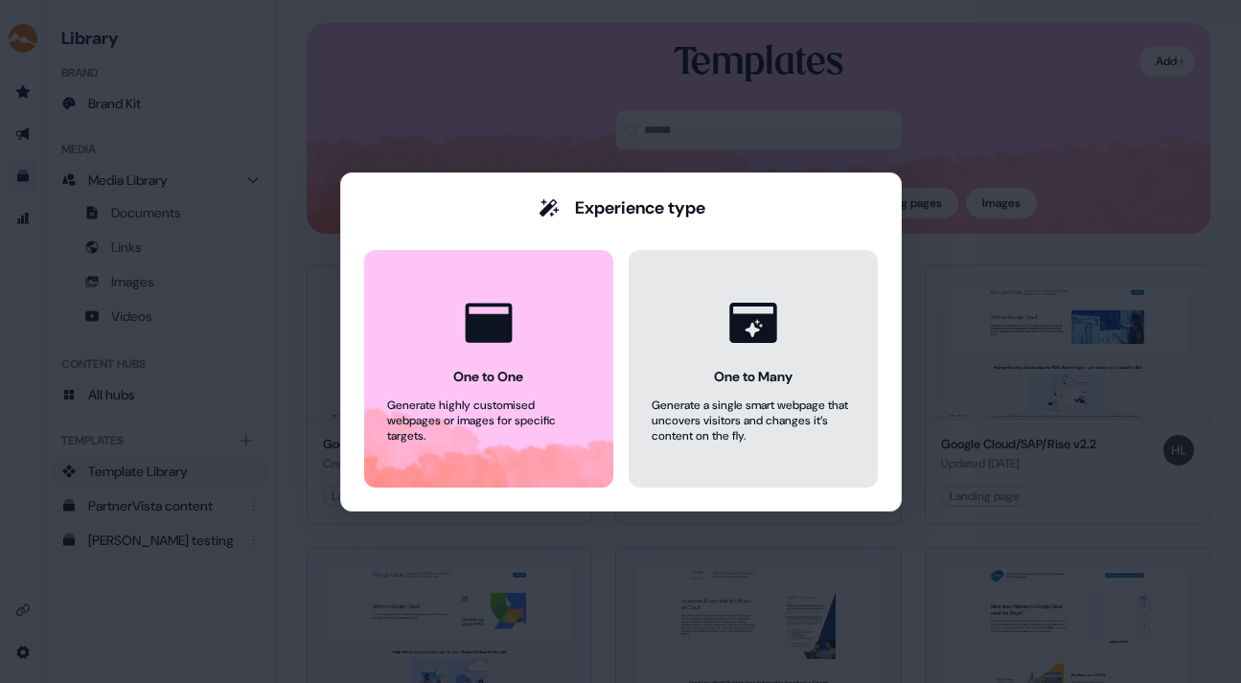
click at [730, 361] on button "One to Many Generate a single smart webpage that uncovers visitors and changes …" at bounding box center [753, 369] width 249 height 238
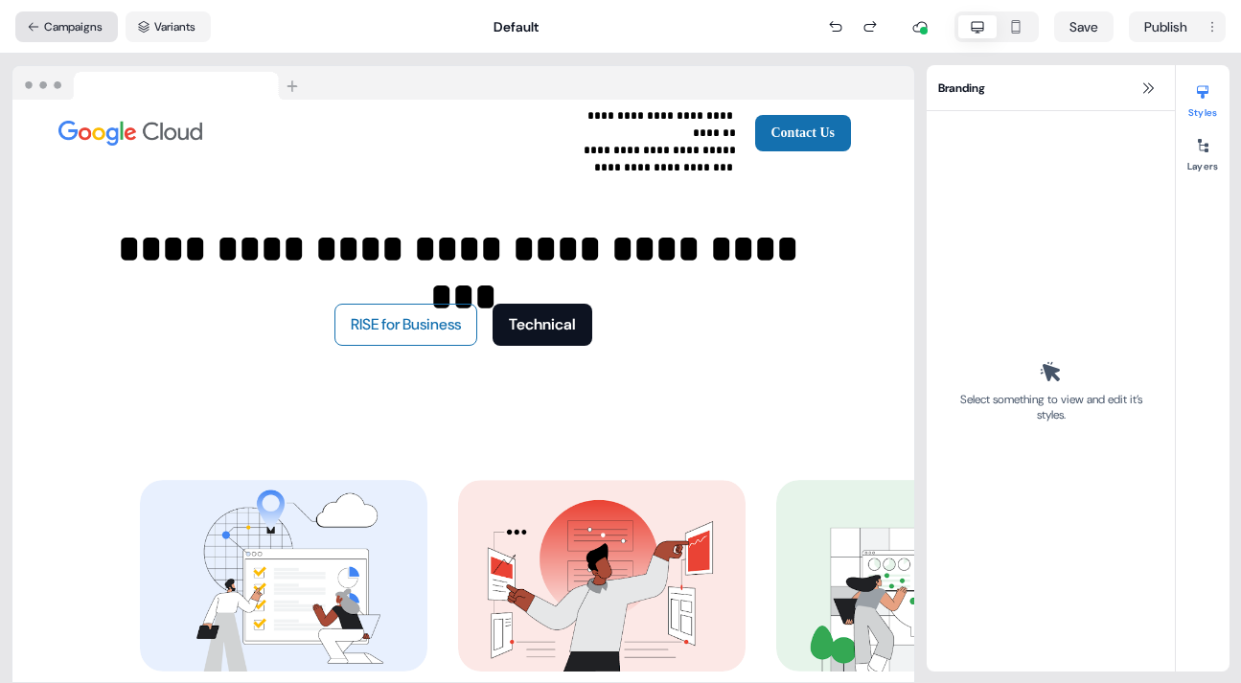
click at [57, 18] on button "Campaigns" at bounding box center [66, 26] width 103 height 31
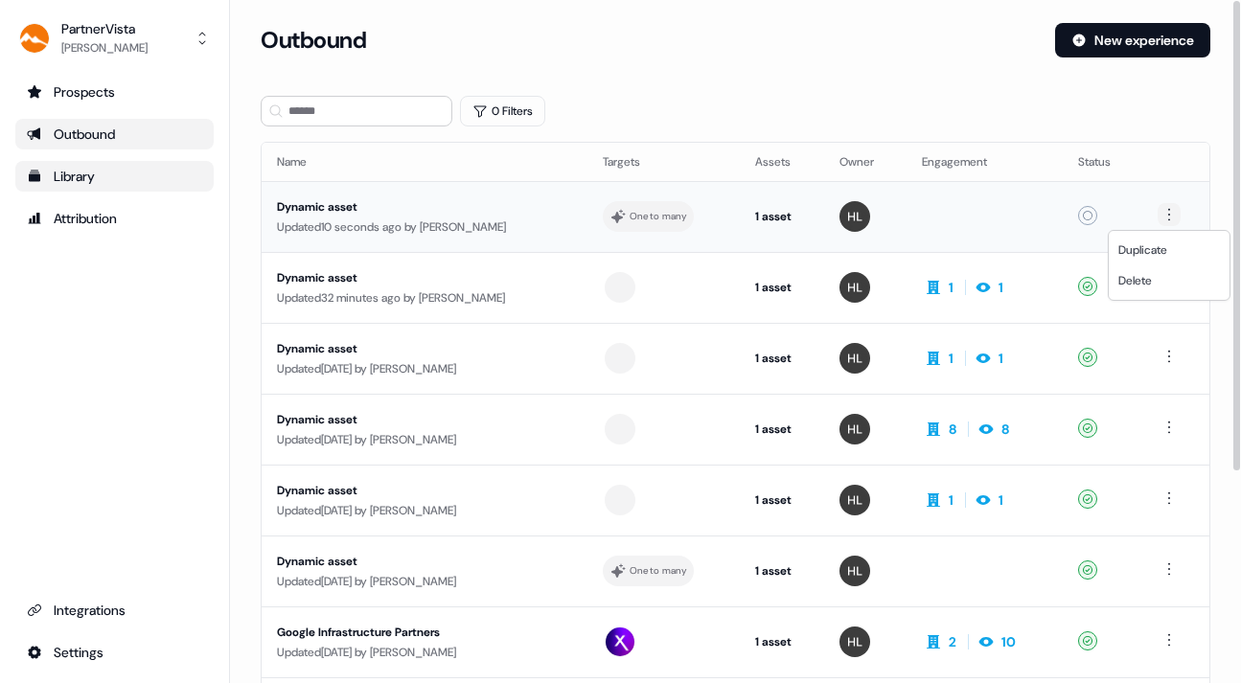
click at [1166, 211] on html "For the best experience switch devices to a bigger screen. Go to [DOMAIN_NAME] …" at bounding box center [620, 341] width 1241 height 683
click at [1148, 279] on span "Delete" at bounding box center [1135, 280] width 34 height 15
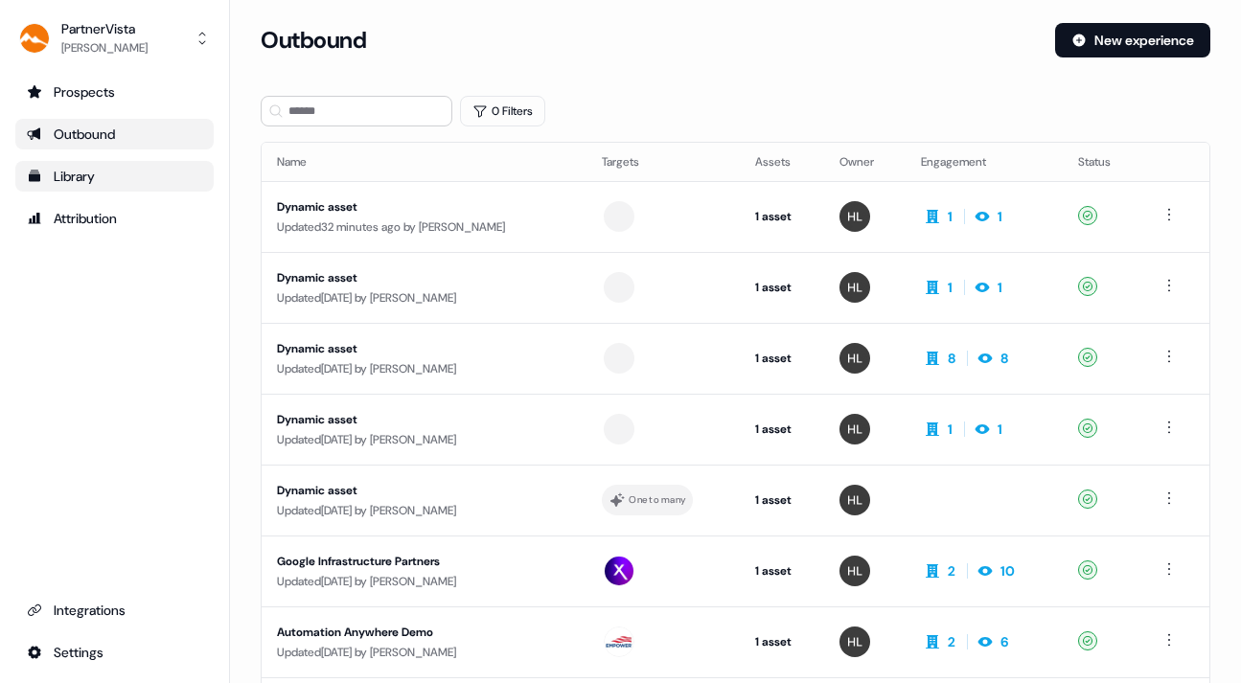
click at [83, 176] on div "Library" at bounding box center [114, 176] width 175 height 19
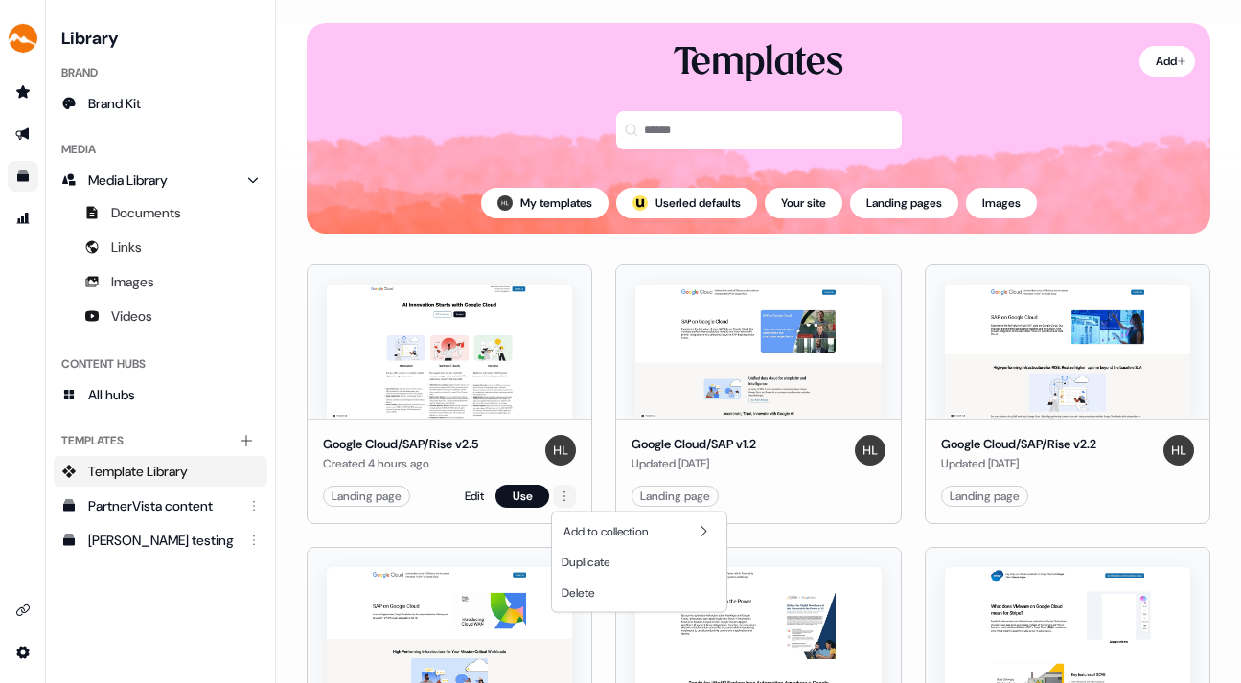
click at [559, 497] on html "For the best experience switch devices to a bigger screen. Go to [DOMAIN_NAME] …" at bounding box center [620, 341] width 1241 height 683
click at [594, 560] on span "Duplicate" at bounding box center [585, 562] width 49 height 15
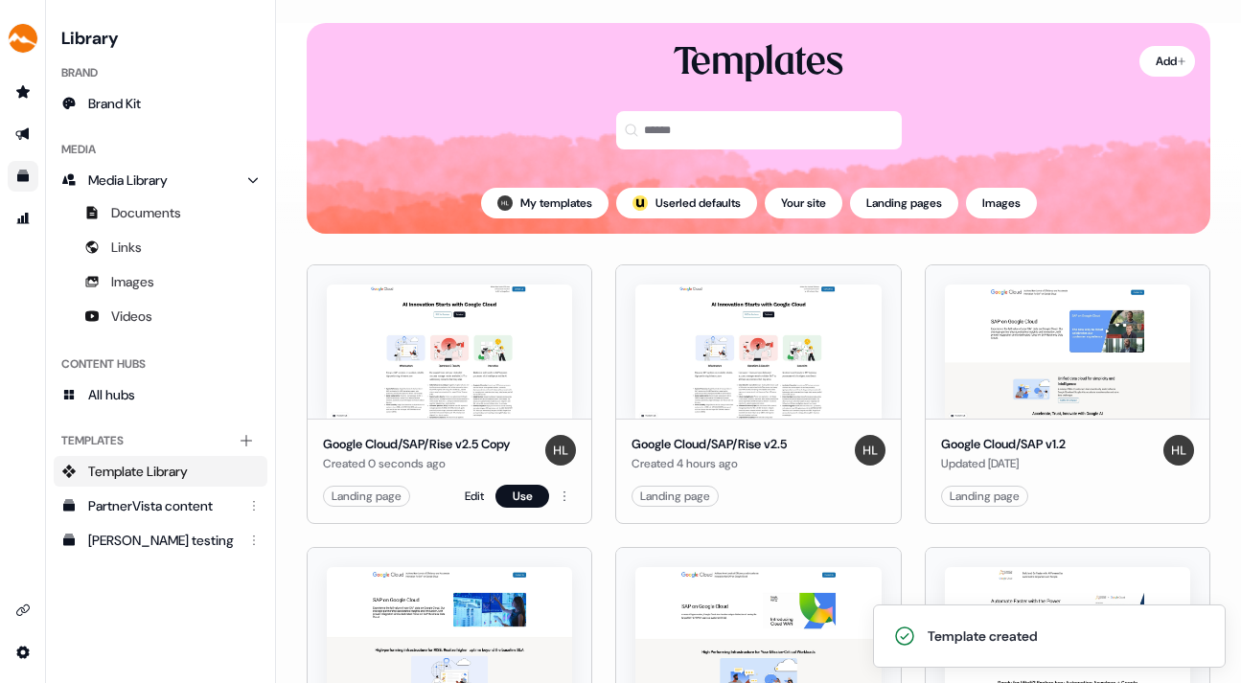
click at [489, 442] on div "Google Cloud/SAP/Rise v2.5 Copy" at bounding box center [416, 444] width 187 height 19
click at [471, 494] on link "Edit" at bounding box center [474, 496] width 19 height 19
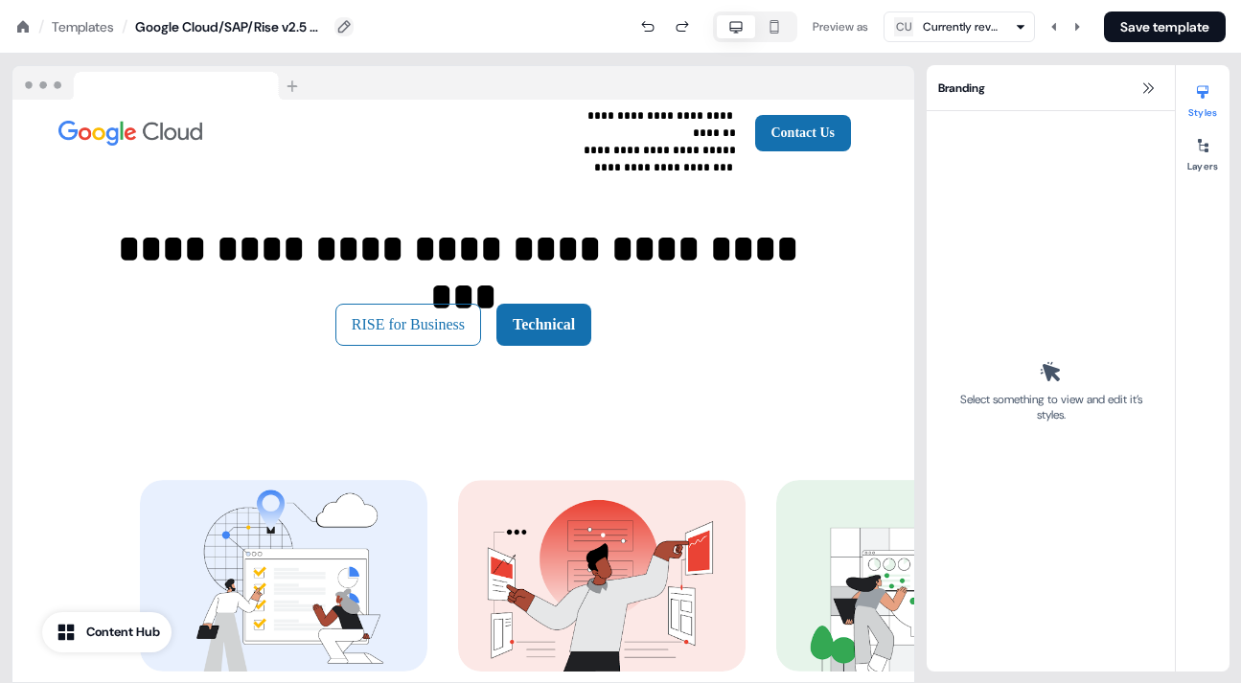
click at [348, 23] on icon at bounding box center [344, 26] width 12 height 12
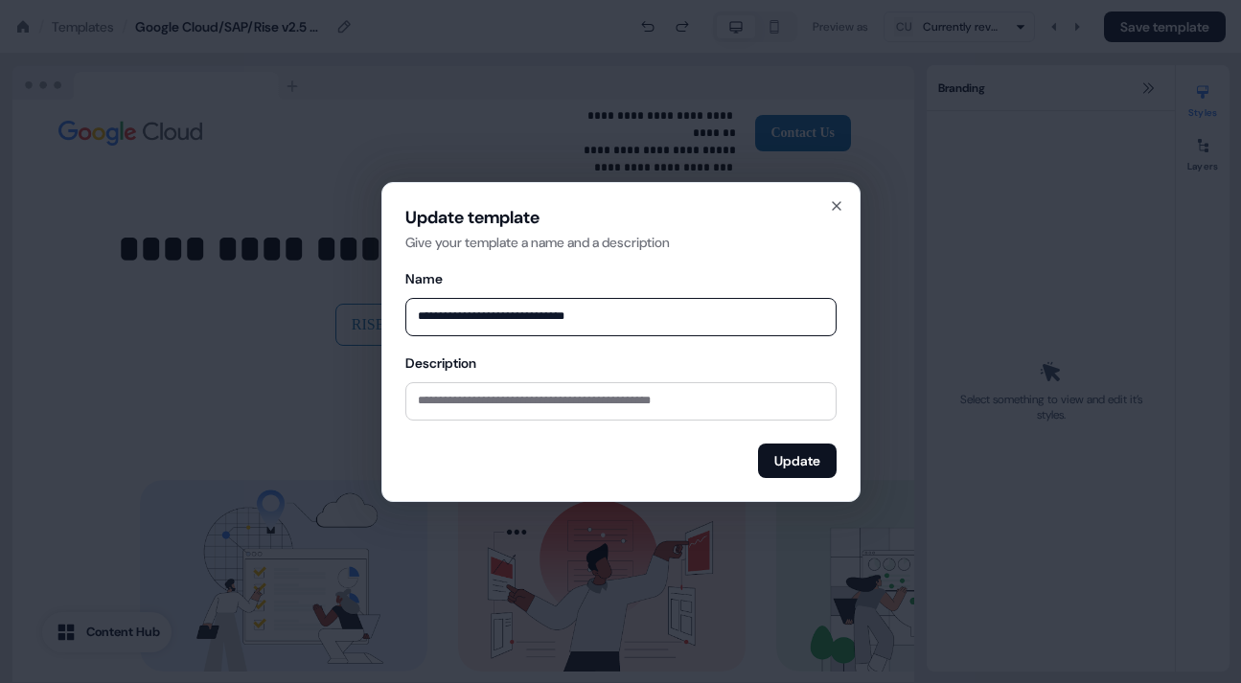
click at [542, 316] on input "**********" at bounding box center [620, 317] width 431 height 38
click at [631, 318] on input "**********" at bounding box center [620, 317] width 431 height 38
type input "**********"
click at [809, 455] on button "Update" at bounding box center [797, 461] width 79 height 34
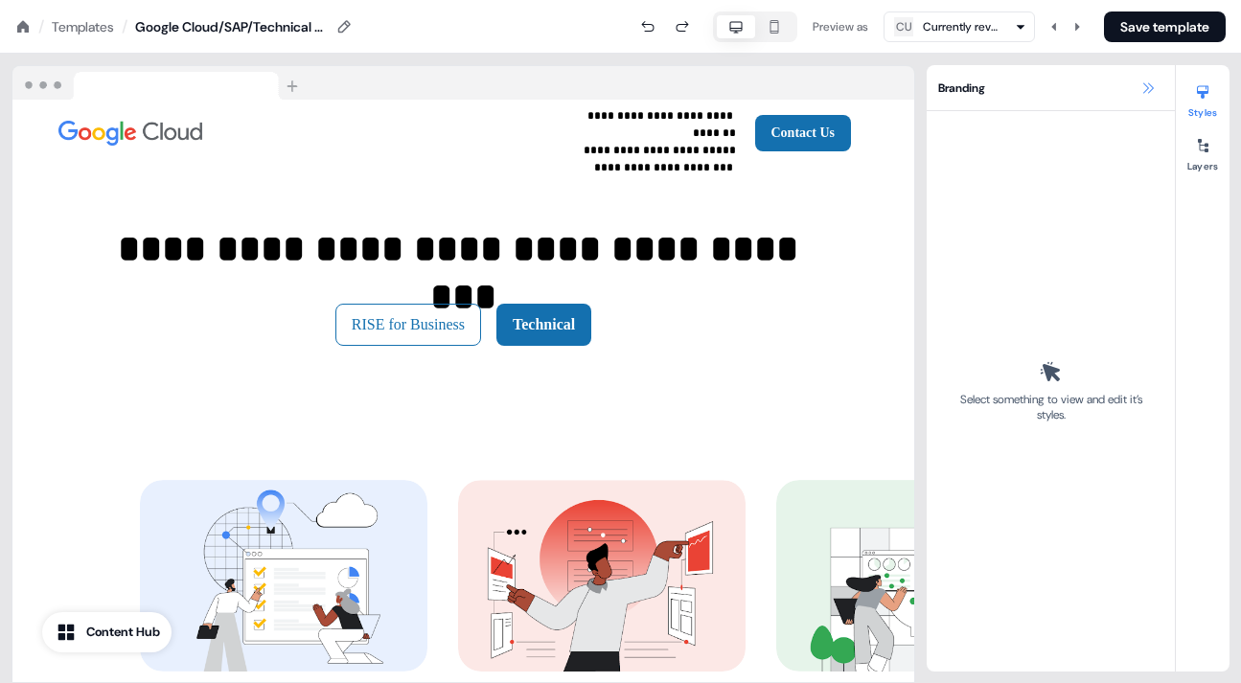
click at [1149, 82] on icon at bounding box center [1147, 87] width 15 height 15
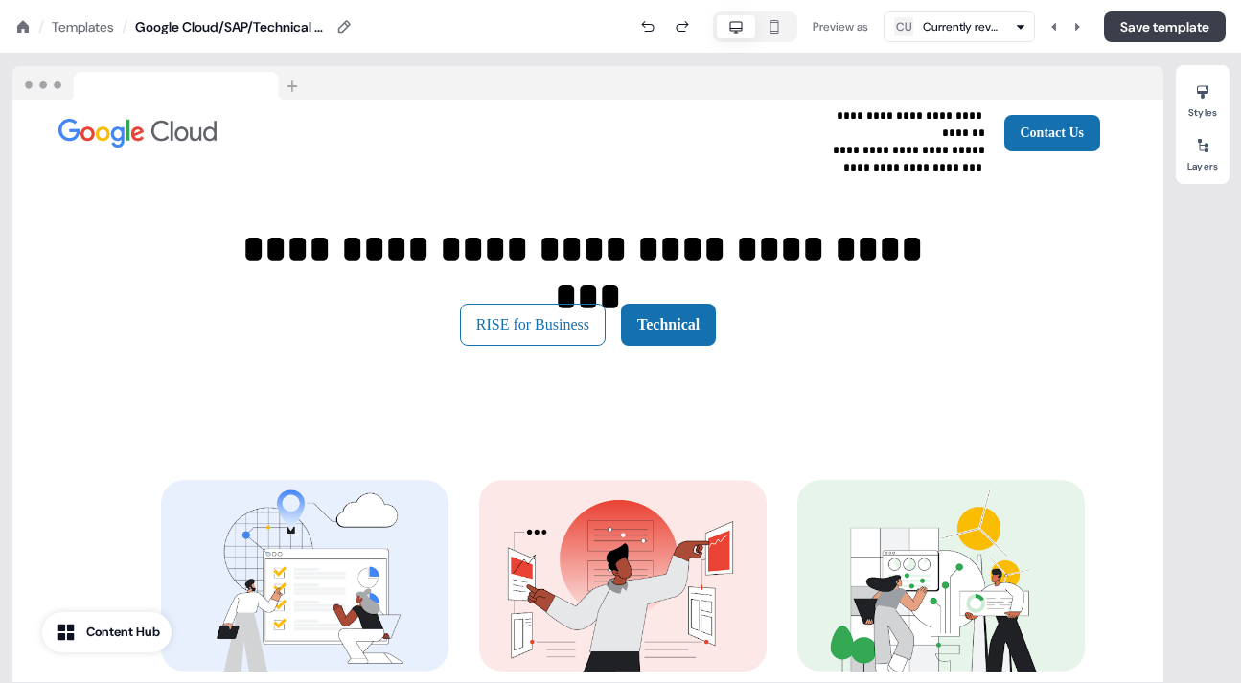
click at [1153, 23] on button "Save template" at bounding box center [1165, 26] width 122 height 31
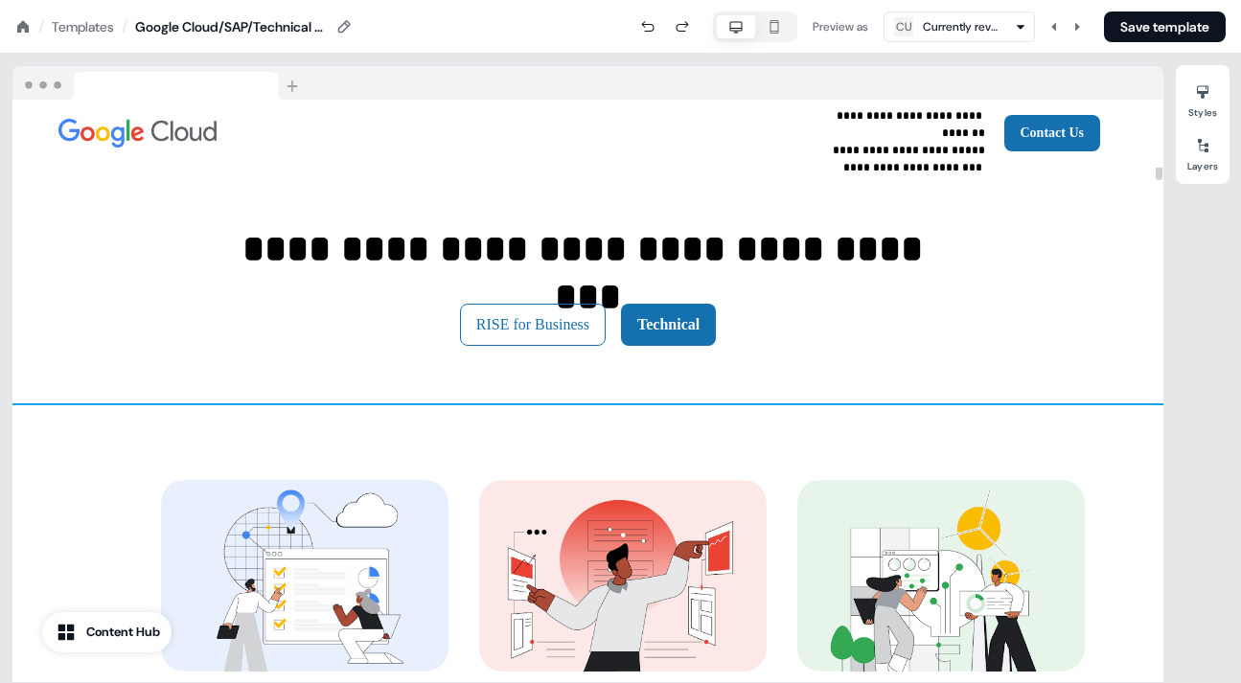
click at [713, 214] on div "**********" at bounding box center [587, 286] width 1151 height 236
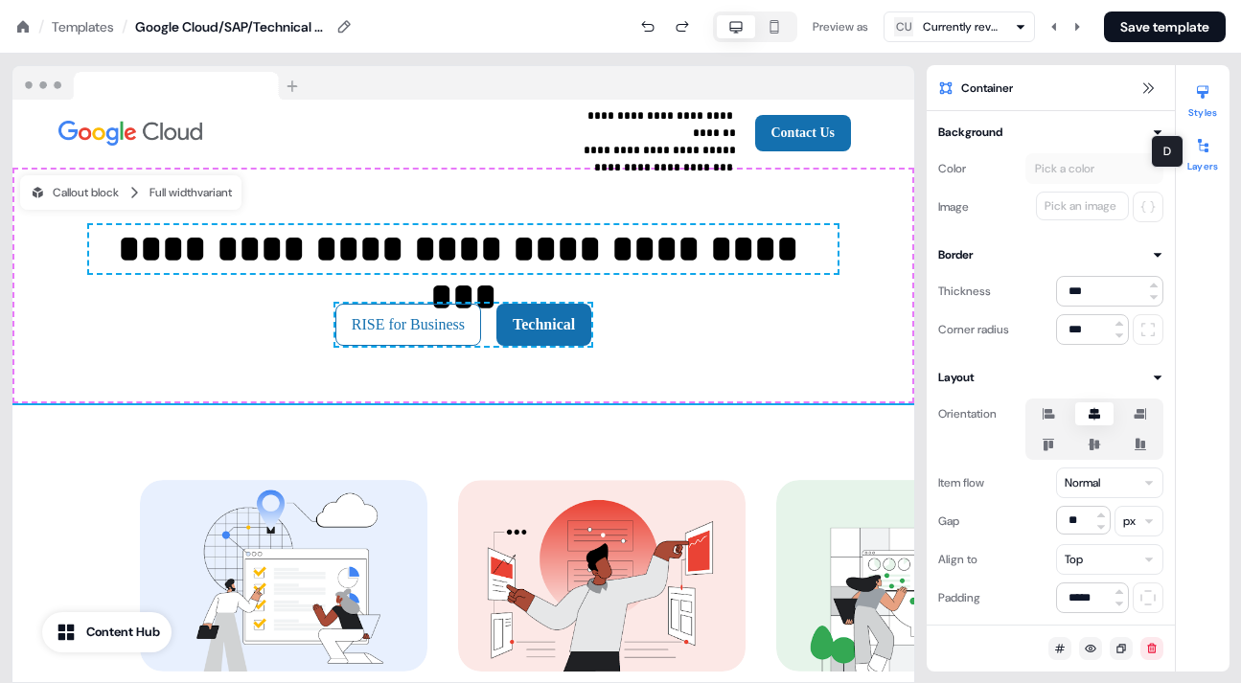
click at [1205, 144] on icon at bounding box center [1203, 145] width 11 height 13
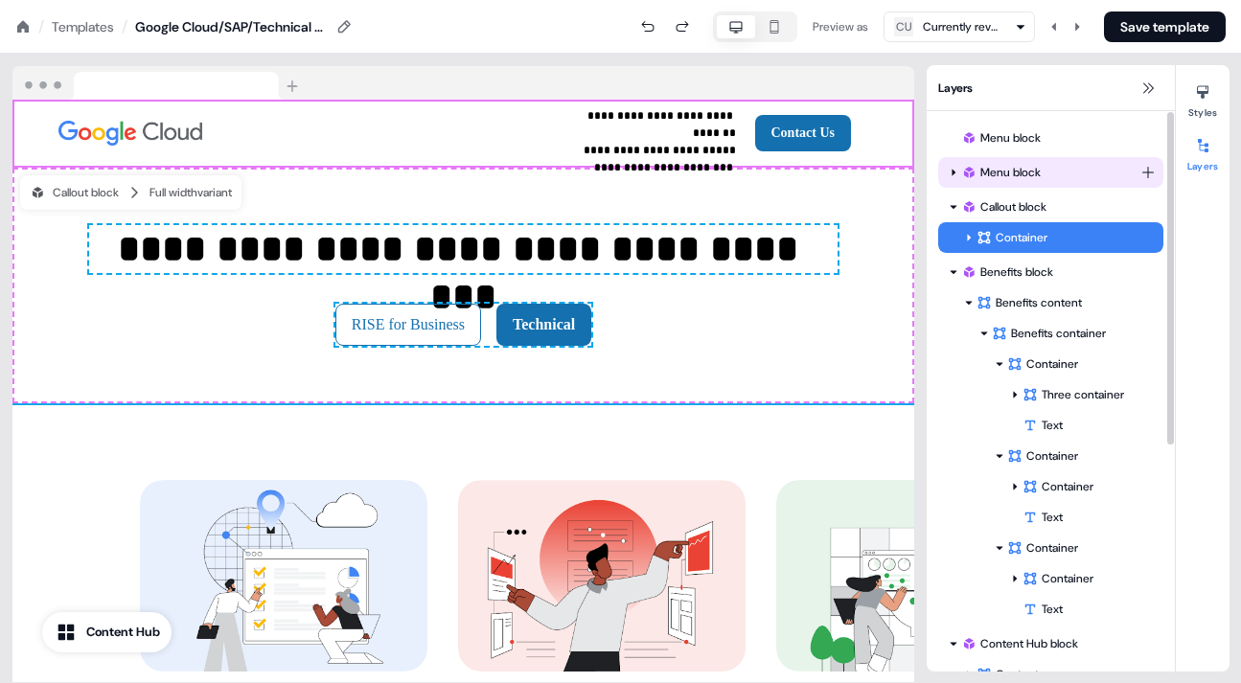
click at [952, 173] on icon at bounding box center [953, 173] width 4 height 7
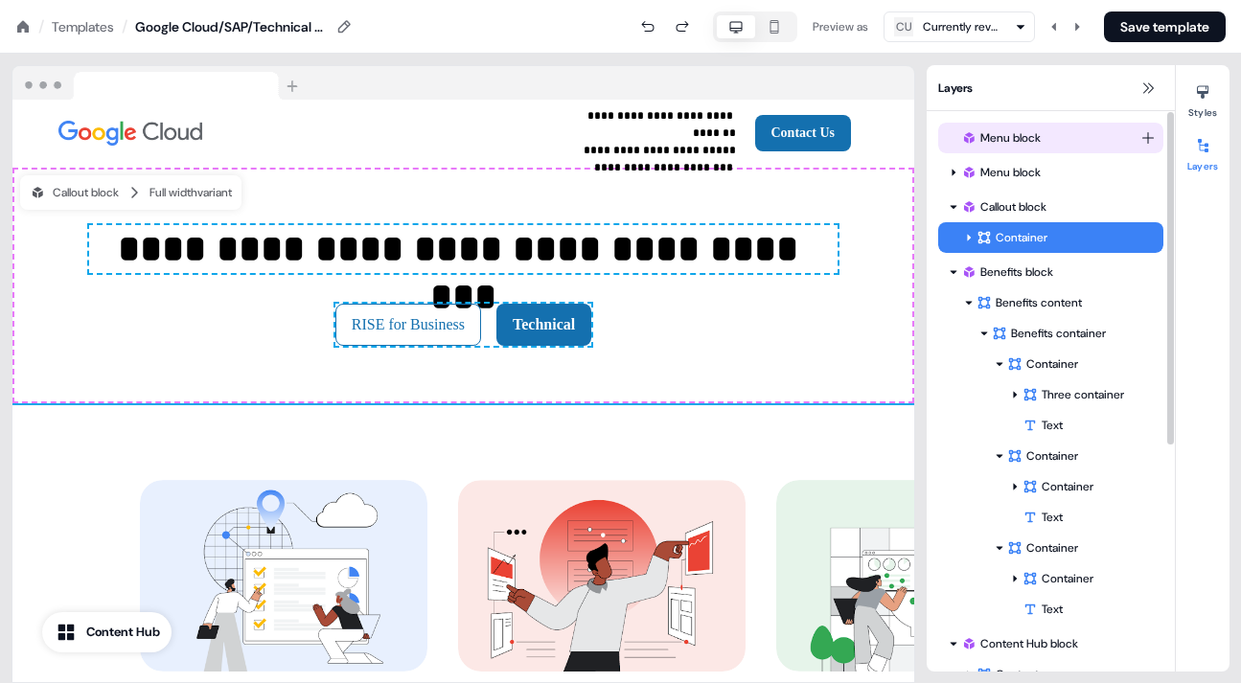
click at [1007, 131] on div "Menu block" at bounding box center [1050, 137] width 179 height 19
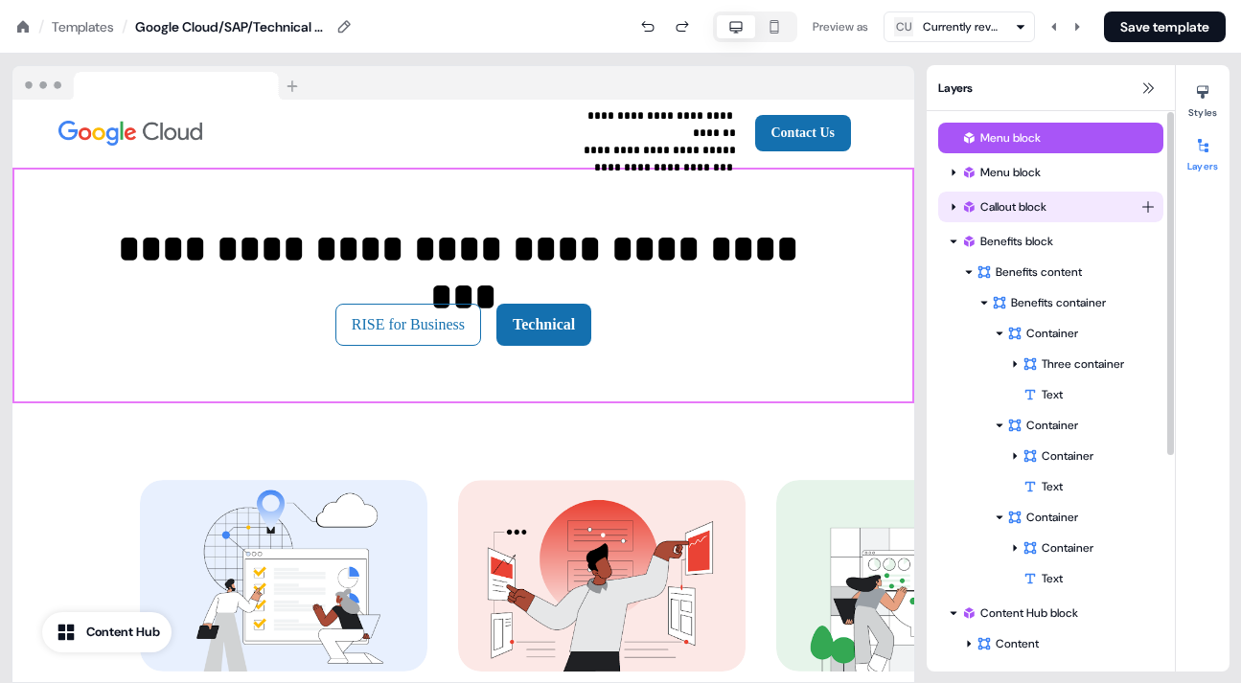
click at [951, 204] on icon at bounding box center [954, 207] width 10 height 10
click at [1018, 204] on div "Callout block" at bounding box center [1050, 206] width 179 height 19
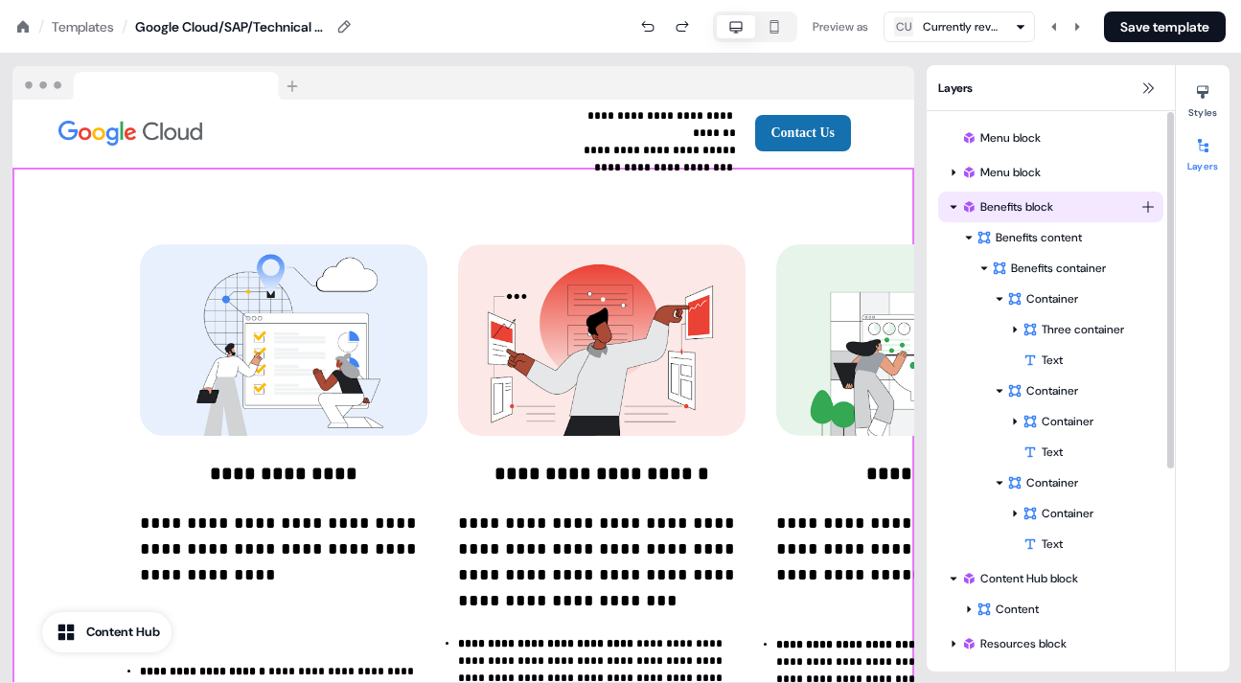
click at [1000, 207] on div "Benefits block" at bounding box center [1050, 206] width 179 height 19
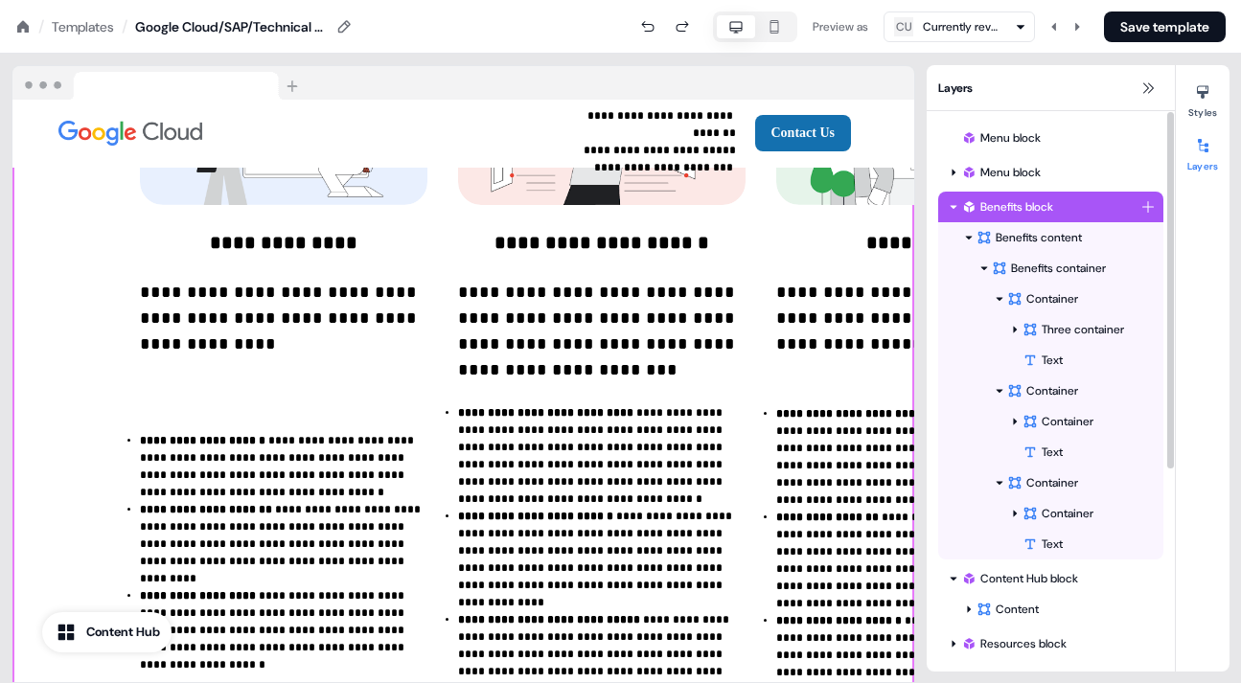
scroll to position [256, 0]
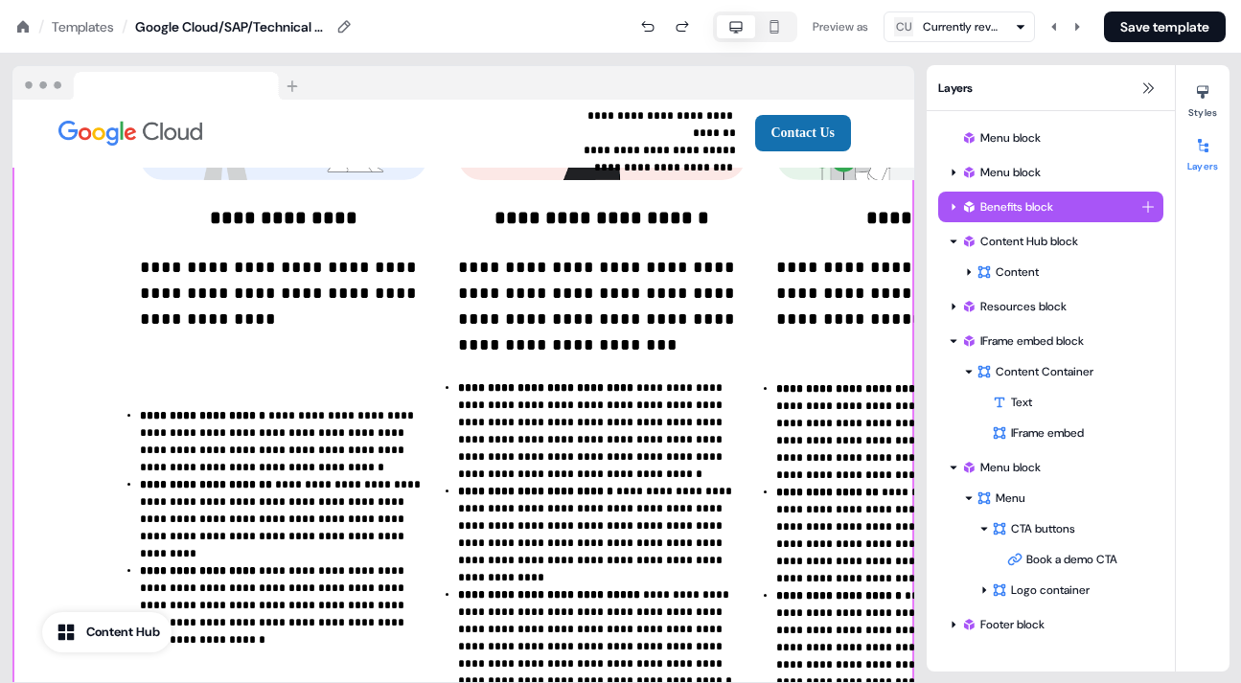
click at [952, 205] on icon at bounding box center [954, 207] width 10 height 10
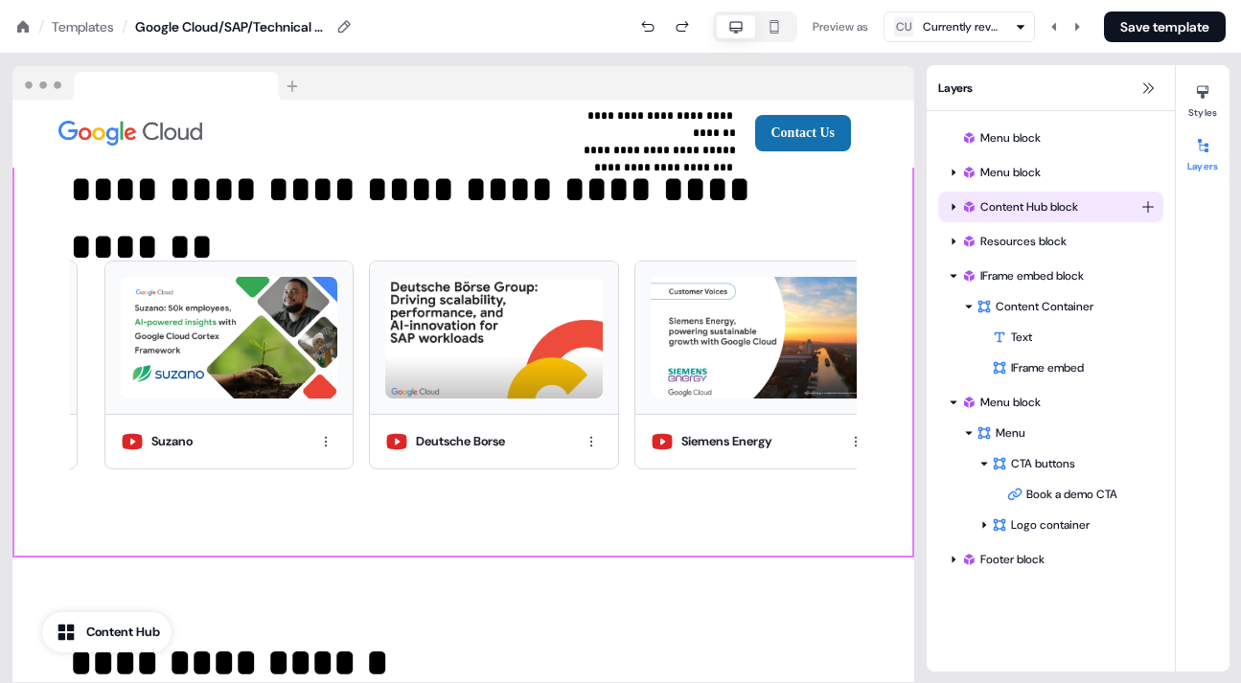
click at [952, 206] on icon at bounding box center [953, 207] width 4 height 7
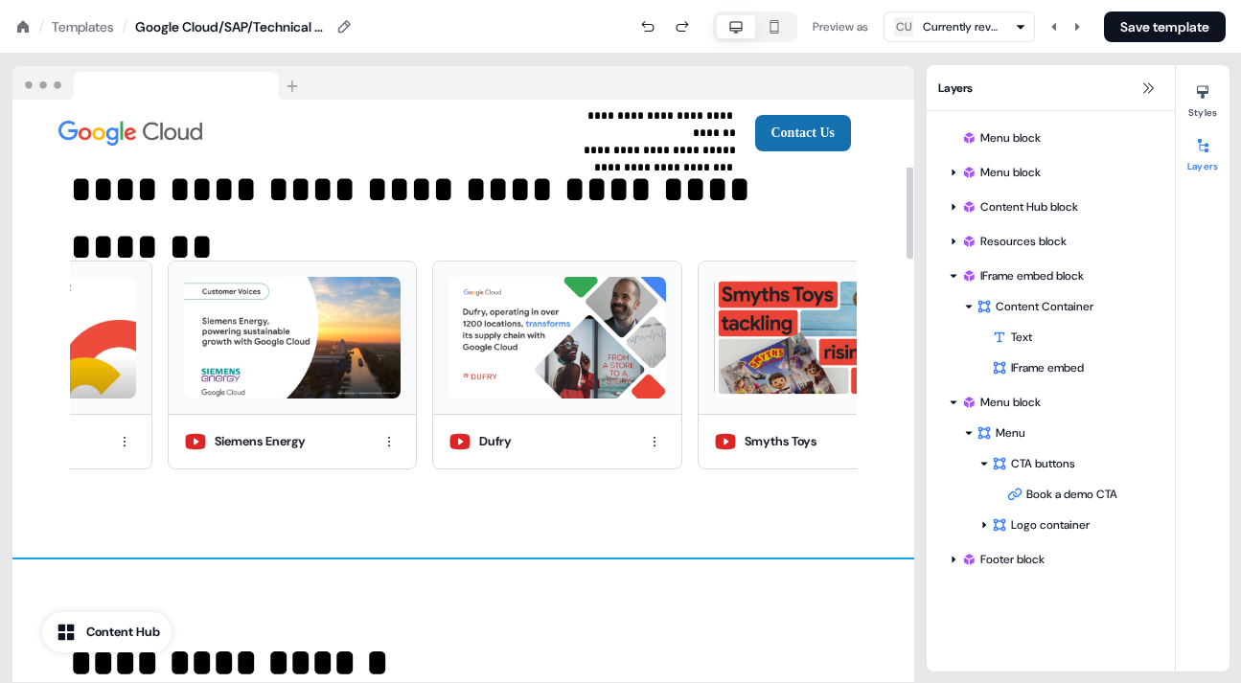
click at [558, 234] on div "**********" at bounding box center [463, 235] width 902 height 646
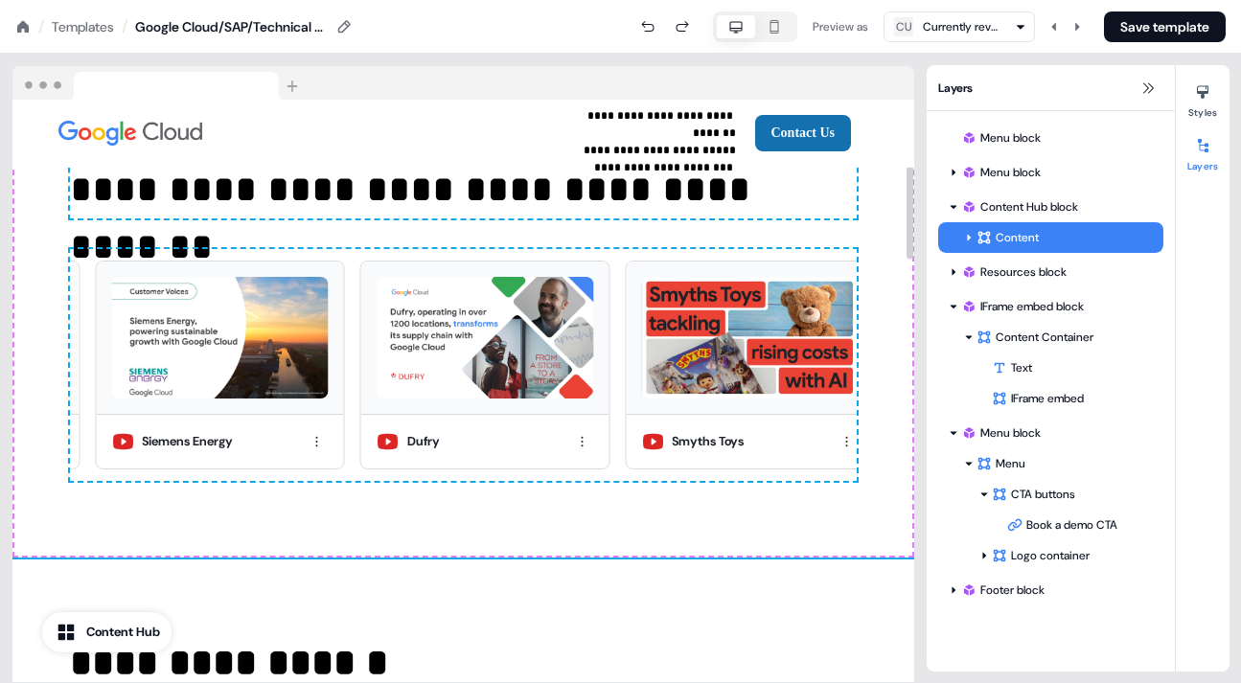
click at [506, 234] on div "**********" at bounding box center [463, 235] width 902 height 646
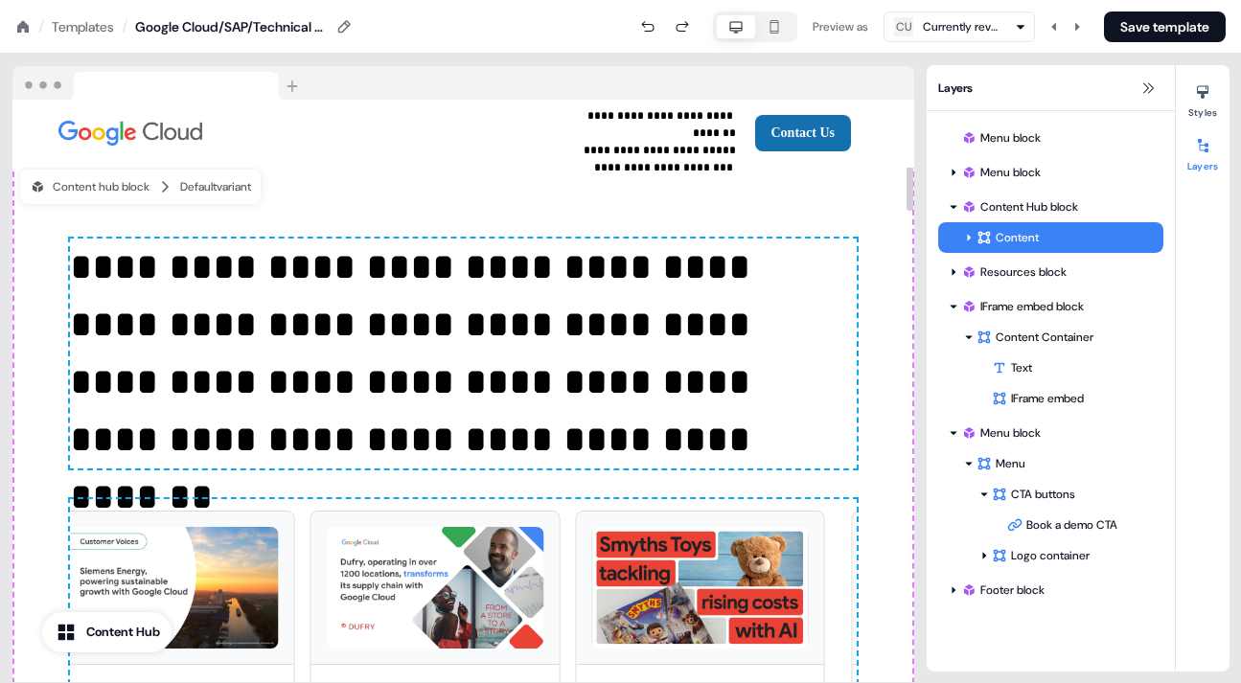
scroll to position [0, 0]
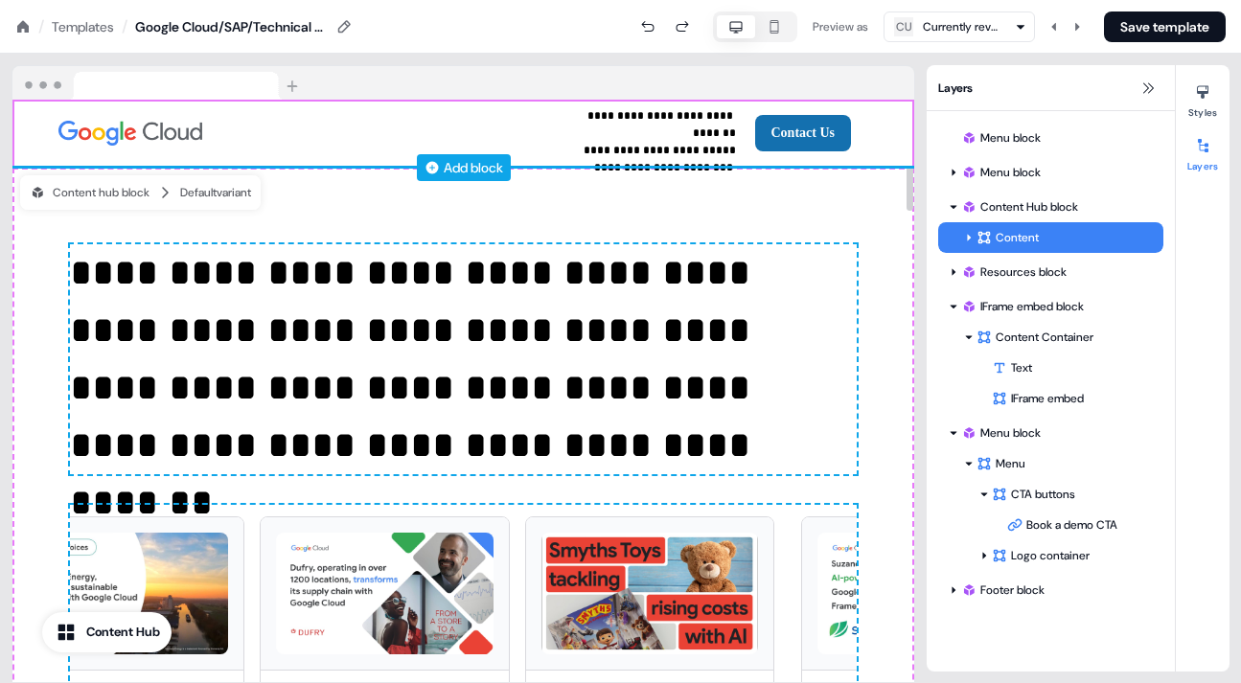
click at [453, 160] on div "Add block" at bounding box center [473, 167] width 59 height 19
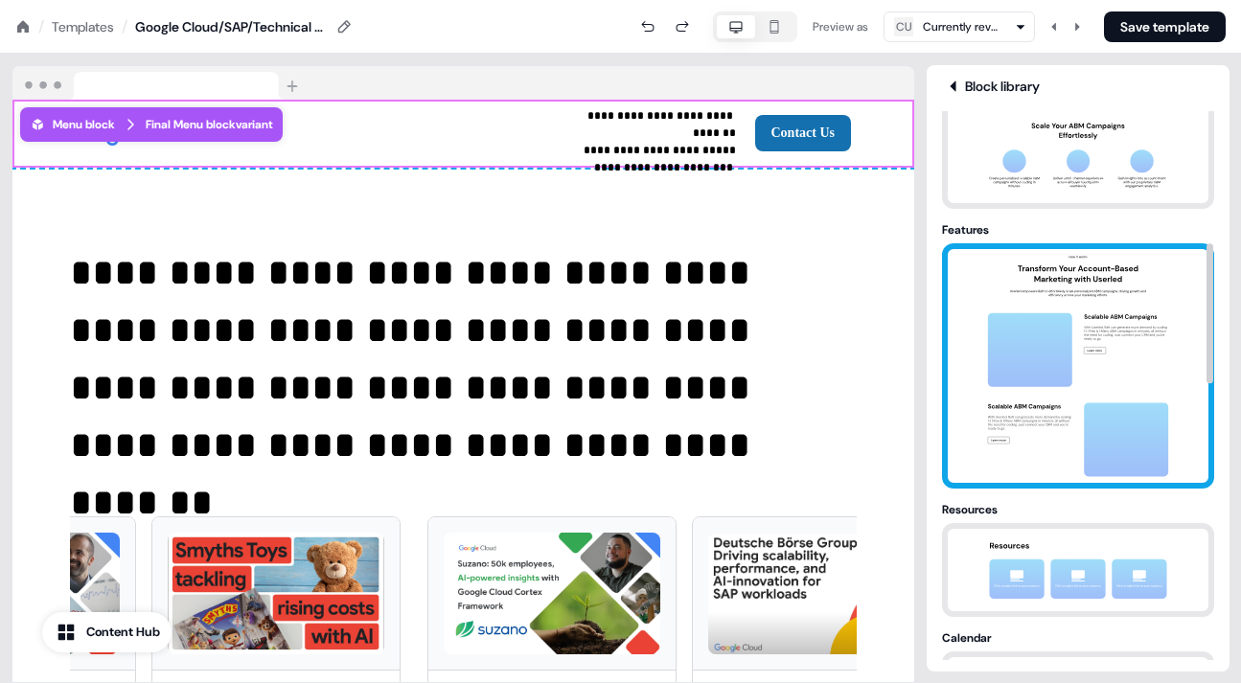
scroll to position [519, 0]
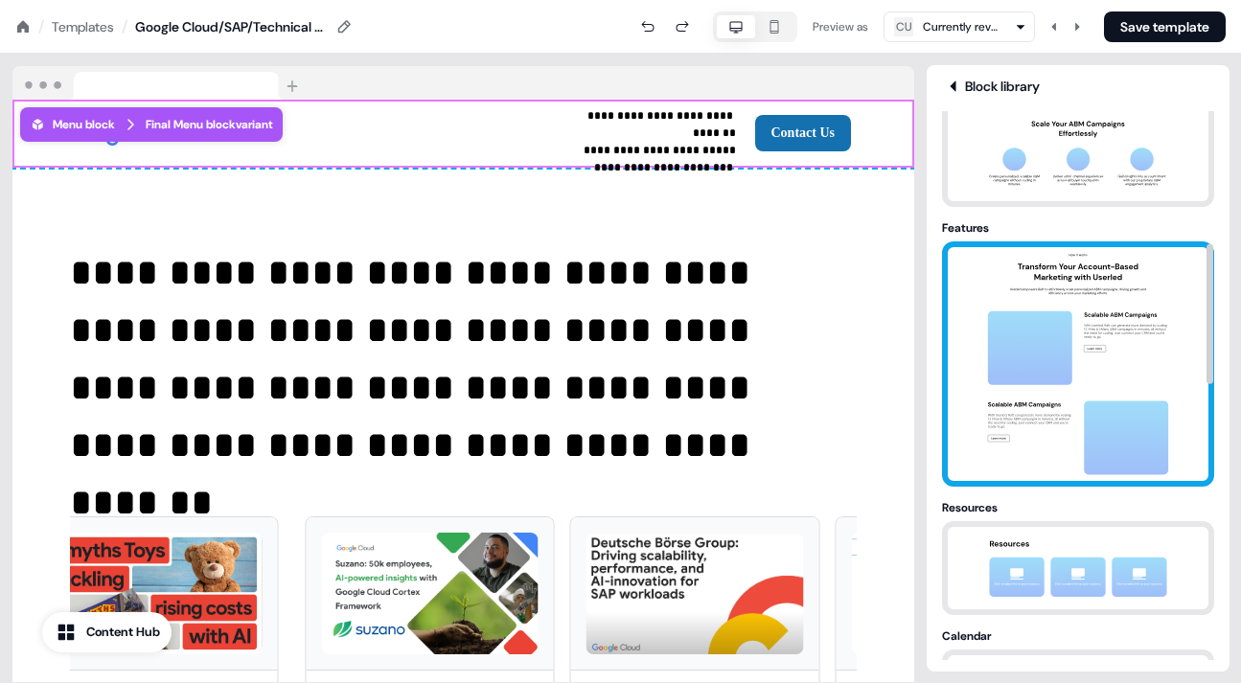
click at [987, 269] on img at bounding box center [1077, 364] width 201 height 234
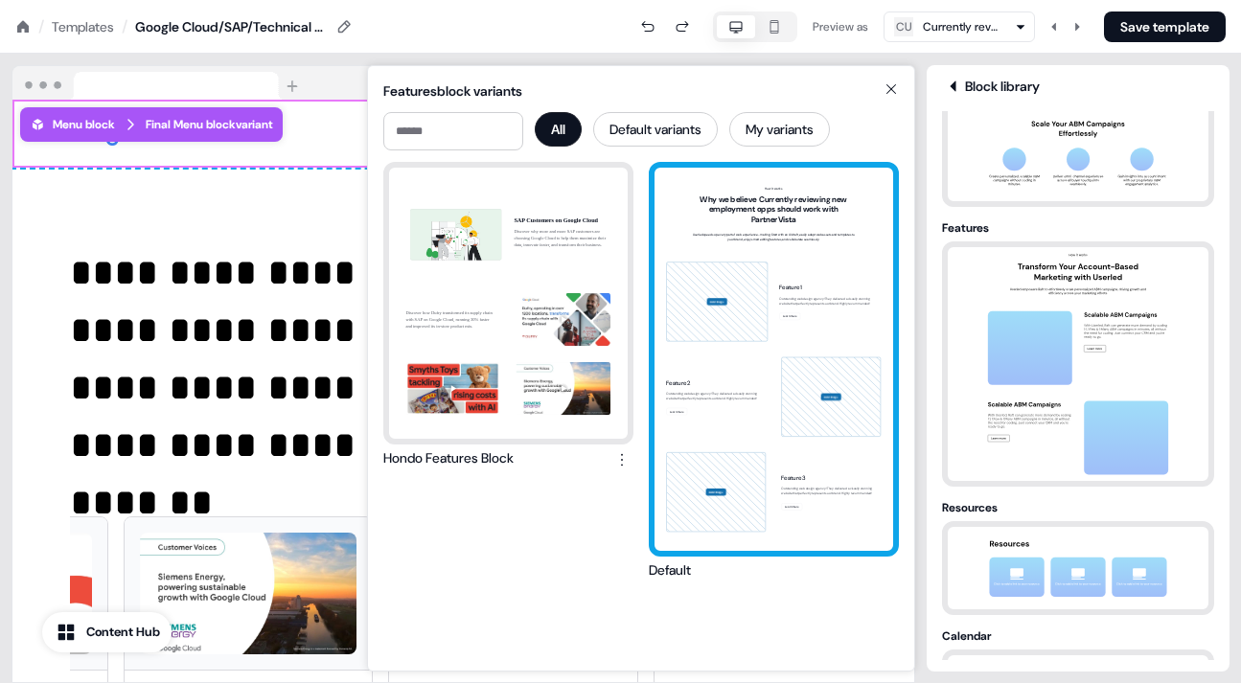
click at [799, 244] on div "How it works Why we believe Currently reviewing new employment opps should work…" at bounding box center [773, 359] width 239 height 383
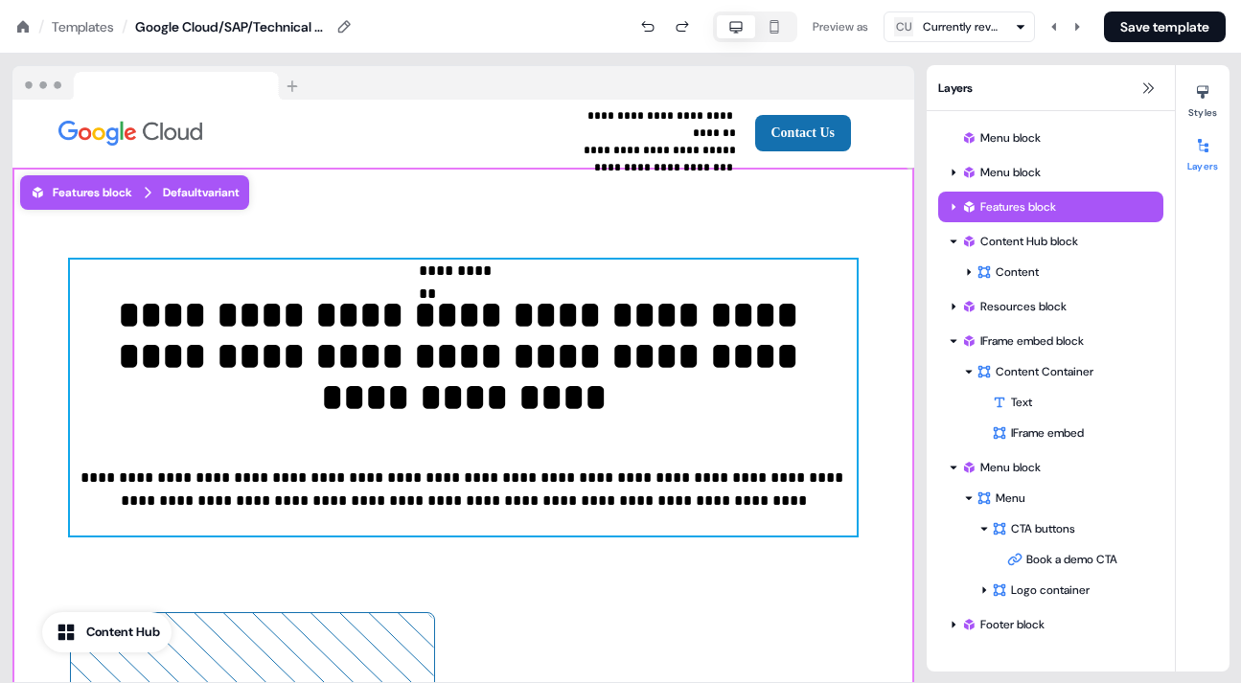
click at [577, 283] on div "**********" at bounding box center [463, 398] width 787 height 276
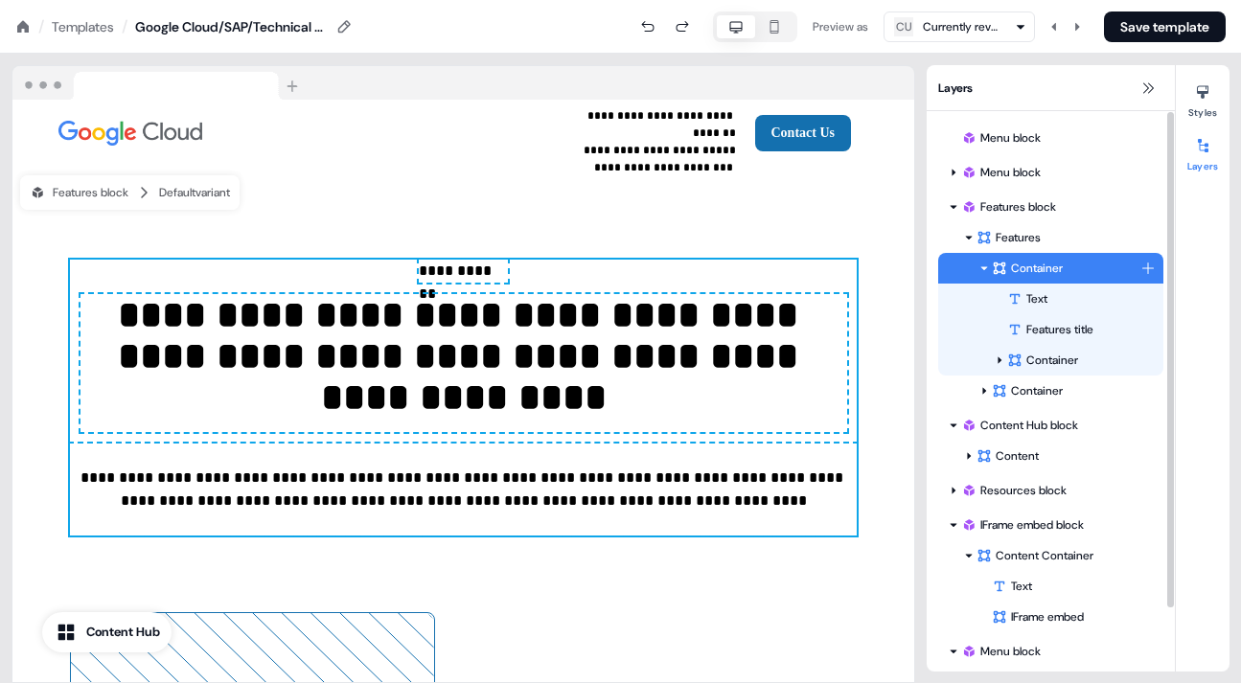
click at [984, 264] on icon at bounding box center [984, 268] width 10 height 10
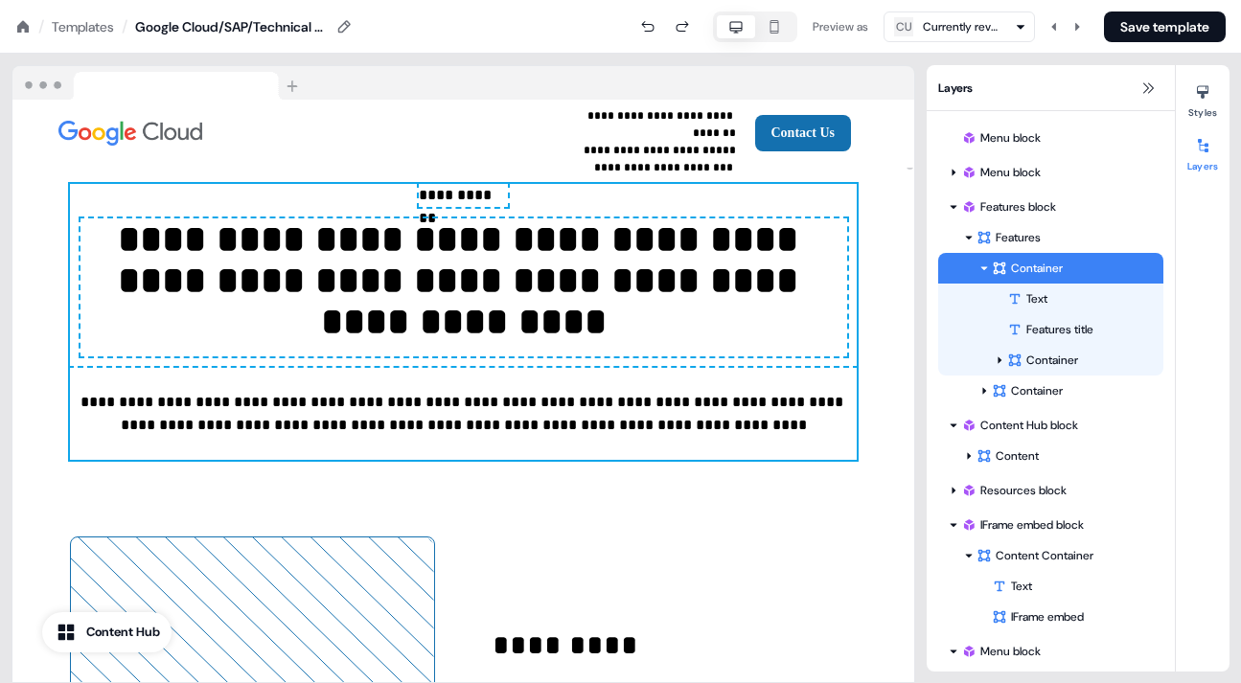
scroll to position [0, 0]
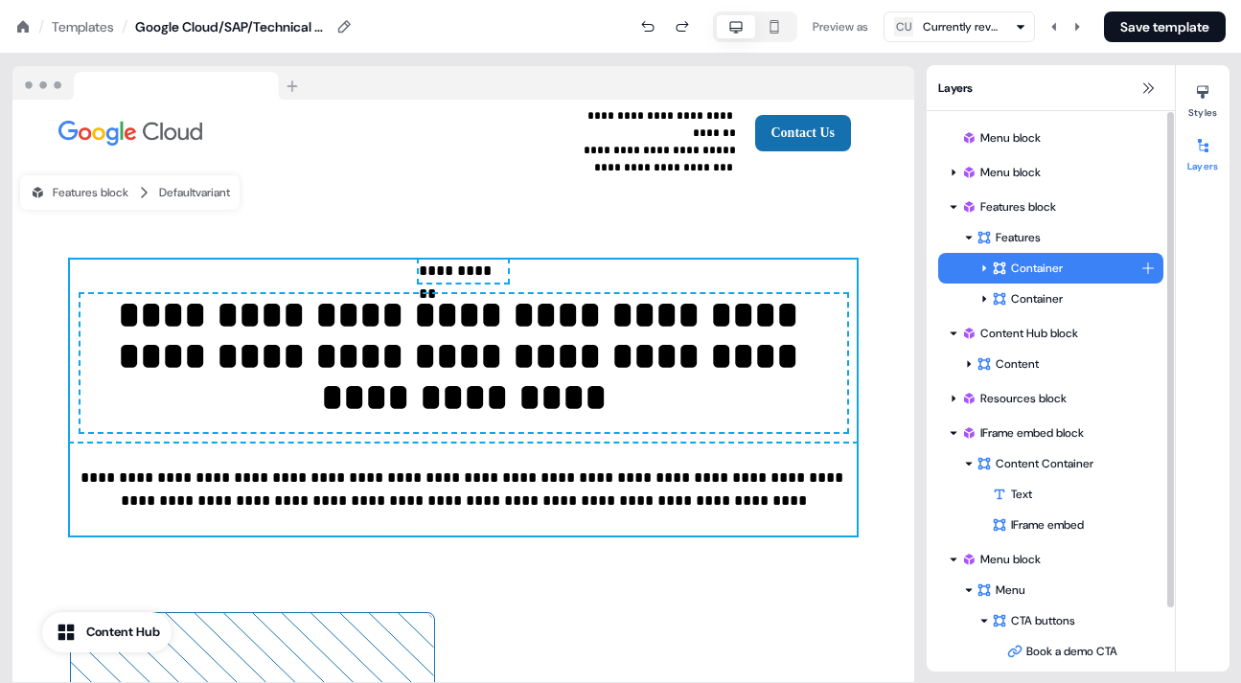
click at [981, 263] on icon at bounding box center [984, 268] width 10 height 10
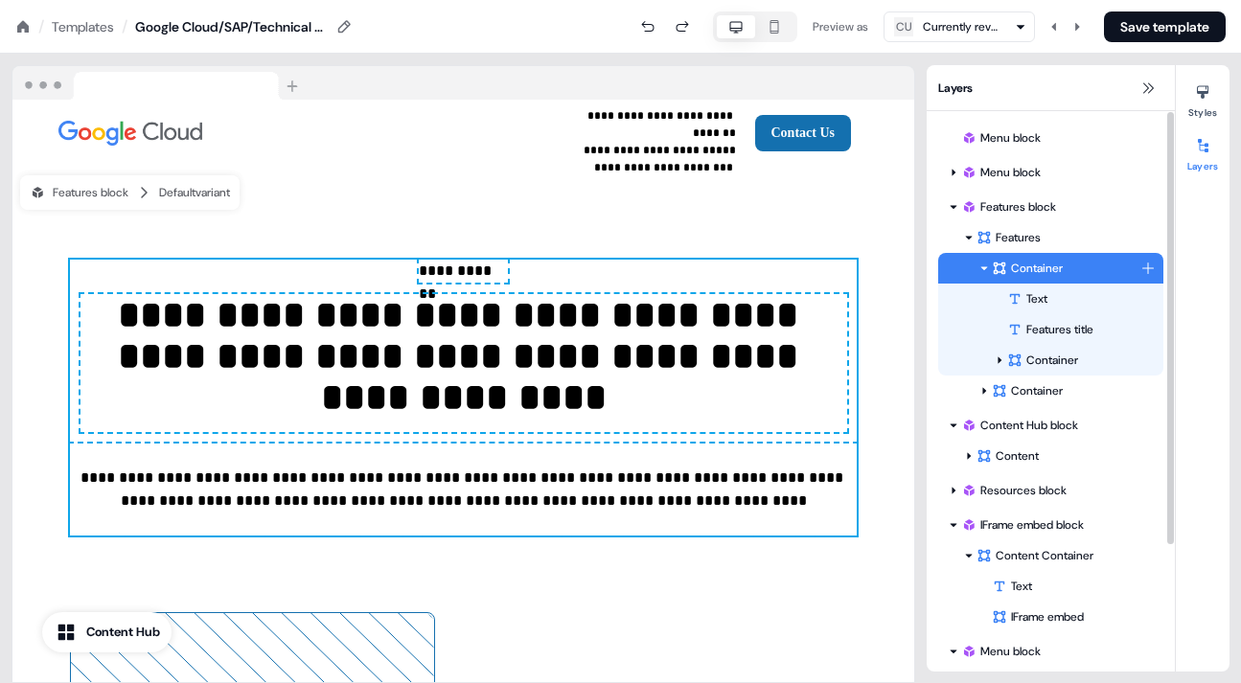
click at [981, 263] on icon at bounding box center [984, 268] width 10 height 10
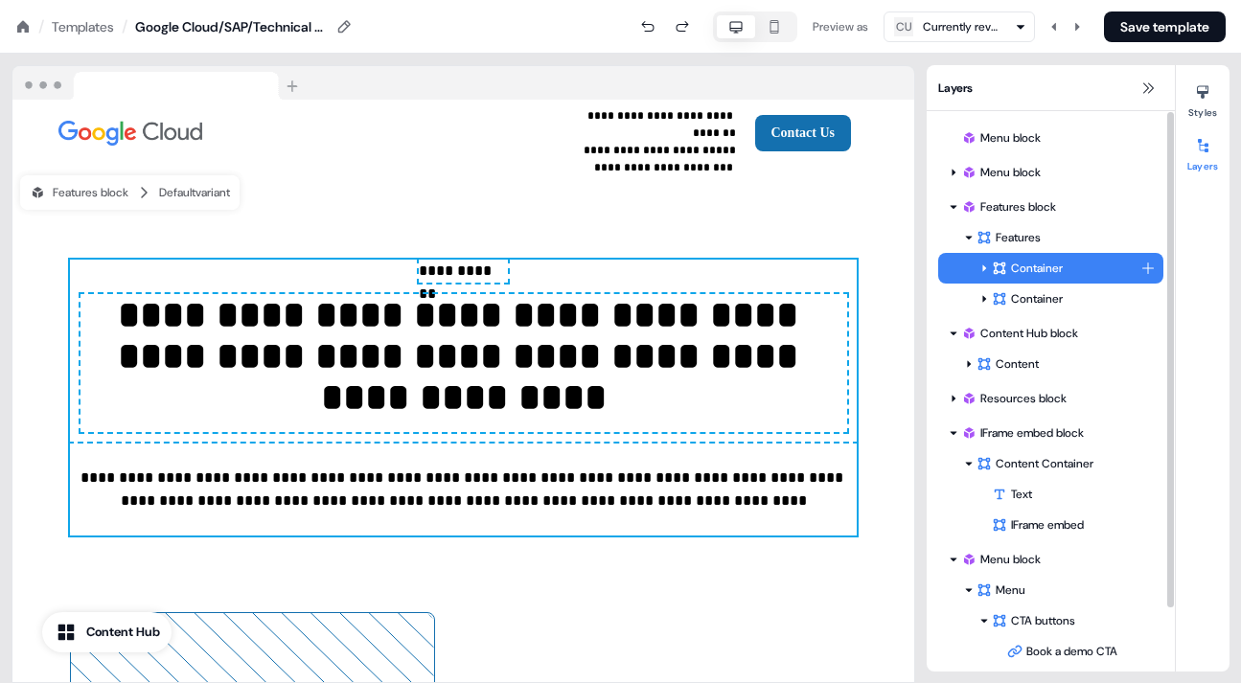
click at [981, 263] on icon at bounding box center [984, 268] width 10 height 10
click at [1034, 265] on div "Container" at bounding box center [1066, 268] width 149 height 19
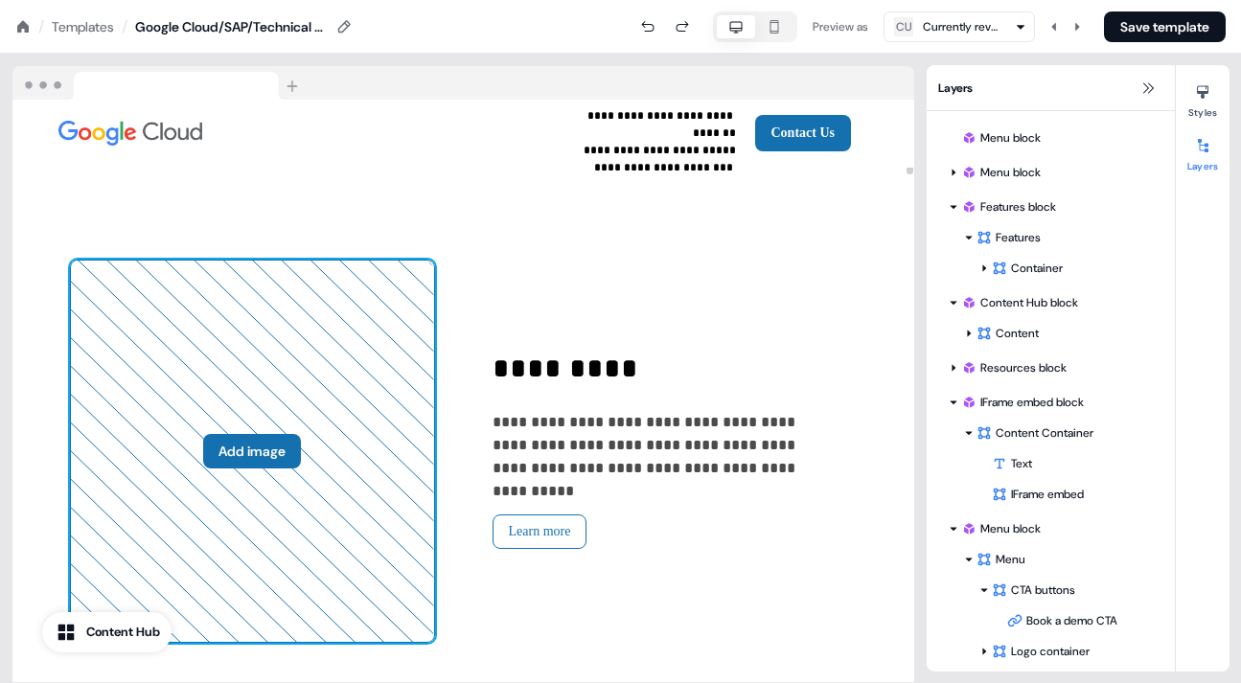
click at [242, 439] on button "Add image" at bounding box center [252, 451] width 98 height 34
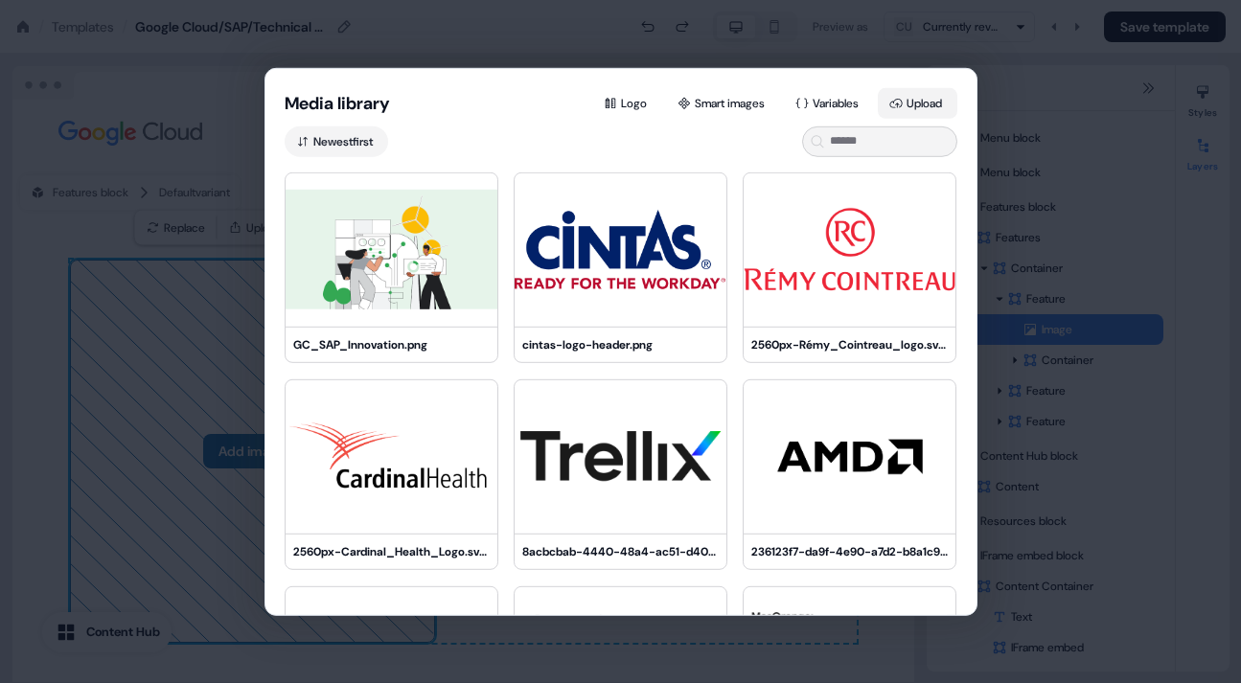
click at [924, 96] on button "Upload" at bounding box center [918, 102] width 80 height 31
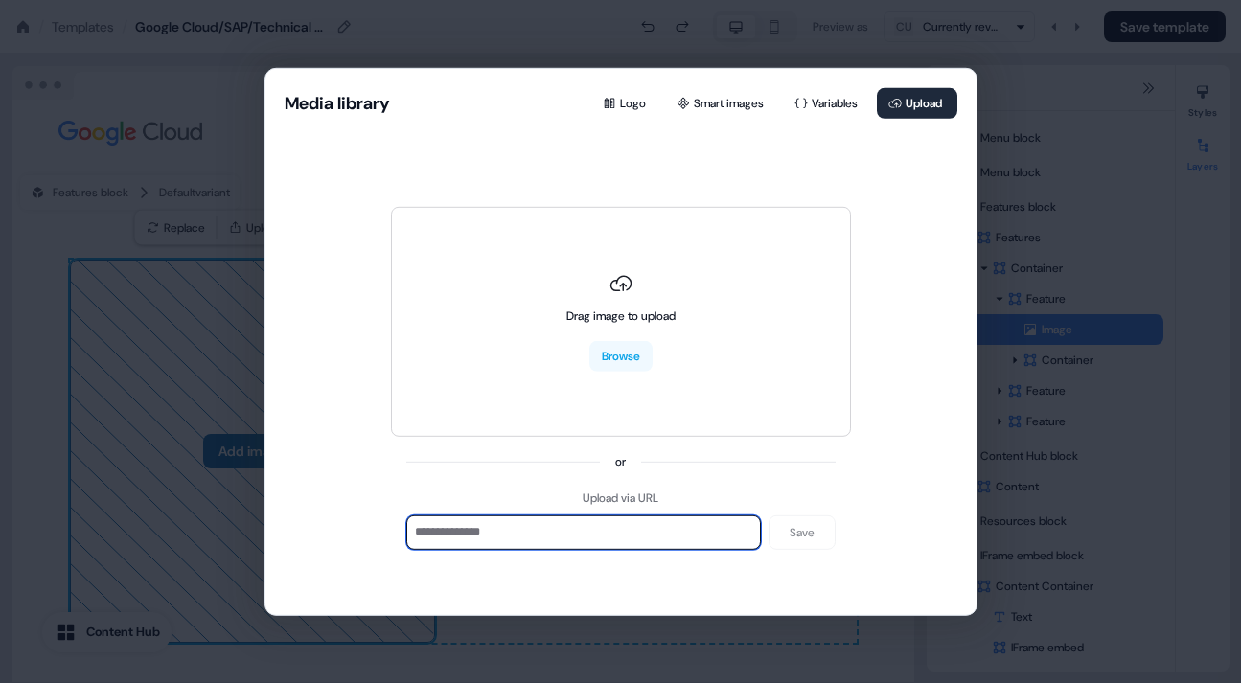
click at [457, 532] on input at bounding box center [583, 532] width 355 height 34
paste input "**********"
type input "**********"
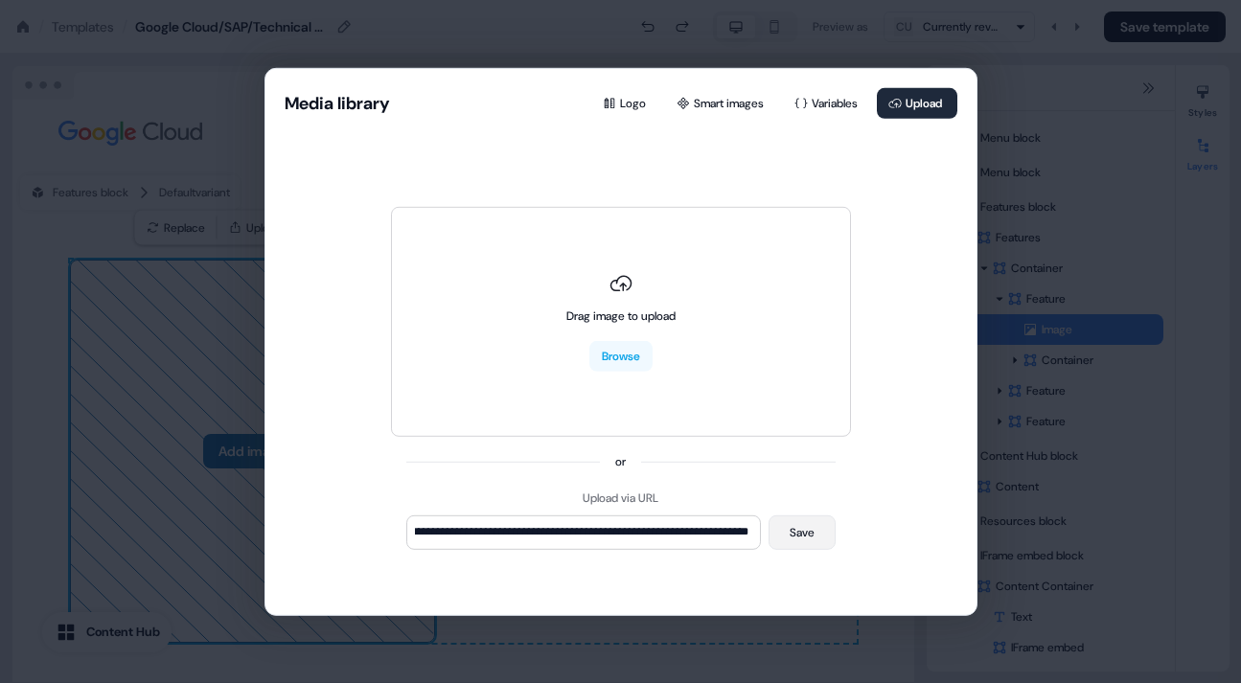
scroll to position [0, 0]
click at [793, 524] on button "Save" at bounding box center [801, 532] width 67 height 34
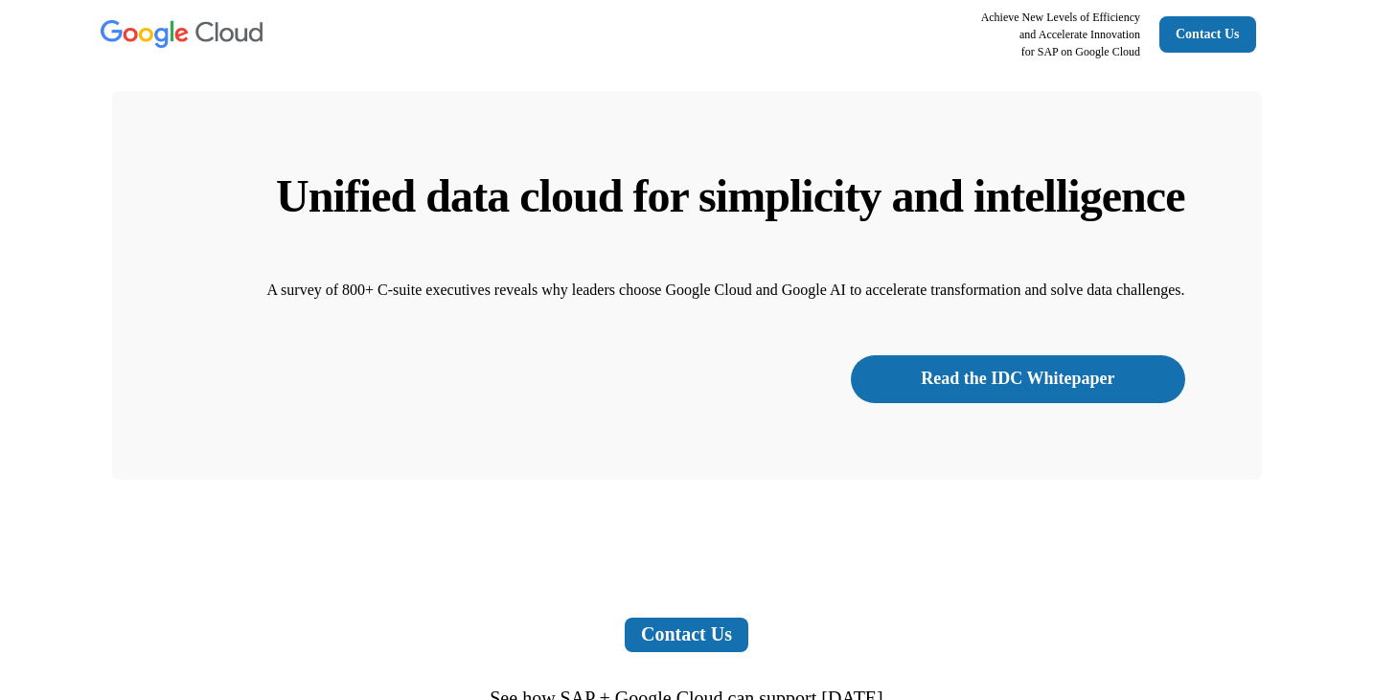
scroll to position [3800, 0]
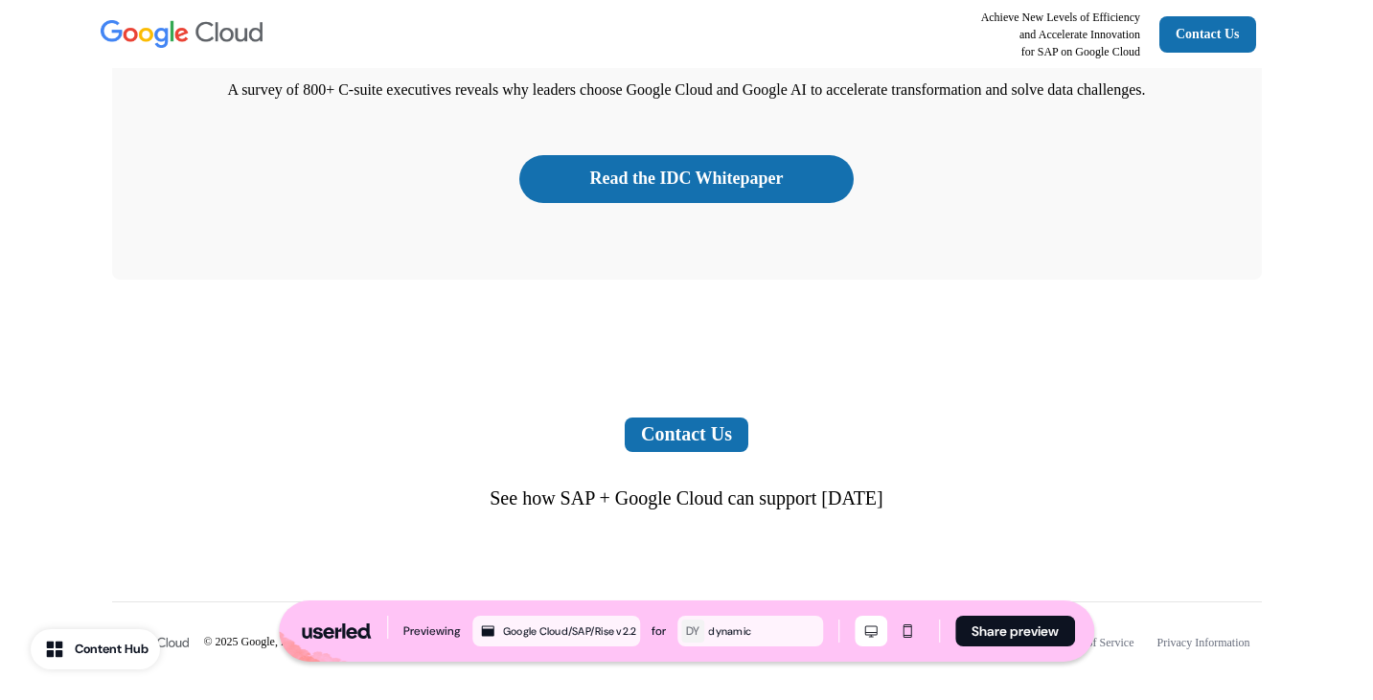
scroll to position [3998, 0]
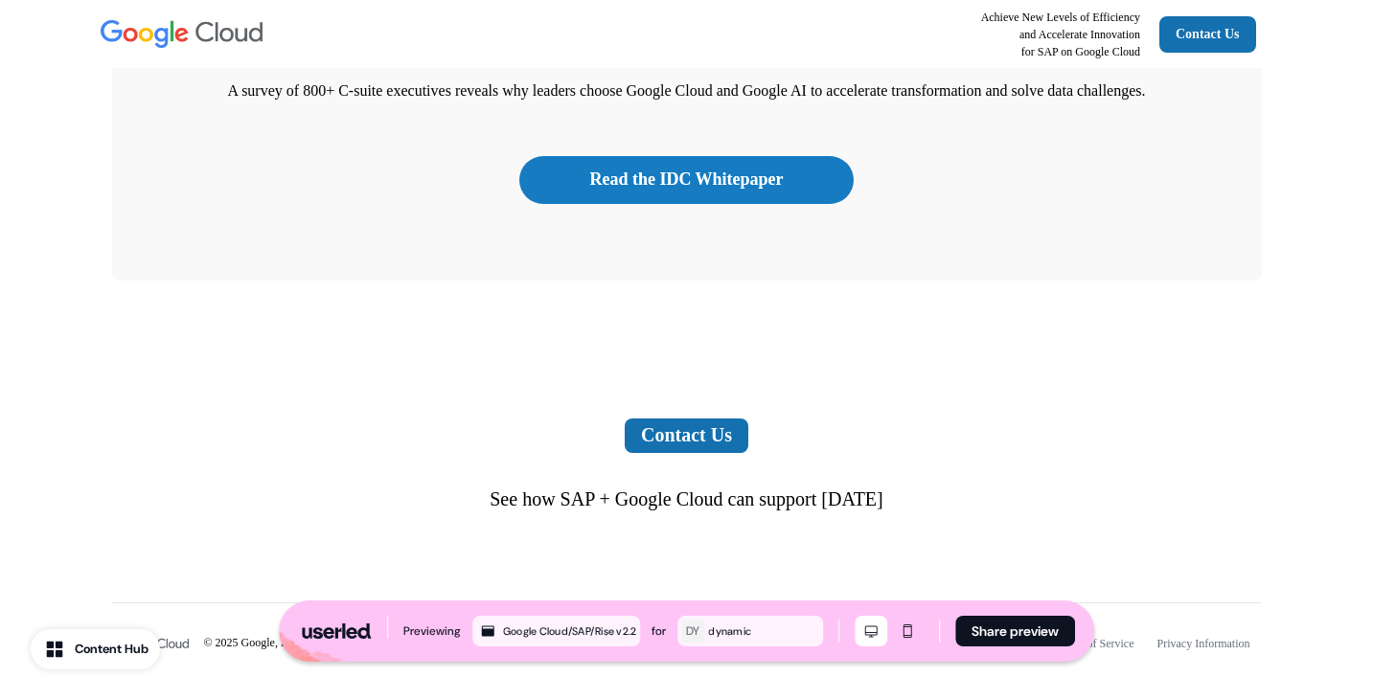
click at [784, 204] on link "Read the IDC Whitepaper" at bounding box center [685, 180] width 333 height 48
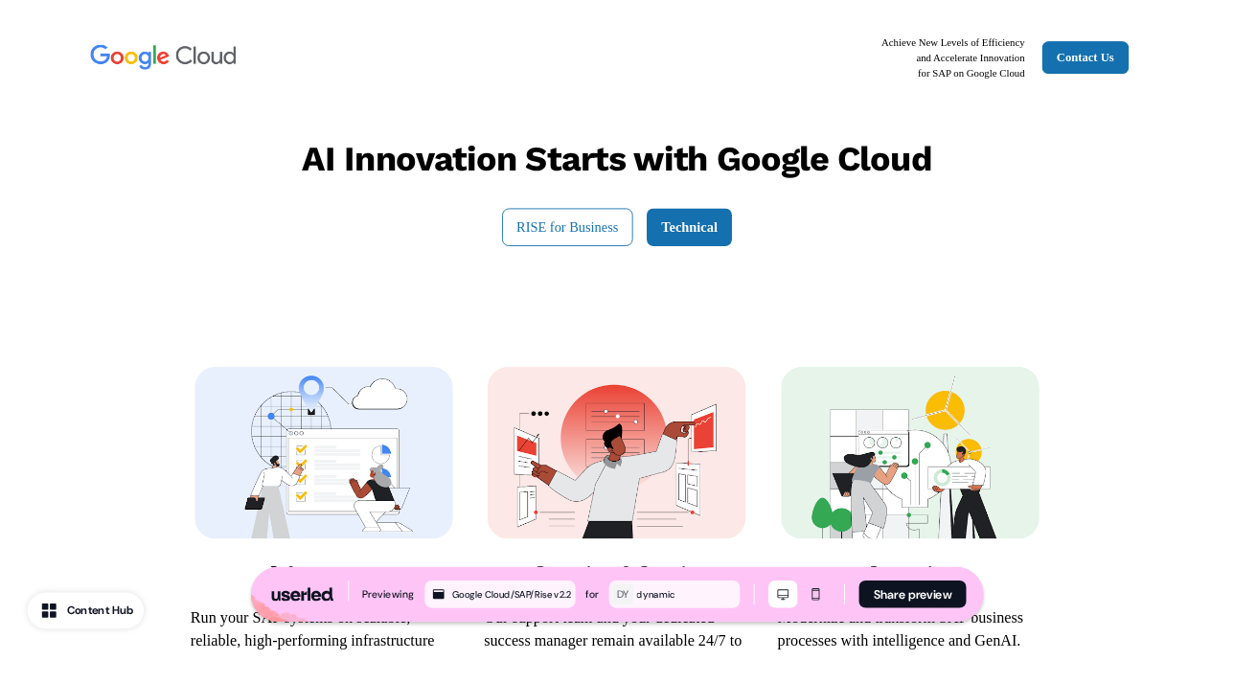
scroll to position [0, 0]
